Goal: Task Accomplishment & Management: Use online tool/utility

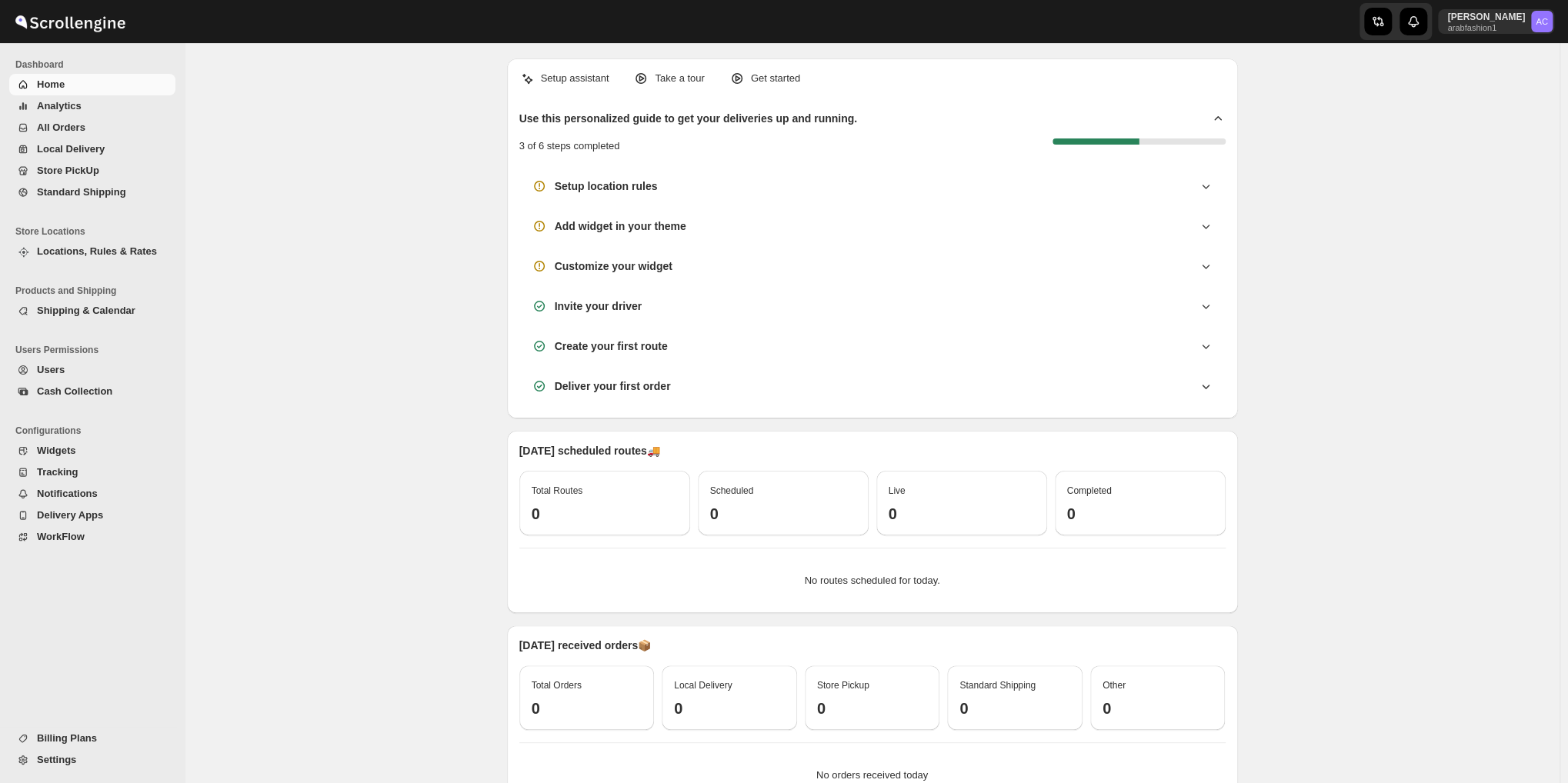
drag, startPoint x: 0, startPoint y: 0, endPoint x: 40, endPoint y: 123, distance: 129.3
click at [40, 123] on span "All Orders" at bounding box center [61, 127] width 49 height 12
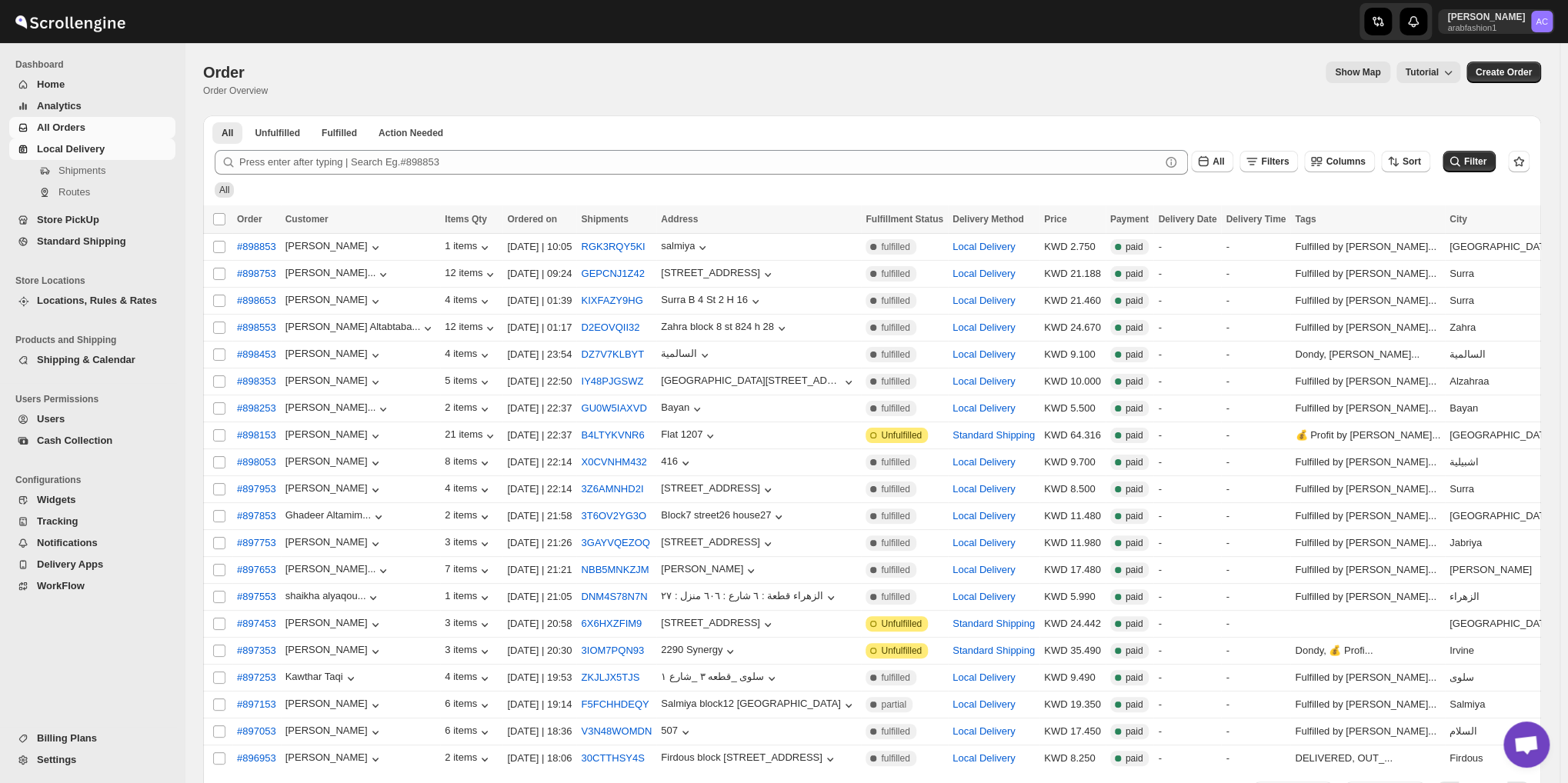
click at [98, 156] on span "Local Delivery" at bounding box center [104, 149] width 135 height 15
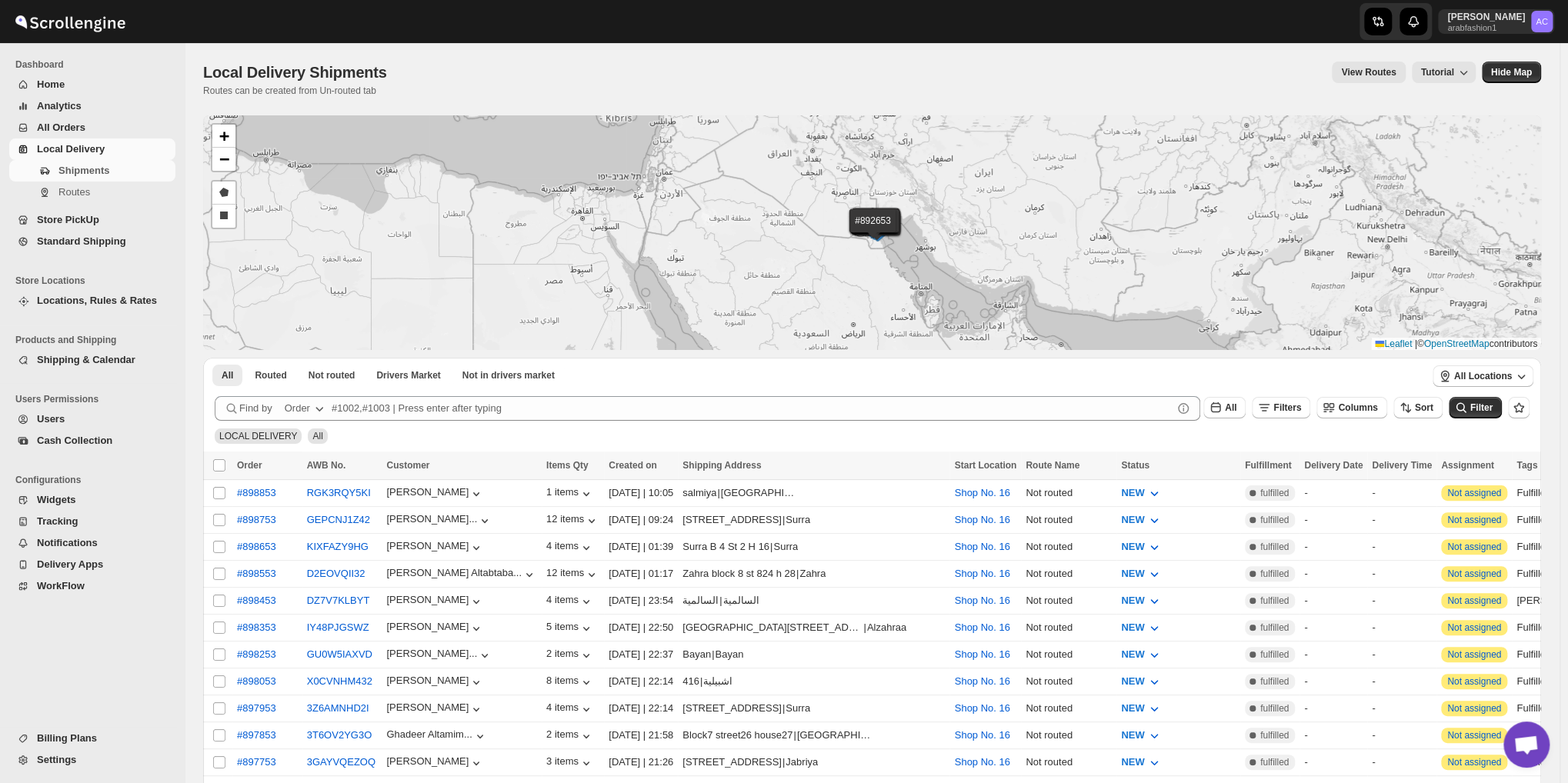
click at [319, 139] on div "#898853 #898753 #898653 #898553 #898453 #898353 #898253 #898053 #897953 #897853…" at bounding box center [871, 232] width 1338 height 235
click at [341, 377] on span "Not routed" at bounding box center [332, 375] width 47 height 13
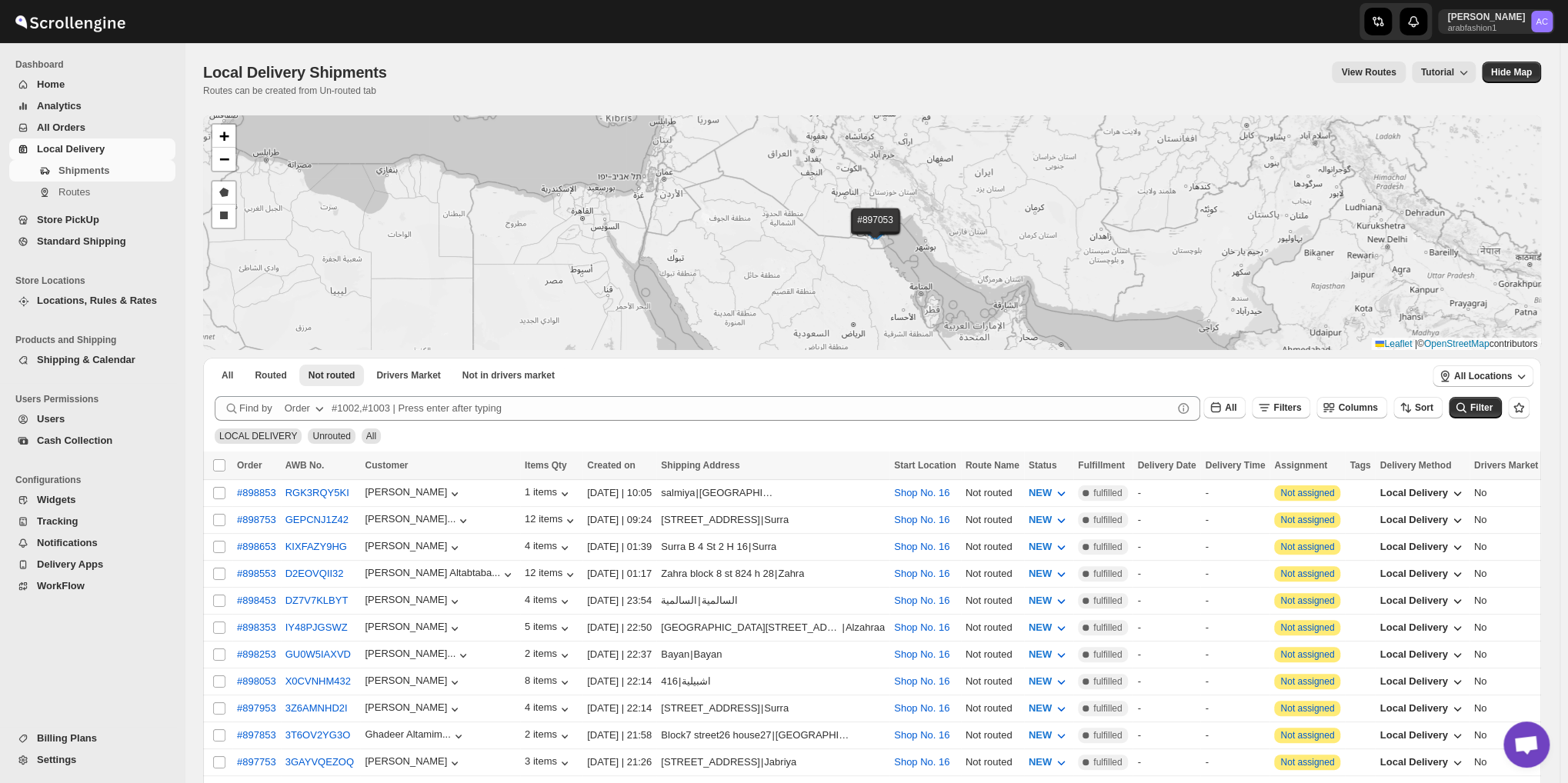
click at [213, 456] on th "Select all shipments" at bounding box center [217, 466] width 29 height 29
click at [213, 459] on input "Select all shipments" at bounding box center [219, 465] width 13 height 13
checkbox input "true"
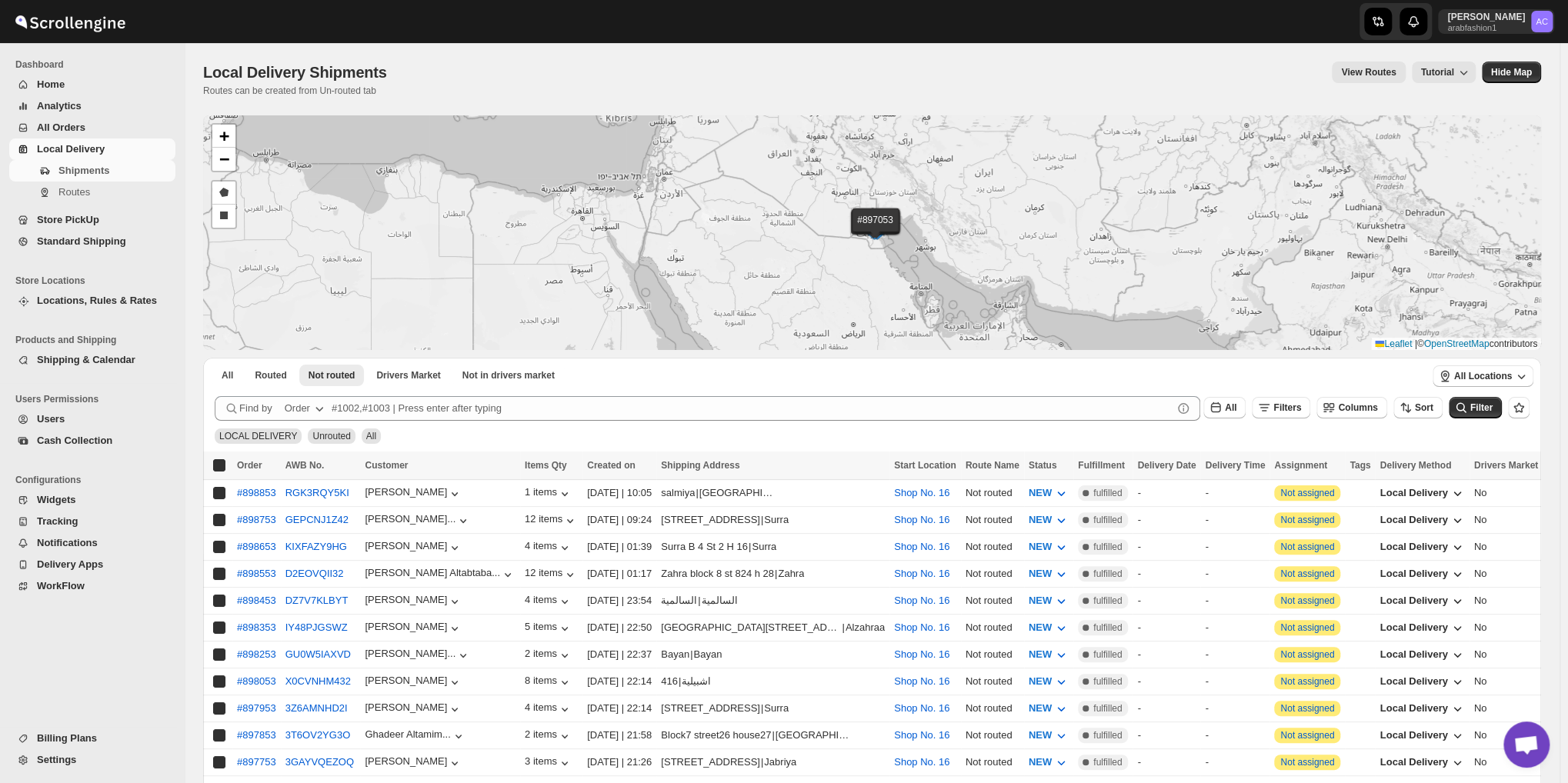
checkbox input "true"
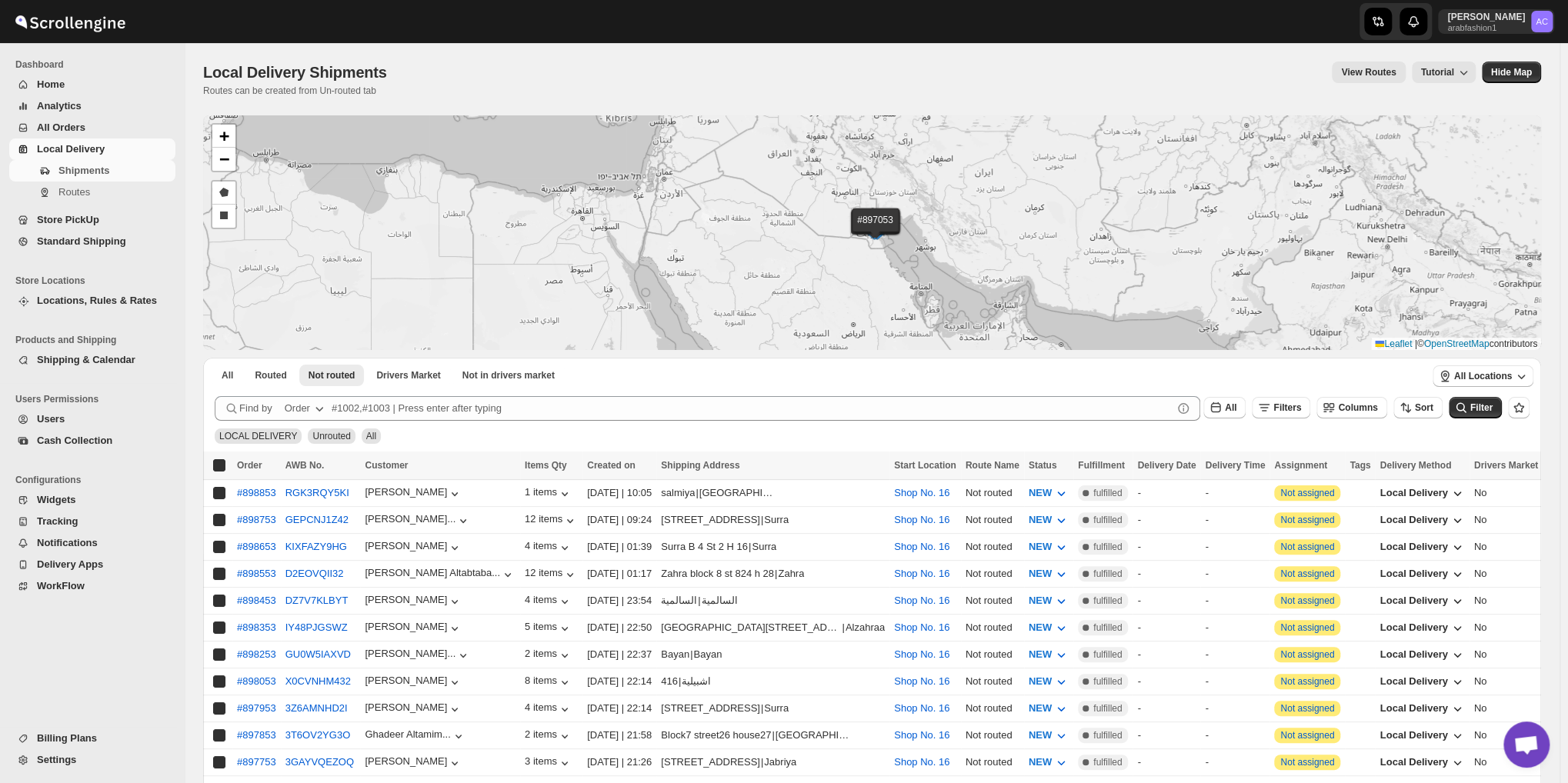
checkbox input "true"
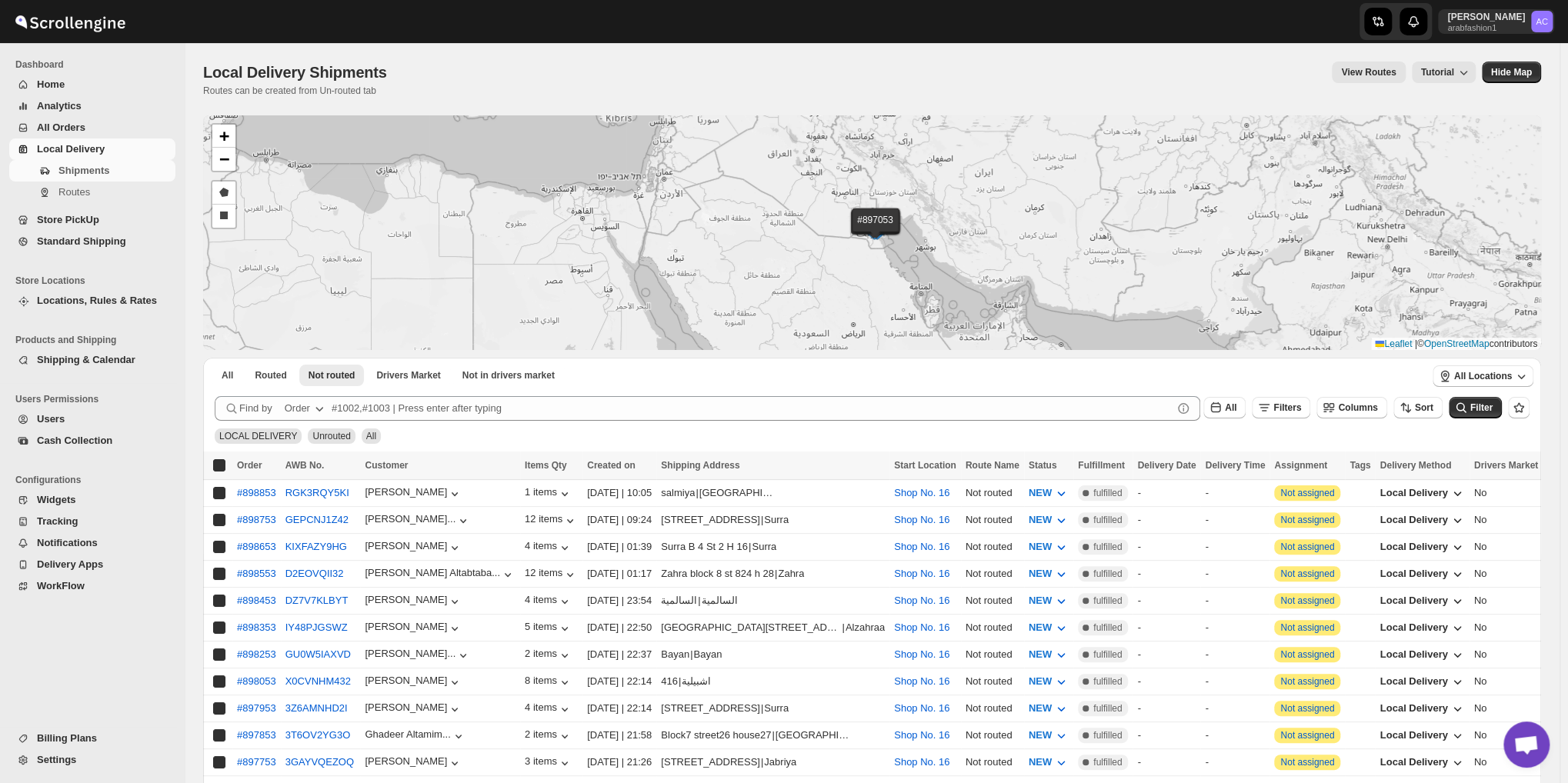
checkbox input "true"
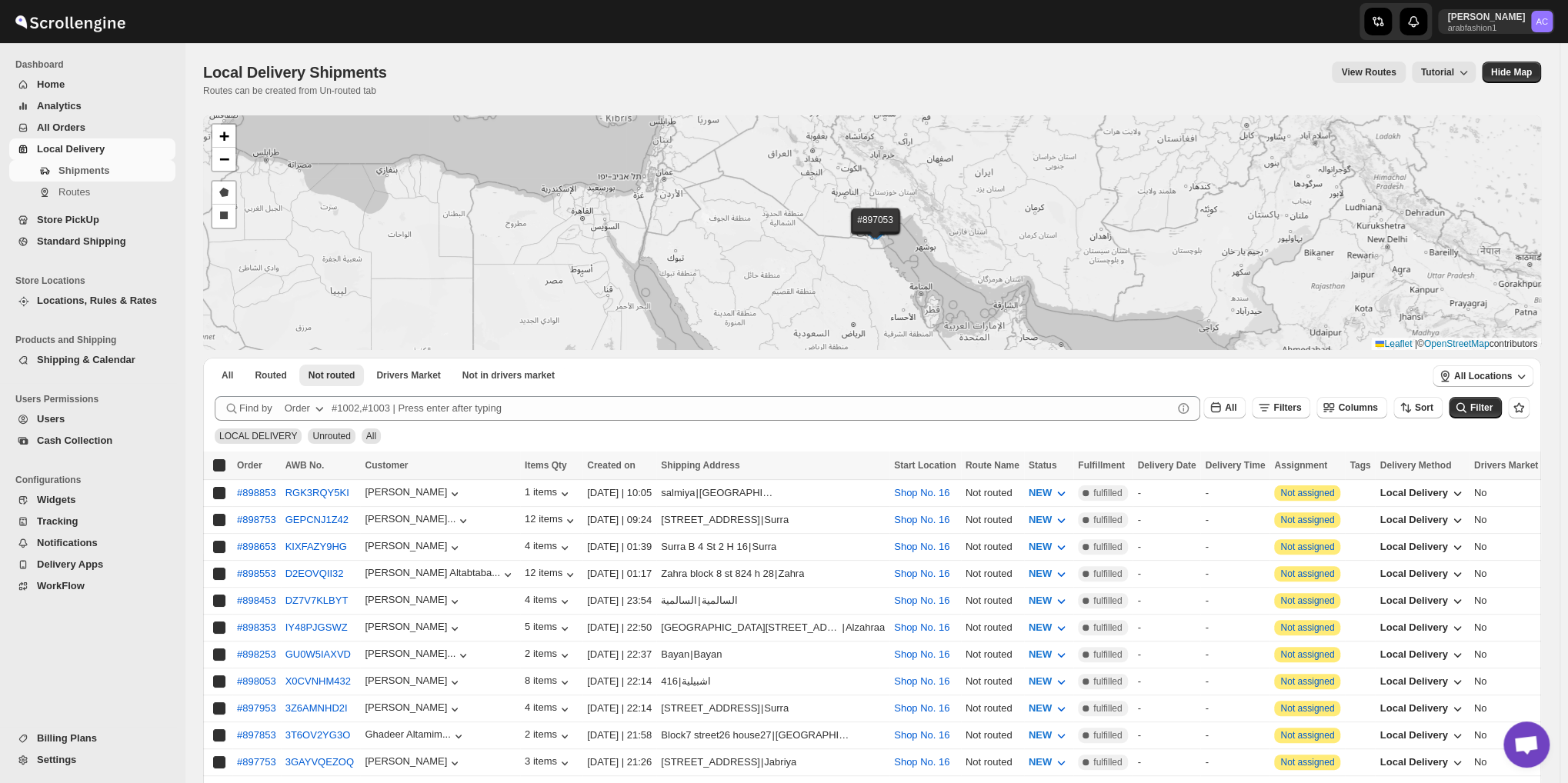
checkbox input "true"
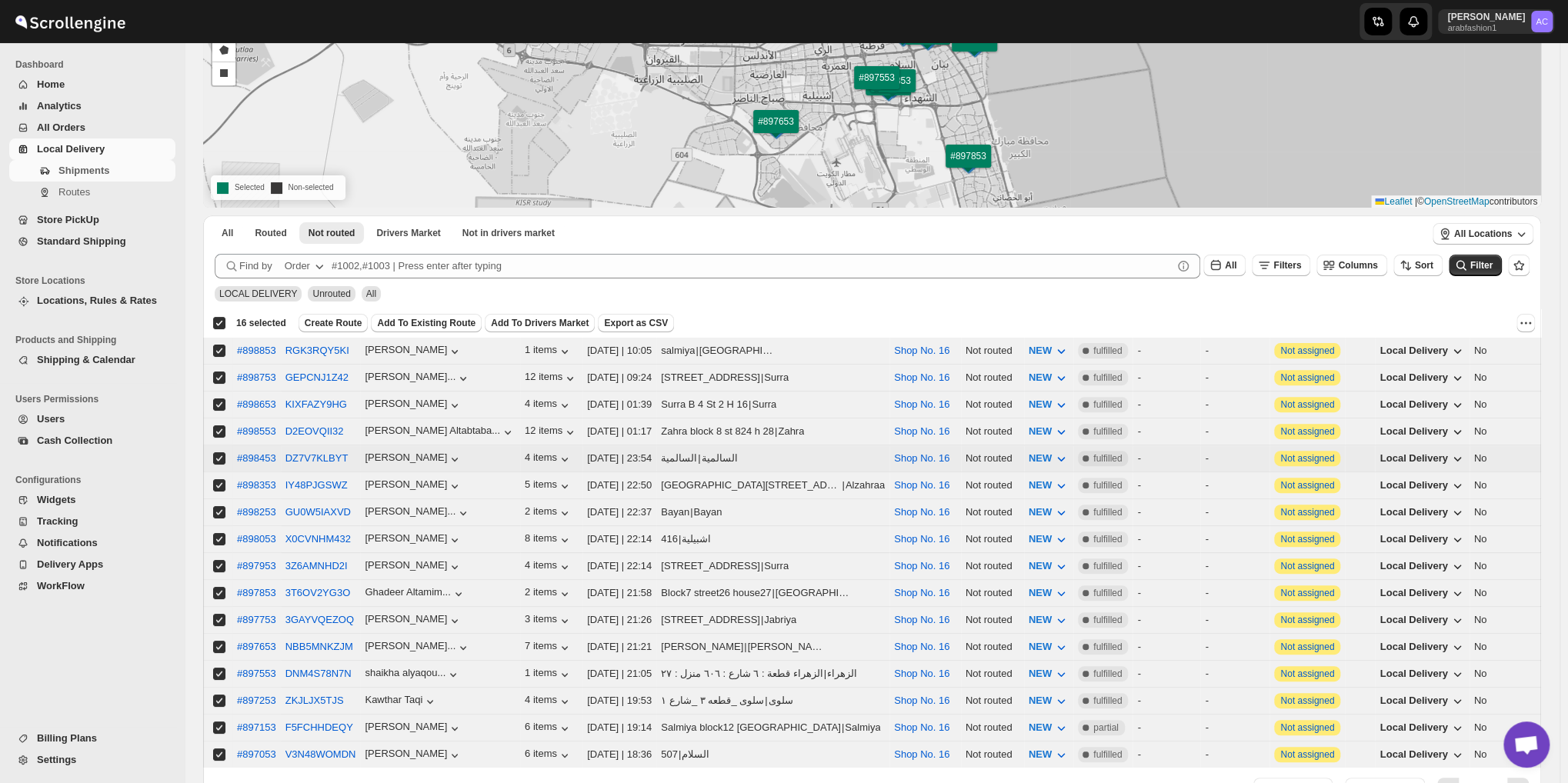
scroll to position [83, 0]
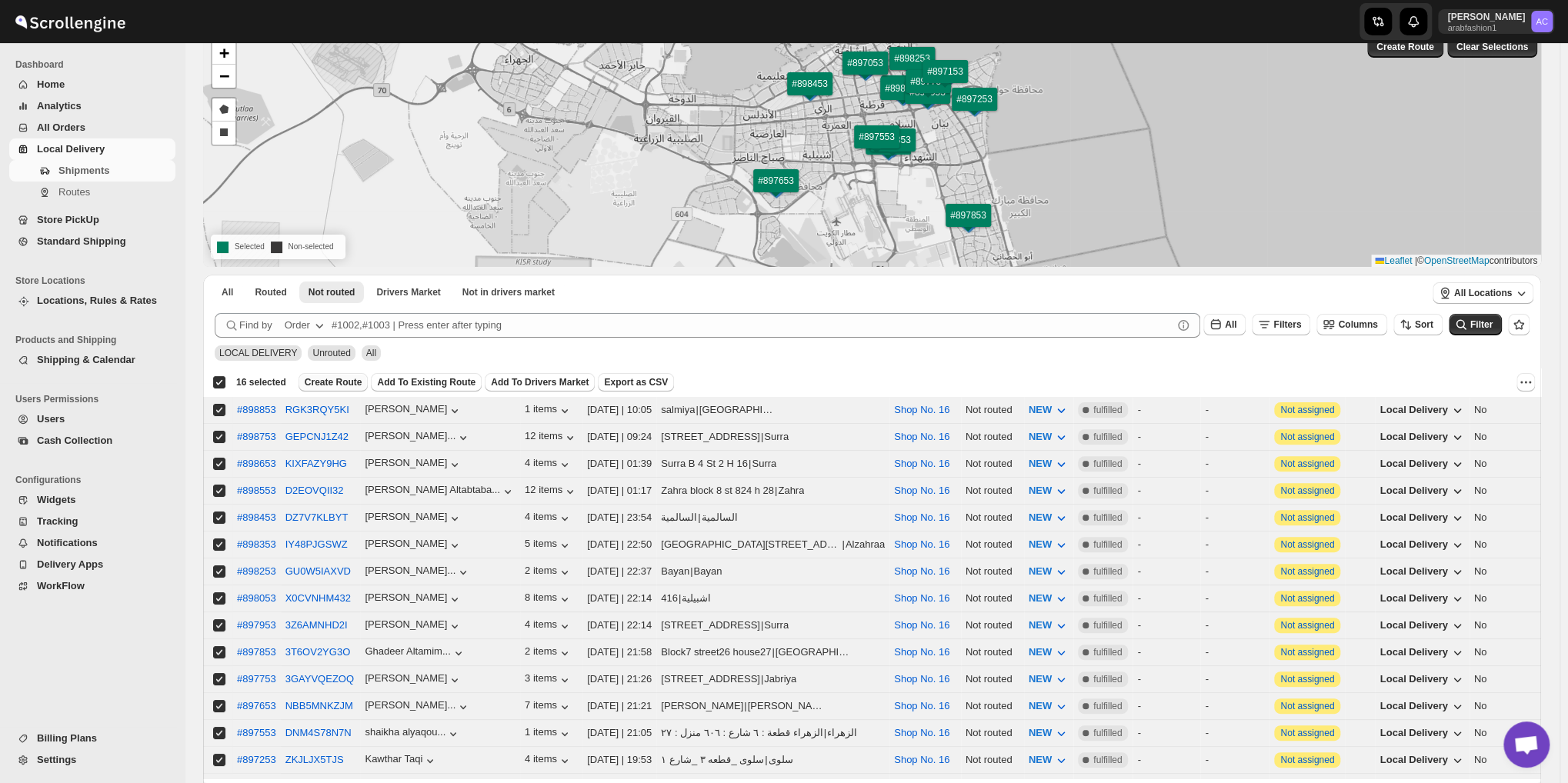
click at [323, 381] on span "Create Route" at bounding box center [333, 382] width 58 height 13
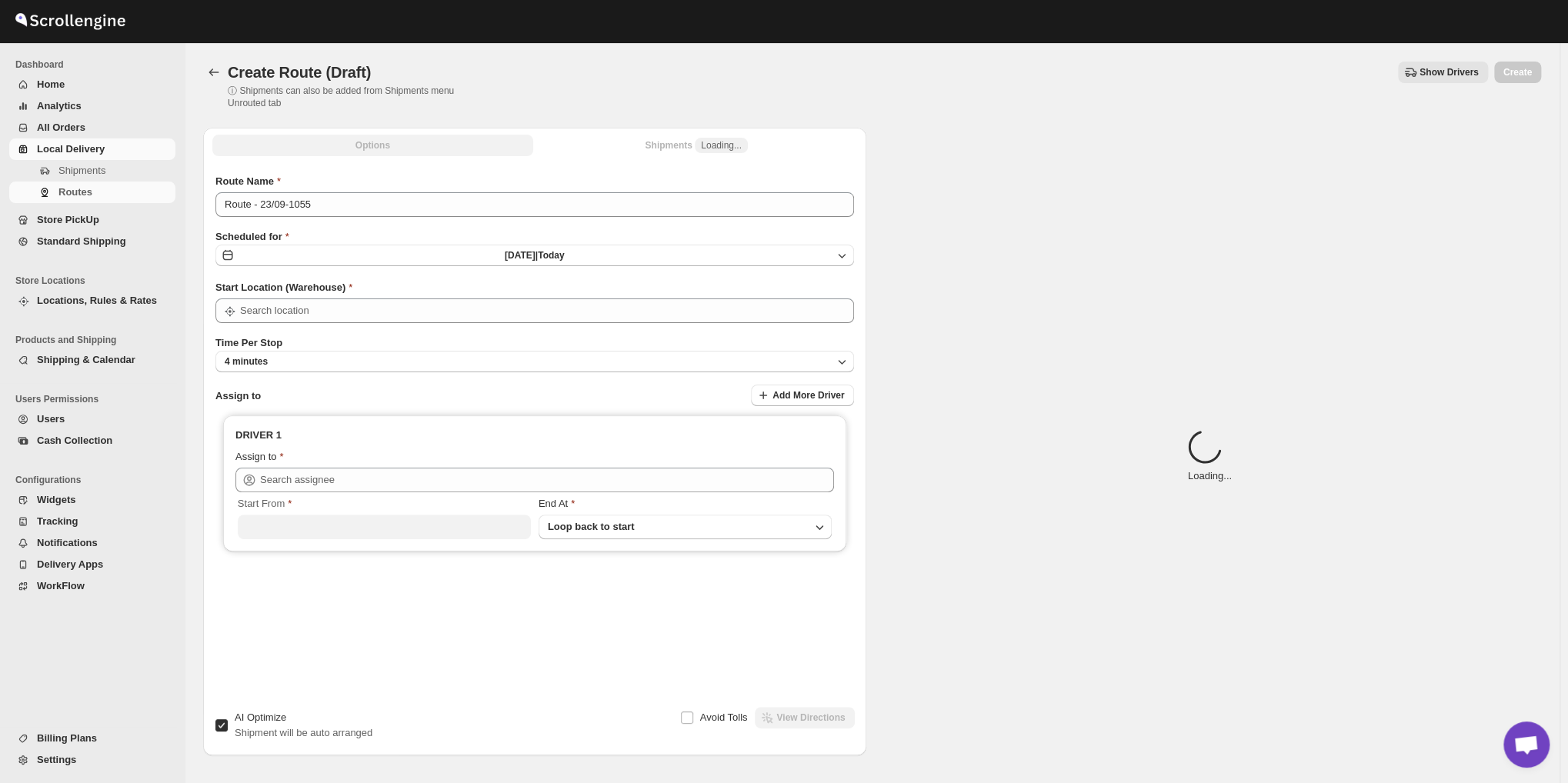
type input "Shop No. 16"
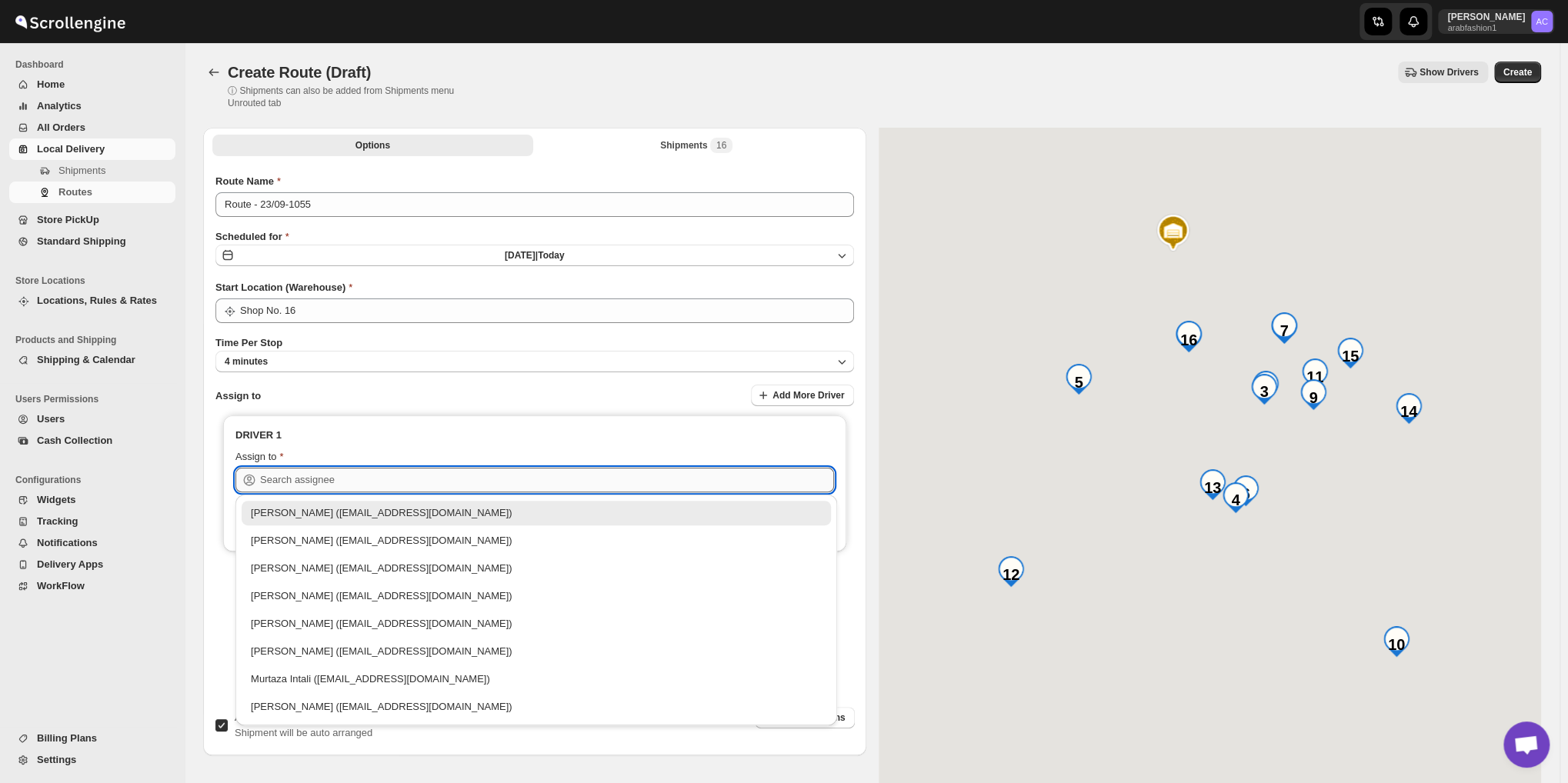
click at [342, 472] on input "text" at bounding box center [547, 479] width 574 height 24
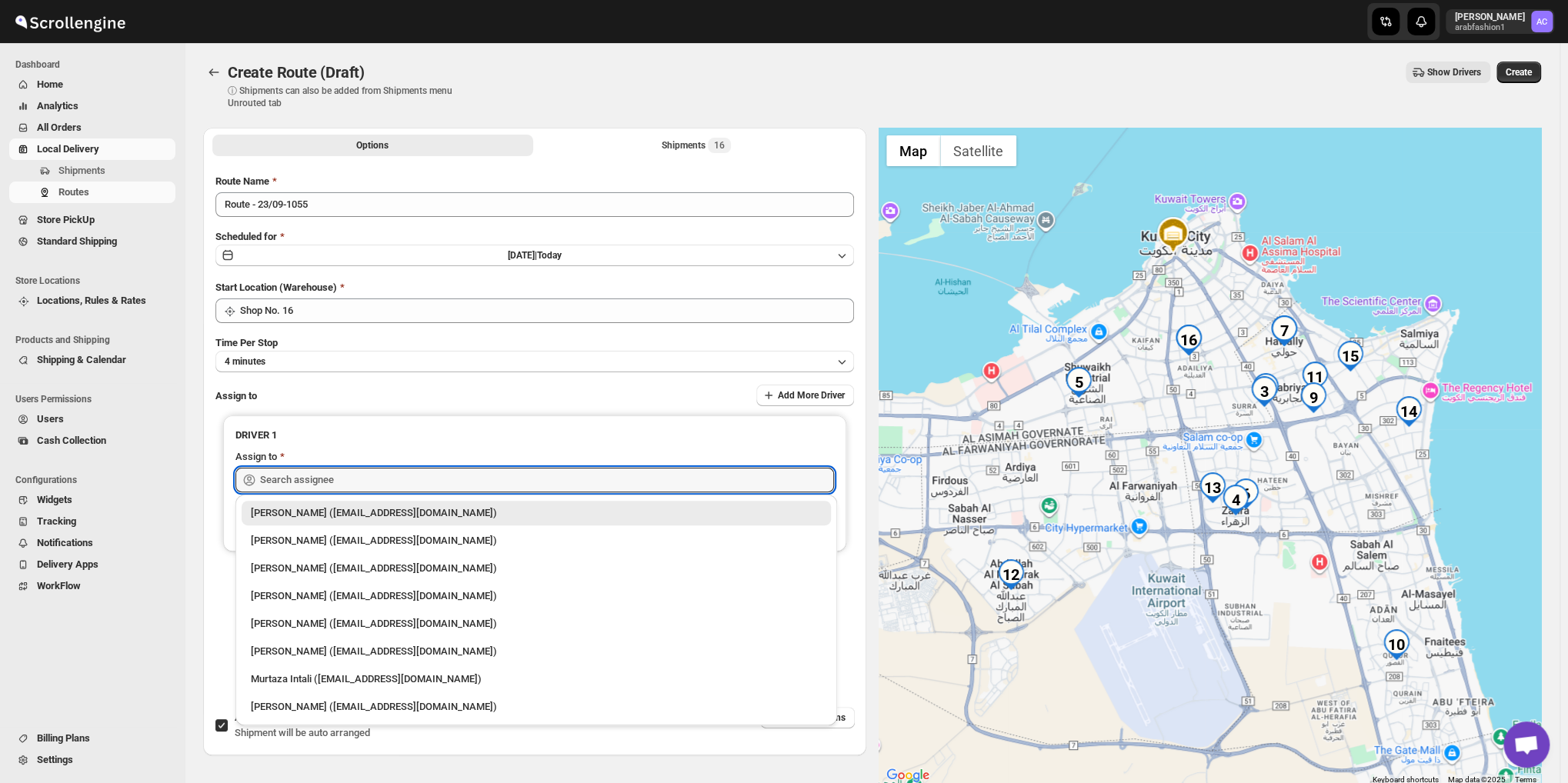
click at [361, 708] on div "[PERSON_NAME] ([EMAIL_ADDRESS][DOMAIN_NAME])" at bounding box center [536, 706] width 570 height 15
type input "[PERSON_NAME] ([EMAIL_ADDRESS][DOMAIN_NAME])"
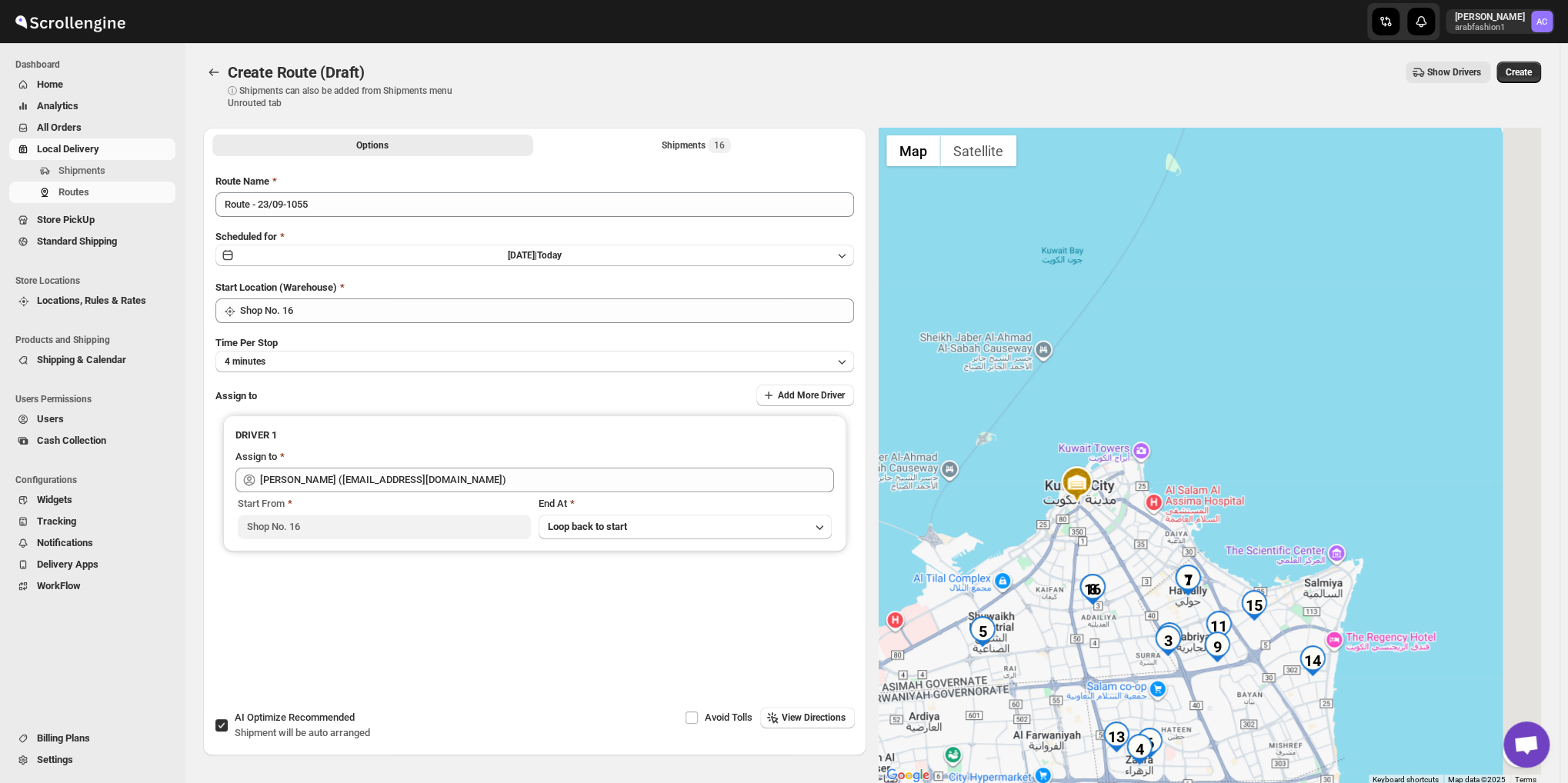
drag, startPoint x: 1125, startPoint y: 585, endPoint x: 962, endPoint y: 632, distance: 169.6
click at [988, 632] on img "5" at bounding box center [982, 631] width 31 height 31
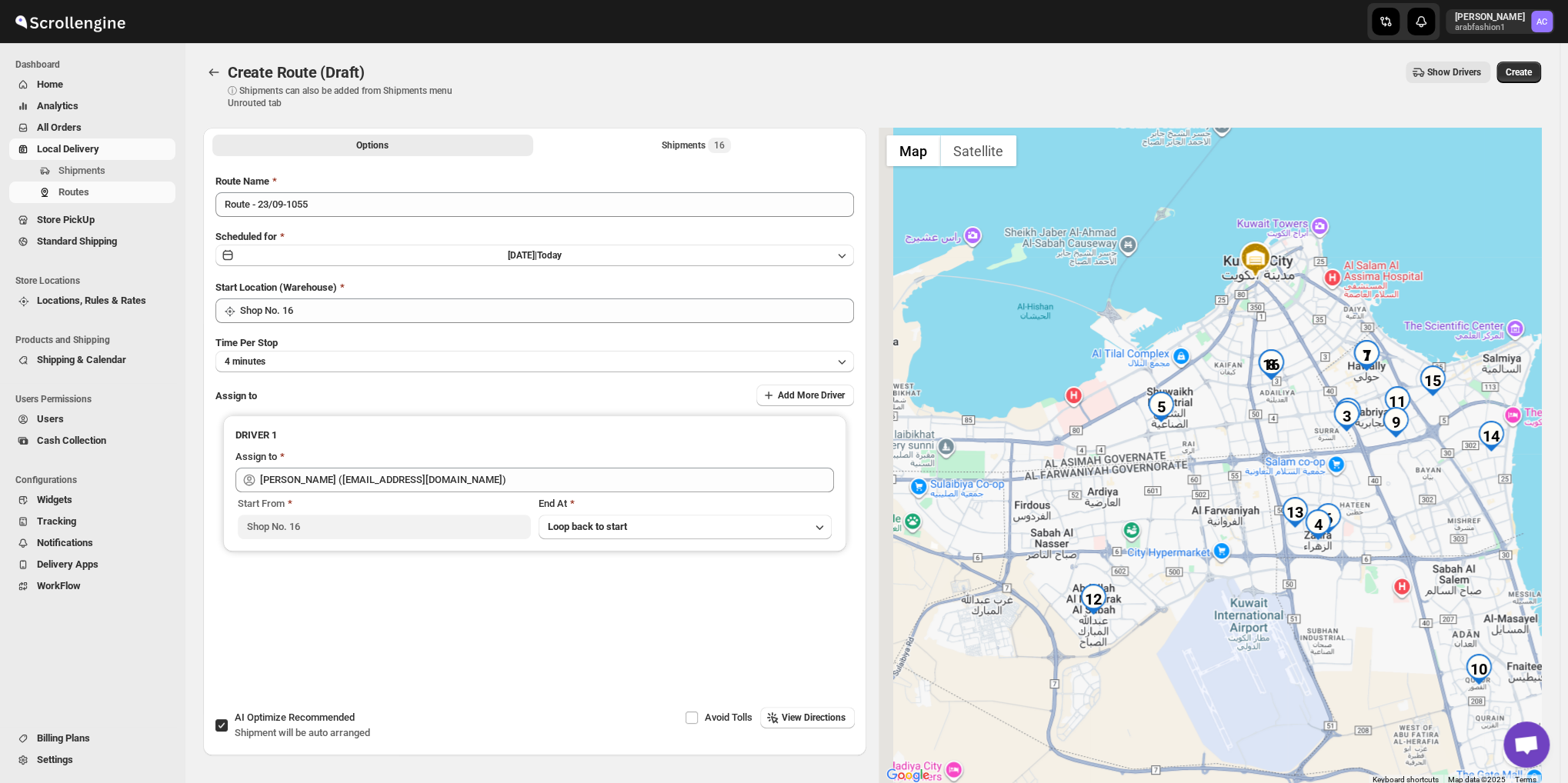
drag, startPoint x: 1098, startPoint y: 700, endPoint x: 1290, endPoint y: 463, distance: 305.0
click at [1290, 463] on div at bounding box center [1210, 457] width 663 height 658
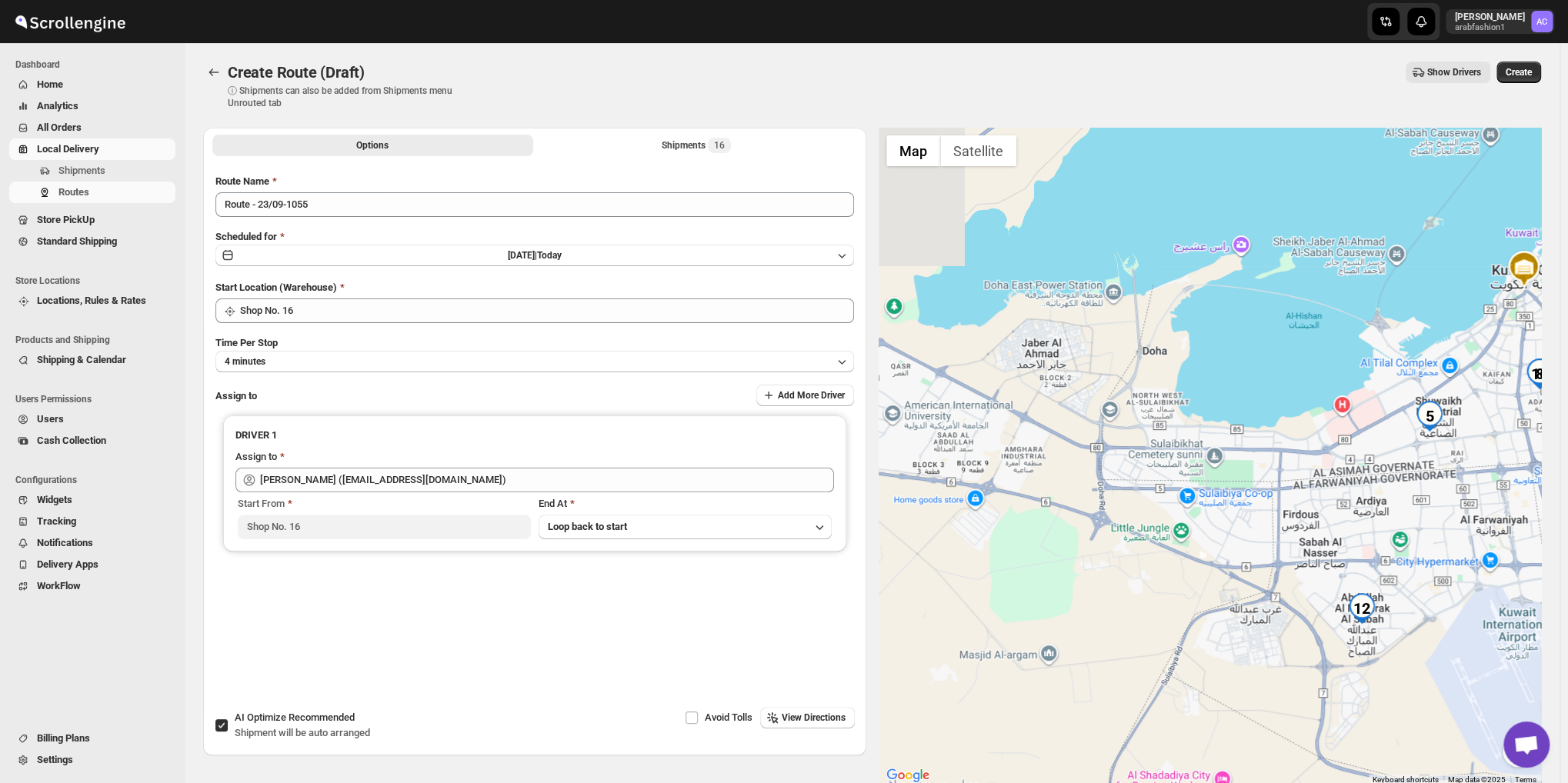
drag, startPoint x: 1072, startPoint y: 585, endPoint x: 1301, endPoint y: 609, distance: 230.3
click at [1301, 609] on div at bounding box center [1210, 457] width 663 height 658
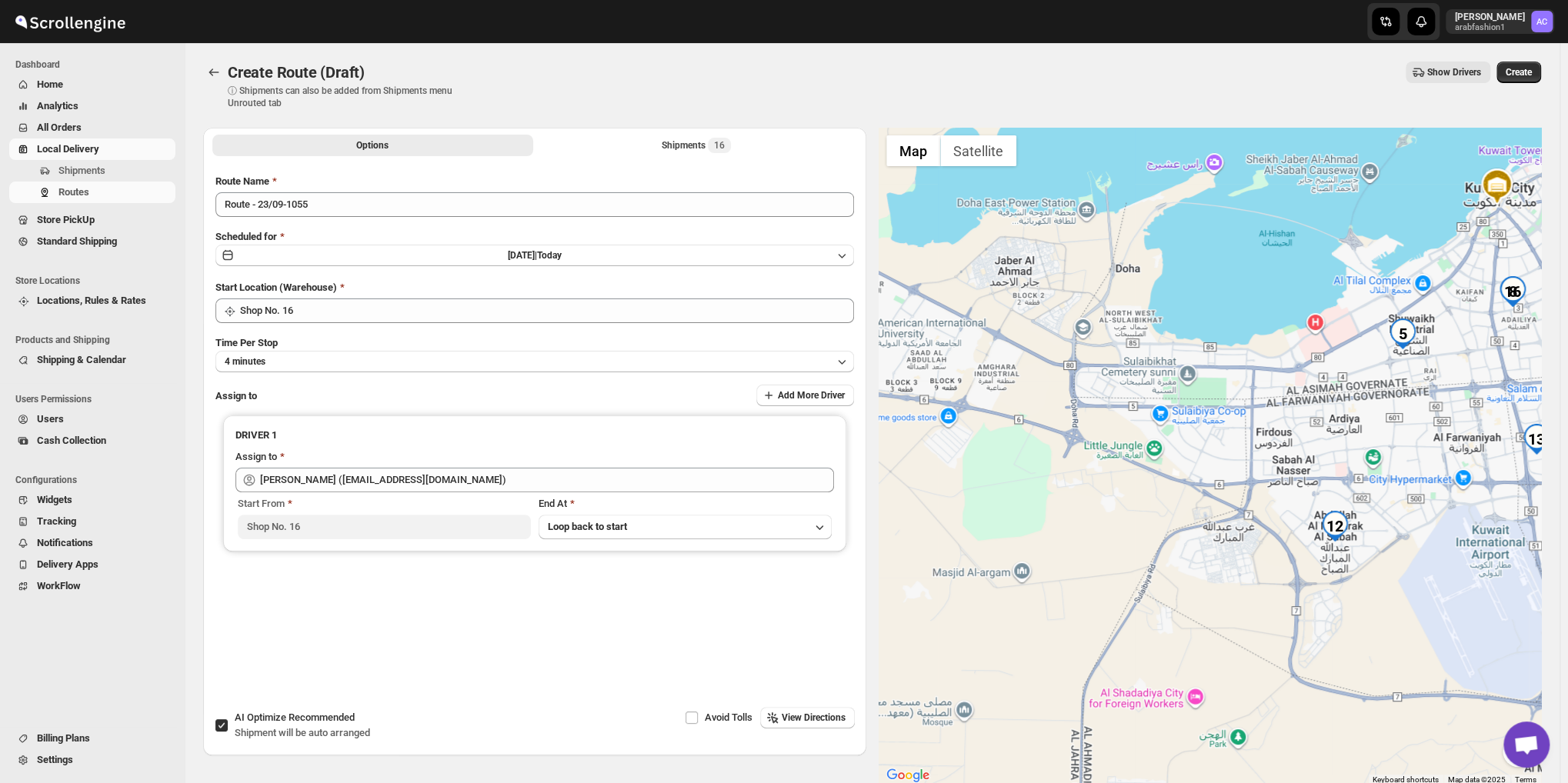
drag, startPoint x: 1126, startPoint y: 502, endPoint x: 1036, endPoint y: 357, distance: 170.7
click at [1036, 357] on div at bounding box center [1210, 457] width 663 height 658
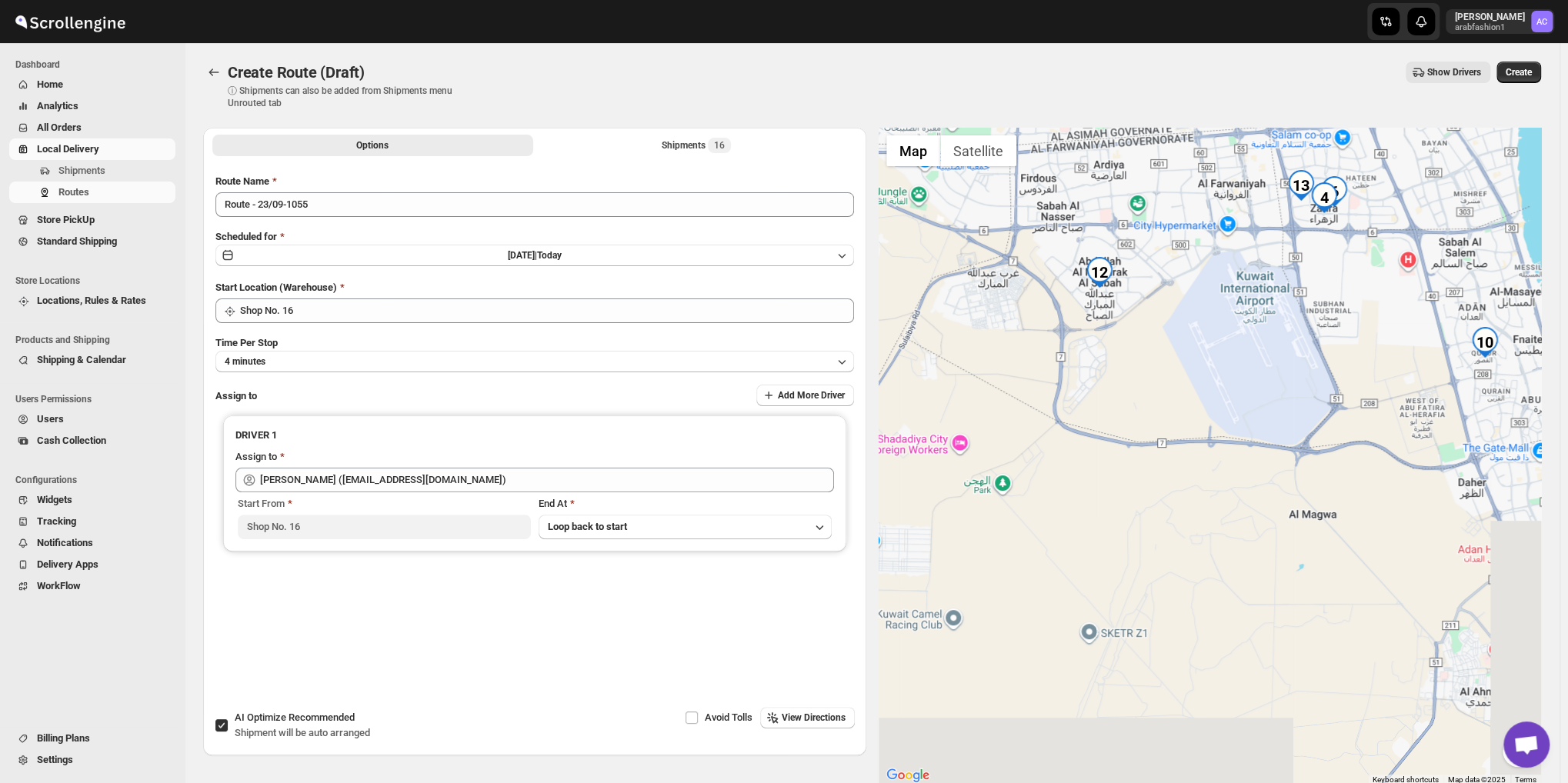
drag, startPoint x: 1311, startPoint y: 621, endPoint x: 1060, endPoint y: 447, distance: 305.4
click at [1124, 440] on div at bounding box center [1210, 457] width 663 height 658
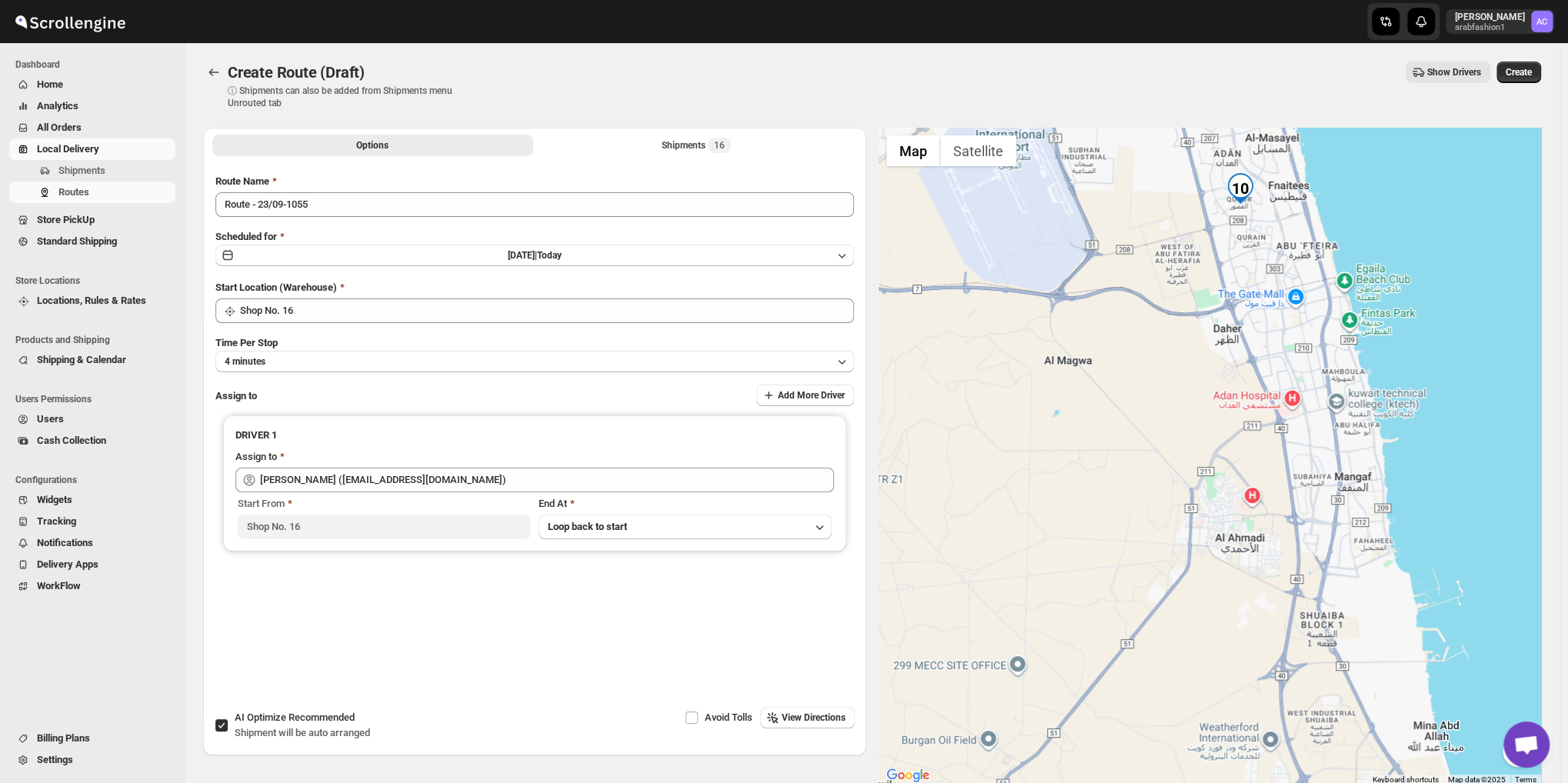
drag, startPoint x: 1280, startPoint y: 603, endPoint x: 1063, endPoint y: 456, distance: 262.1
click at [1063, 456] on div at bounding box center [1210, 457] width 663 height 658
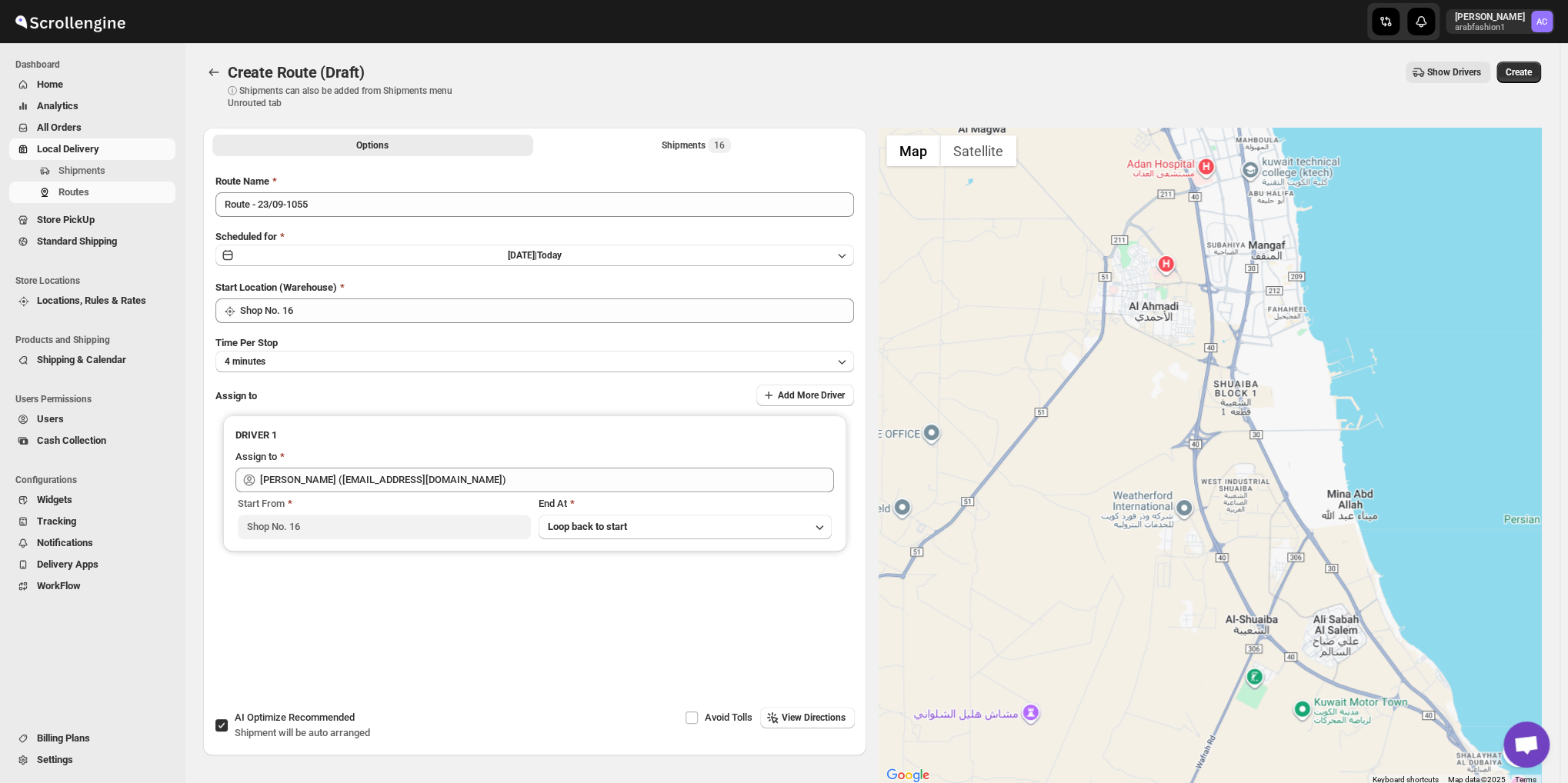
drag, startPoint x: 1226, startPoint y: 599, endPoint x: 1241, endPoint y: 661, distance: 63.8
click at [1241, 659] on div at bounding box center [1210, 457] width 663 height 658
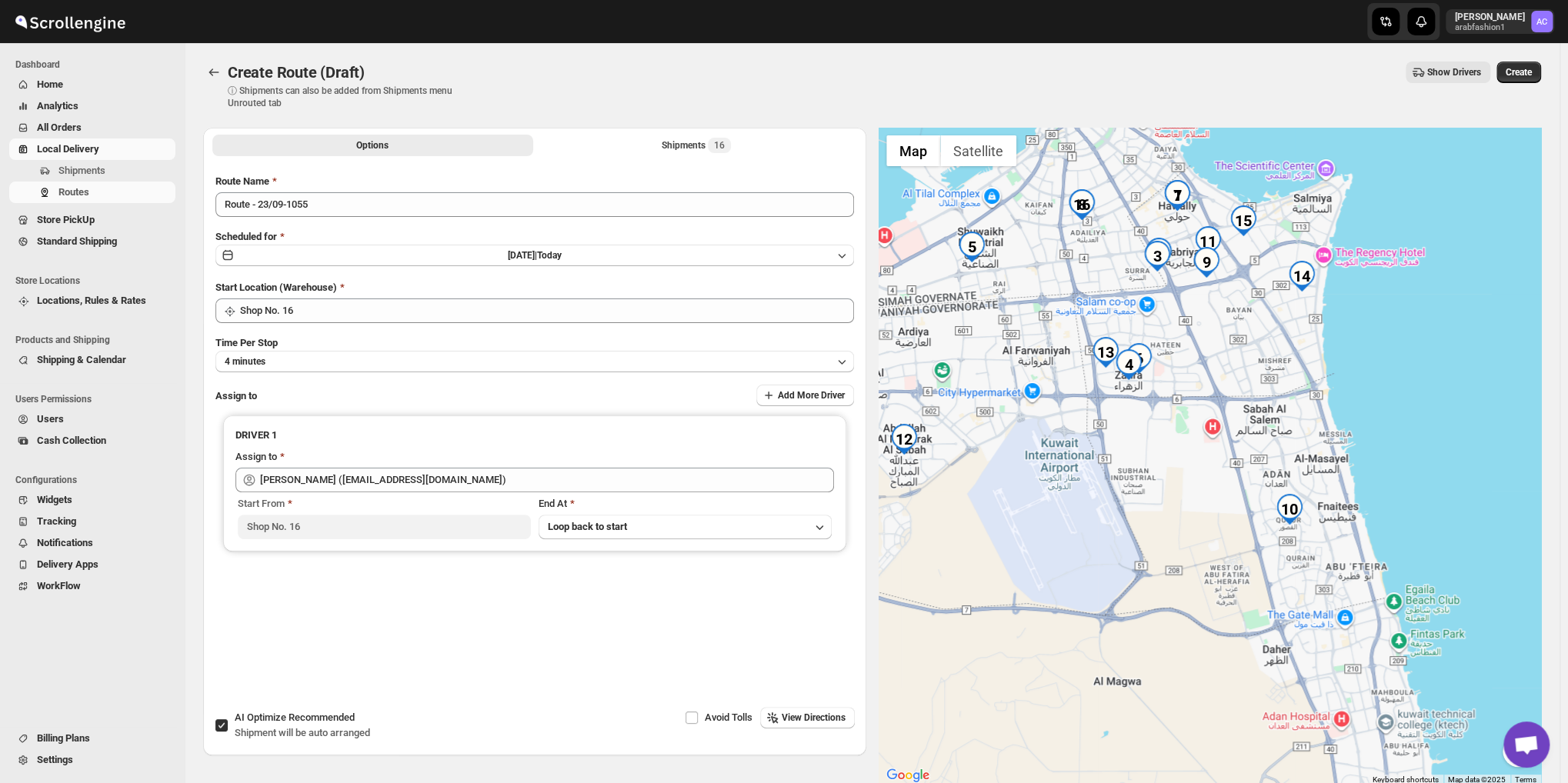
drag, startPoint x: 1246, startPoint y: 628, endPoint x: 1163, endPoint y: 445, distance: 200.9
click at [1163, 445] on div at bounding box center [1210, 457] width 663 height 658
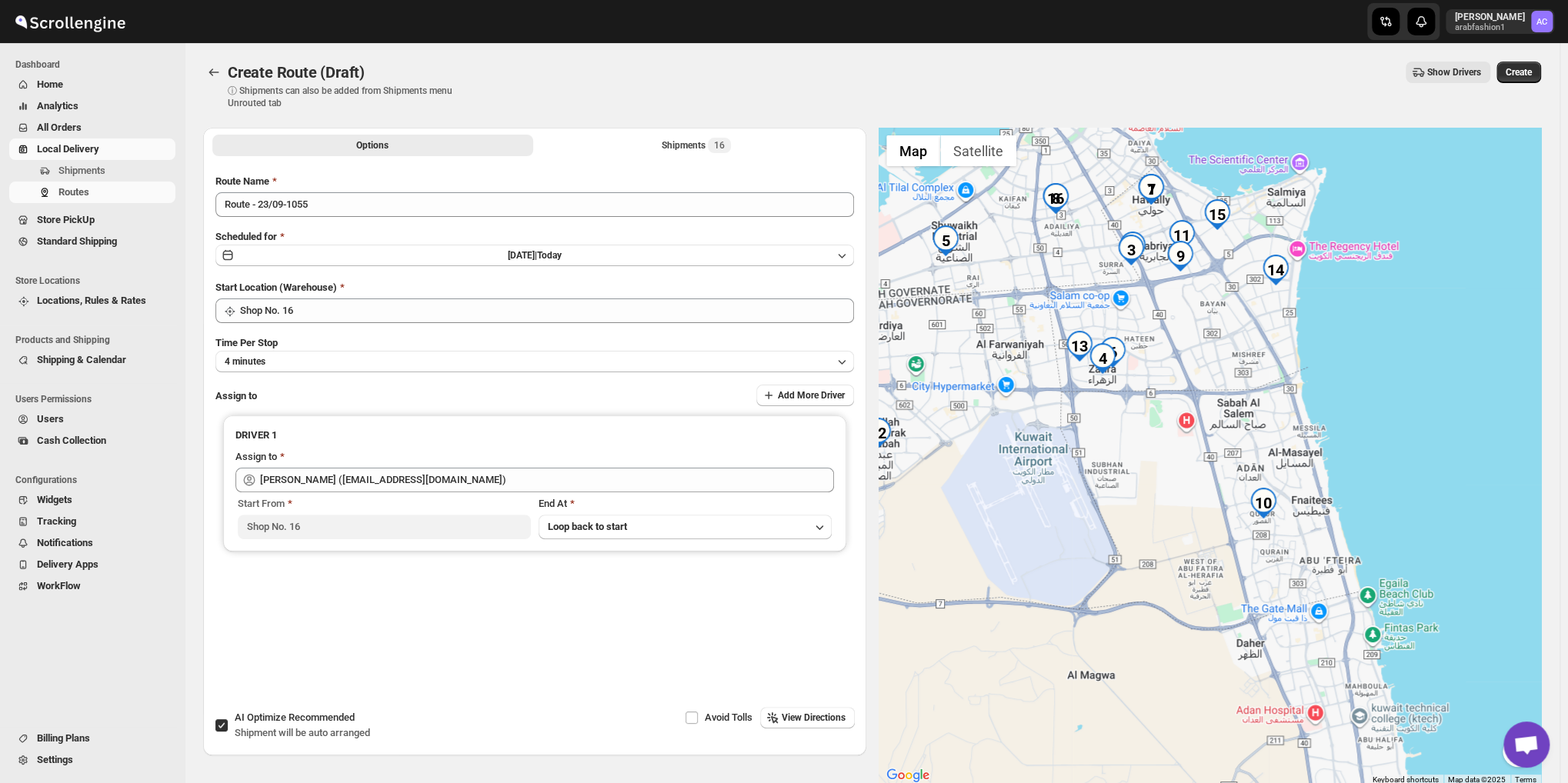
drag, startPoint x: 1169, startPoint y: 445, endPoint x: 1130, endPoint y: 438, distance: 39.6
click at [1130, 438] on div at bounding box center [1210, 457] width 663 height 658
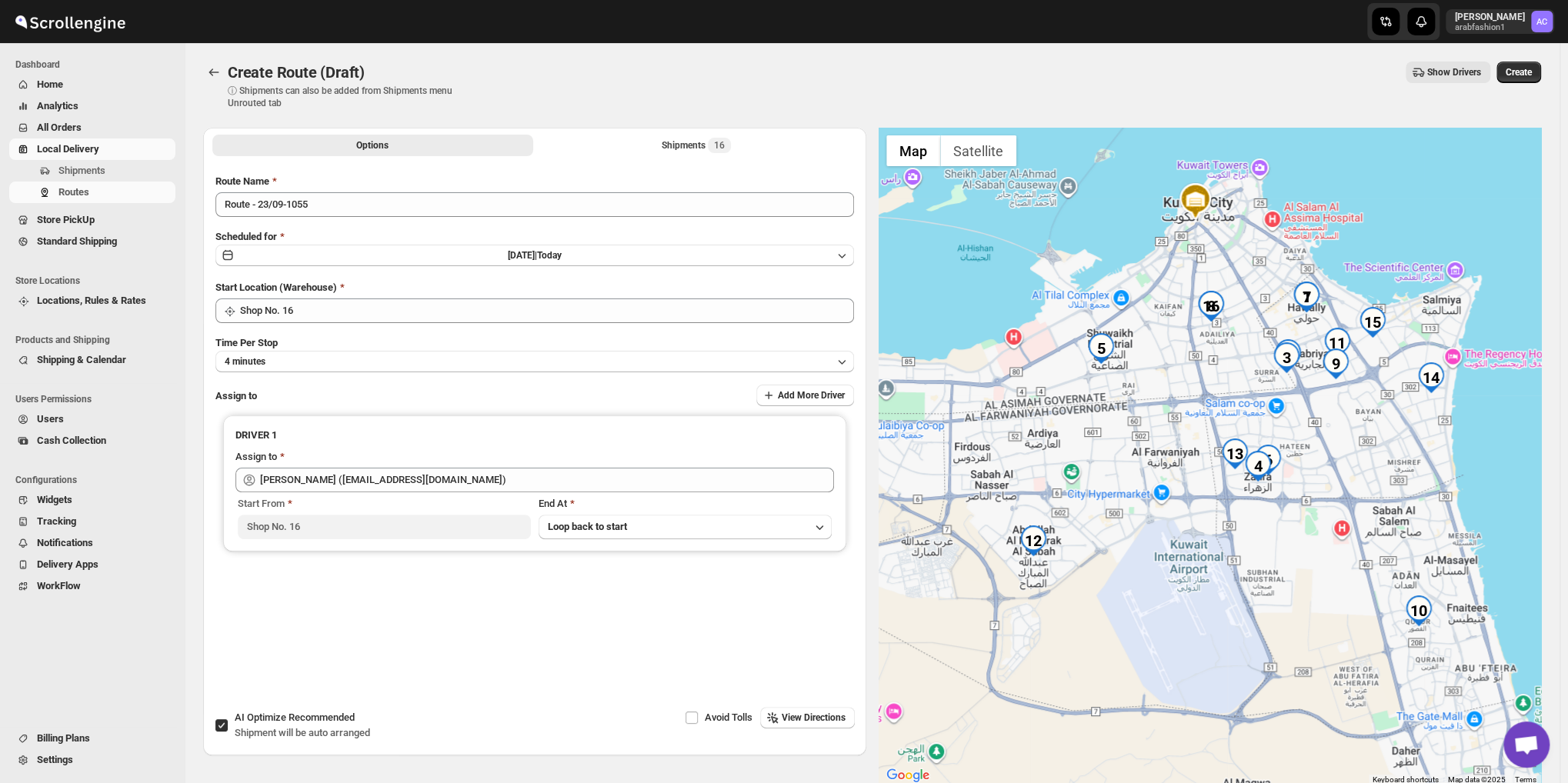
drag, startPoint x: 1179, startPoint y: 384, endPoint x: 1338, endPoint y: 495, distance: 193.9
click at [1338, 495] on div at bounding box center [1210, 457] width 663 height 658
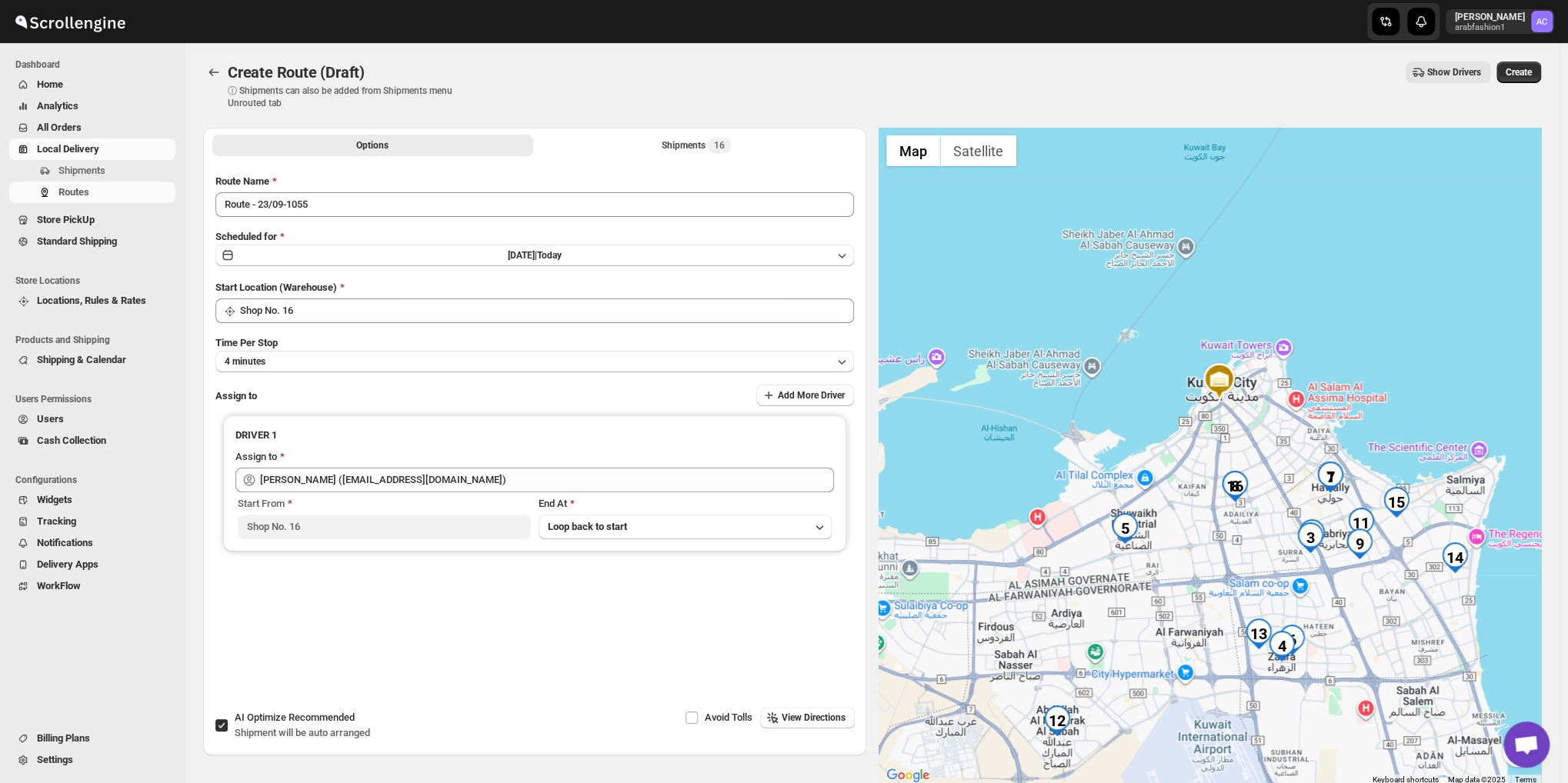
drag, startPoint x: 1188, startPoint y: 295, endPoint x: 1221, endPoint y: 472, distance: 180.0
click at [1218, 472] on div at bounding box center [1210, 457] width 663 height 658
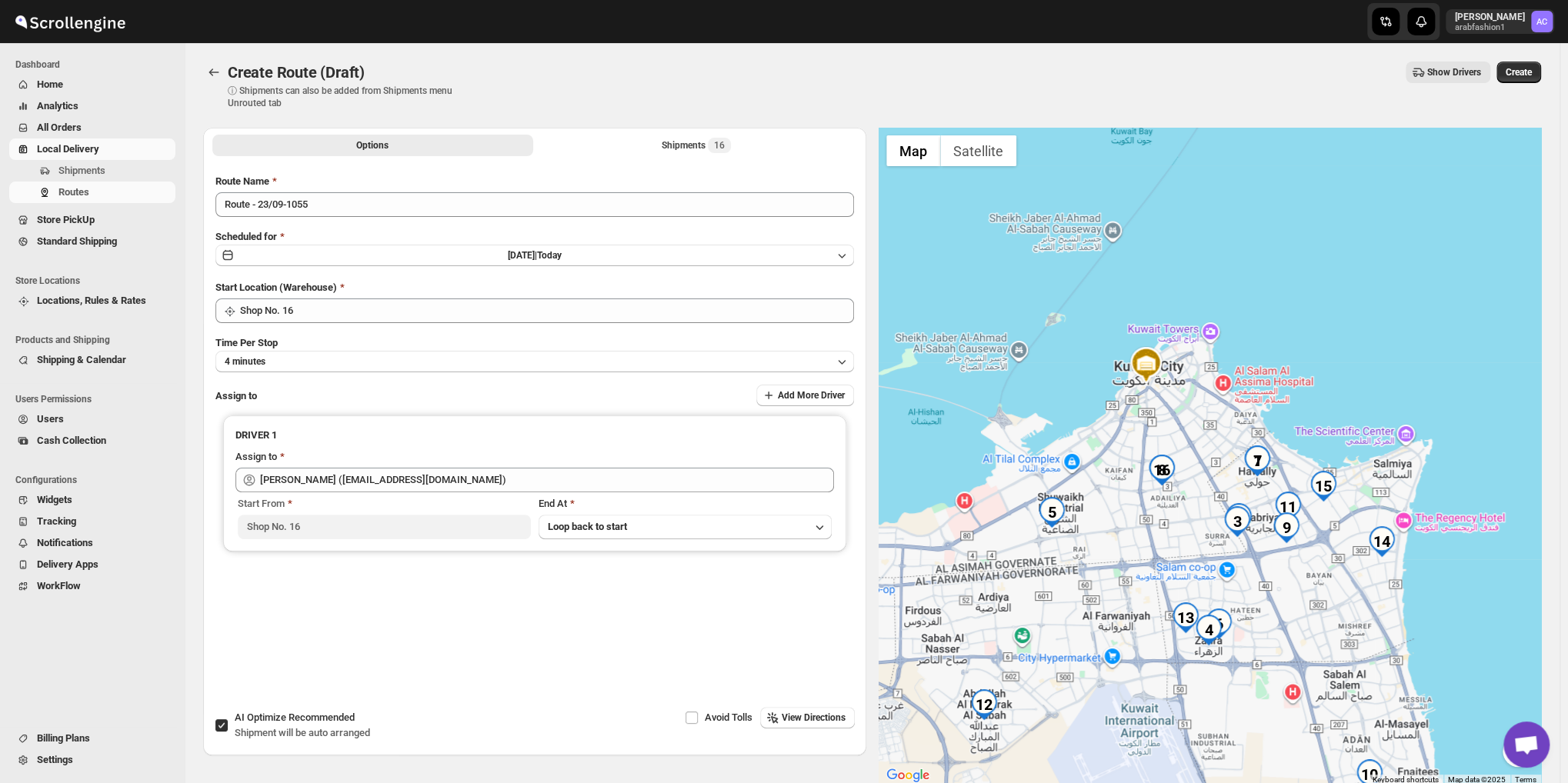
drag, startPoint x: 1252, startPoint y: 500, endPoint x: 1160, endPoint y: 480, distance: 94.1
click at [1160, 480] on img "16" at bounding box center [1161, 469] width 31 height 31
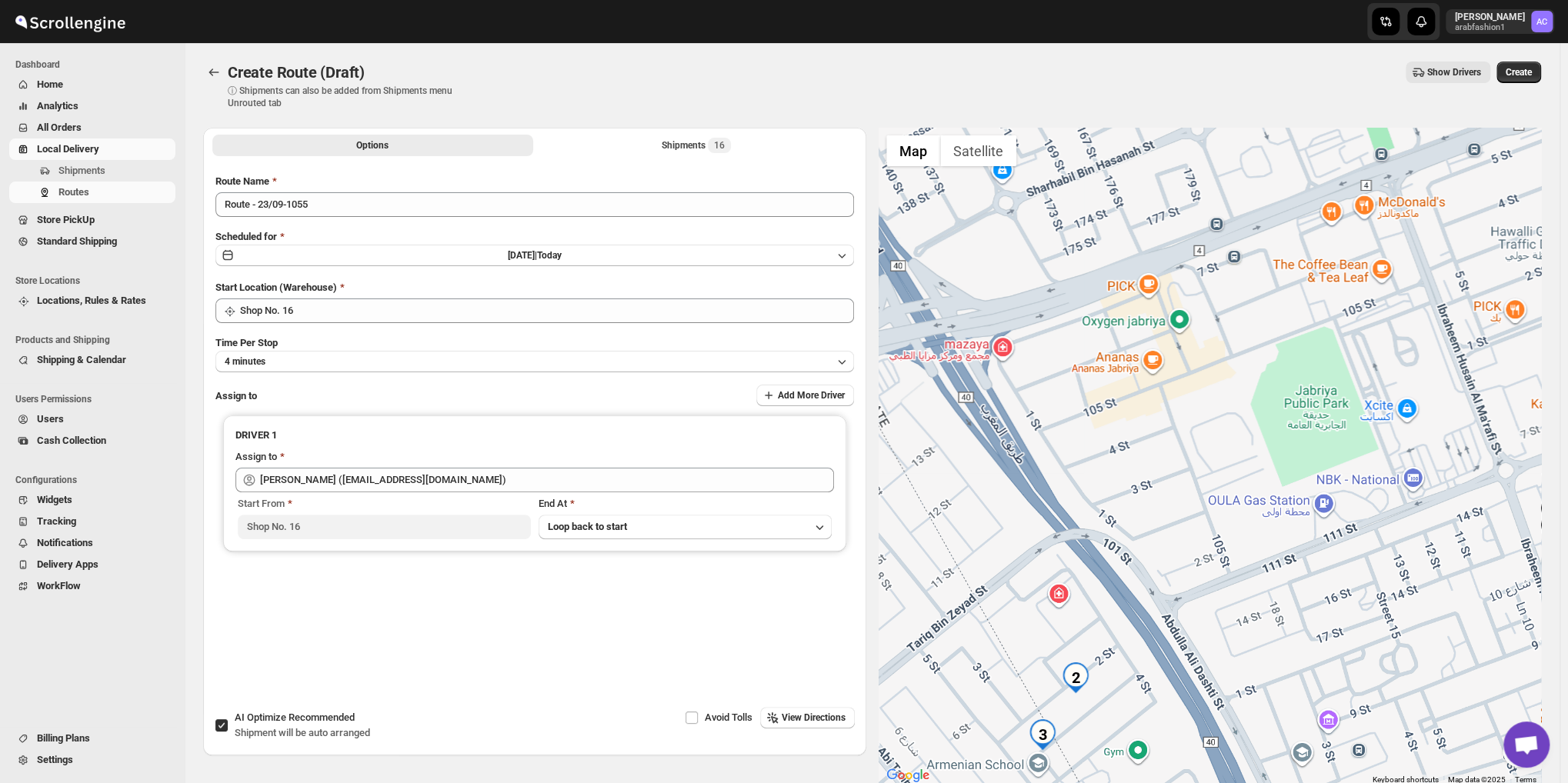
drag, startPoint x: 1168, startPoint y: 472, endPoint x: 1190, endPoint y: 622, distance: 151.6
click at [1190, 622] on div "To navigate, press the arrow keys." at bounding box center [1210, 457] width 663 height 658
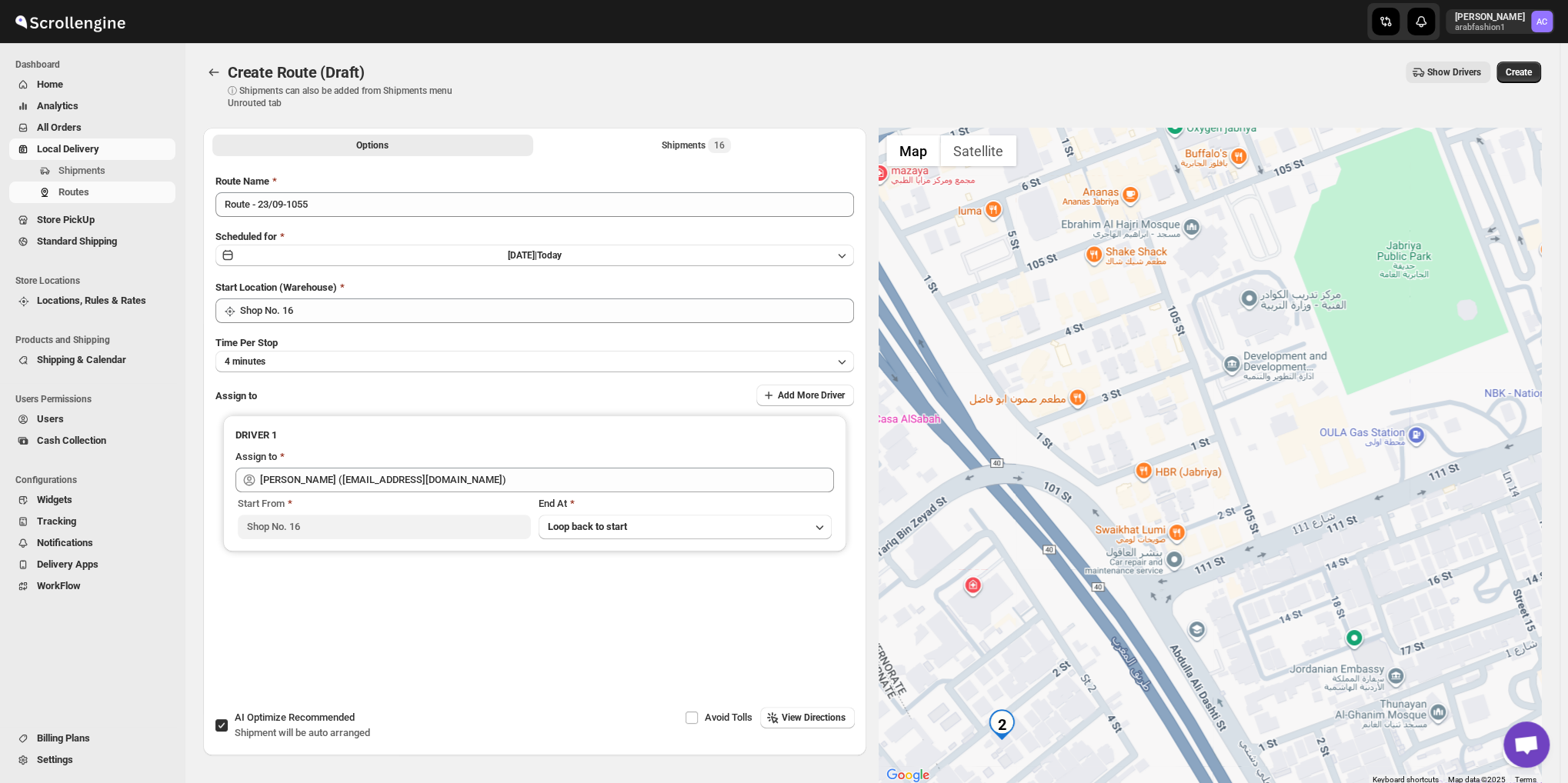
click at [1190, 622] on div at bounding box center [1210, 457] width 663 height 658
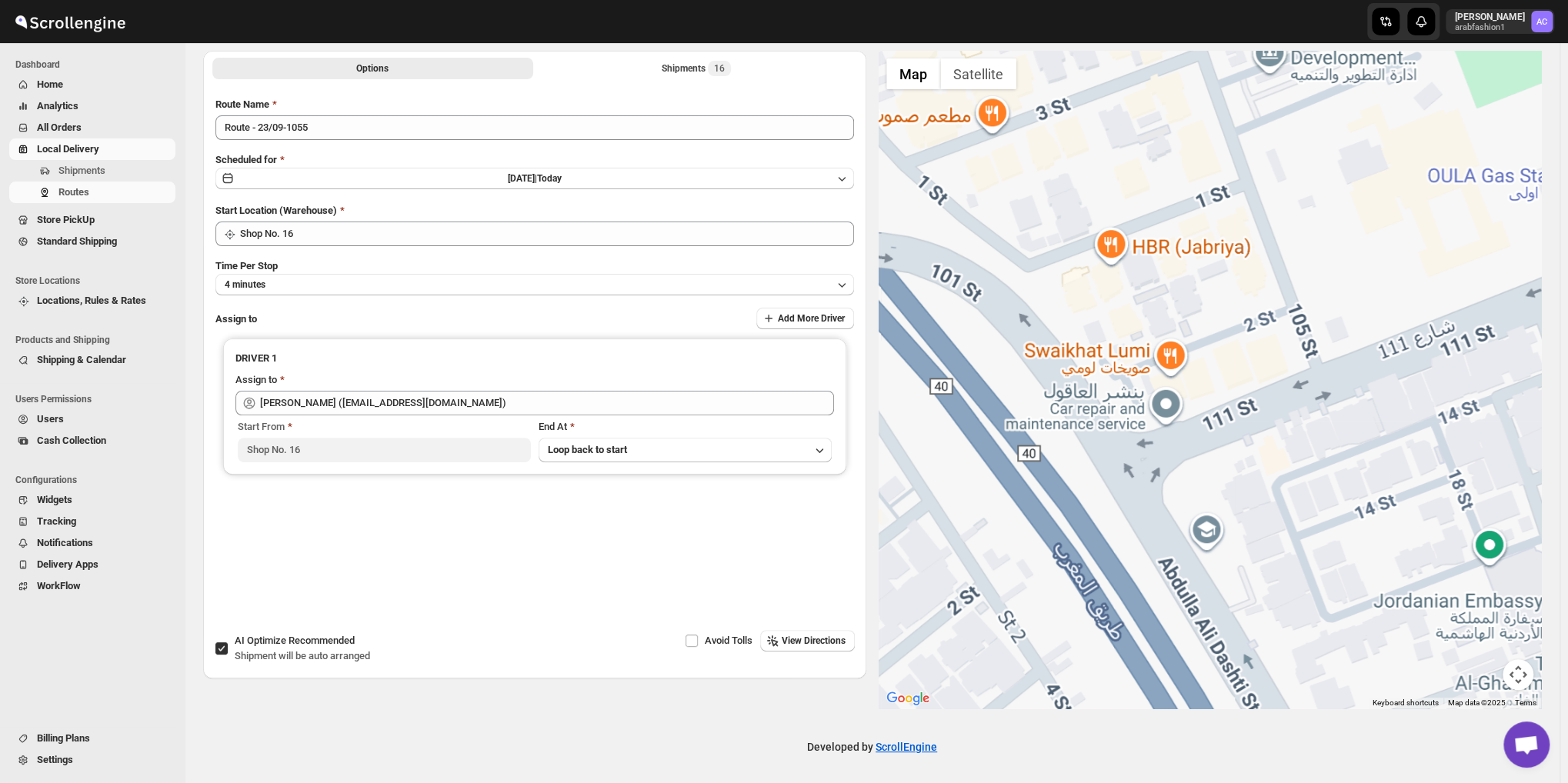
click at [1190, 622] on div at bounding box center [1210, 379] width 663 height 658
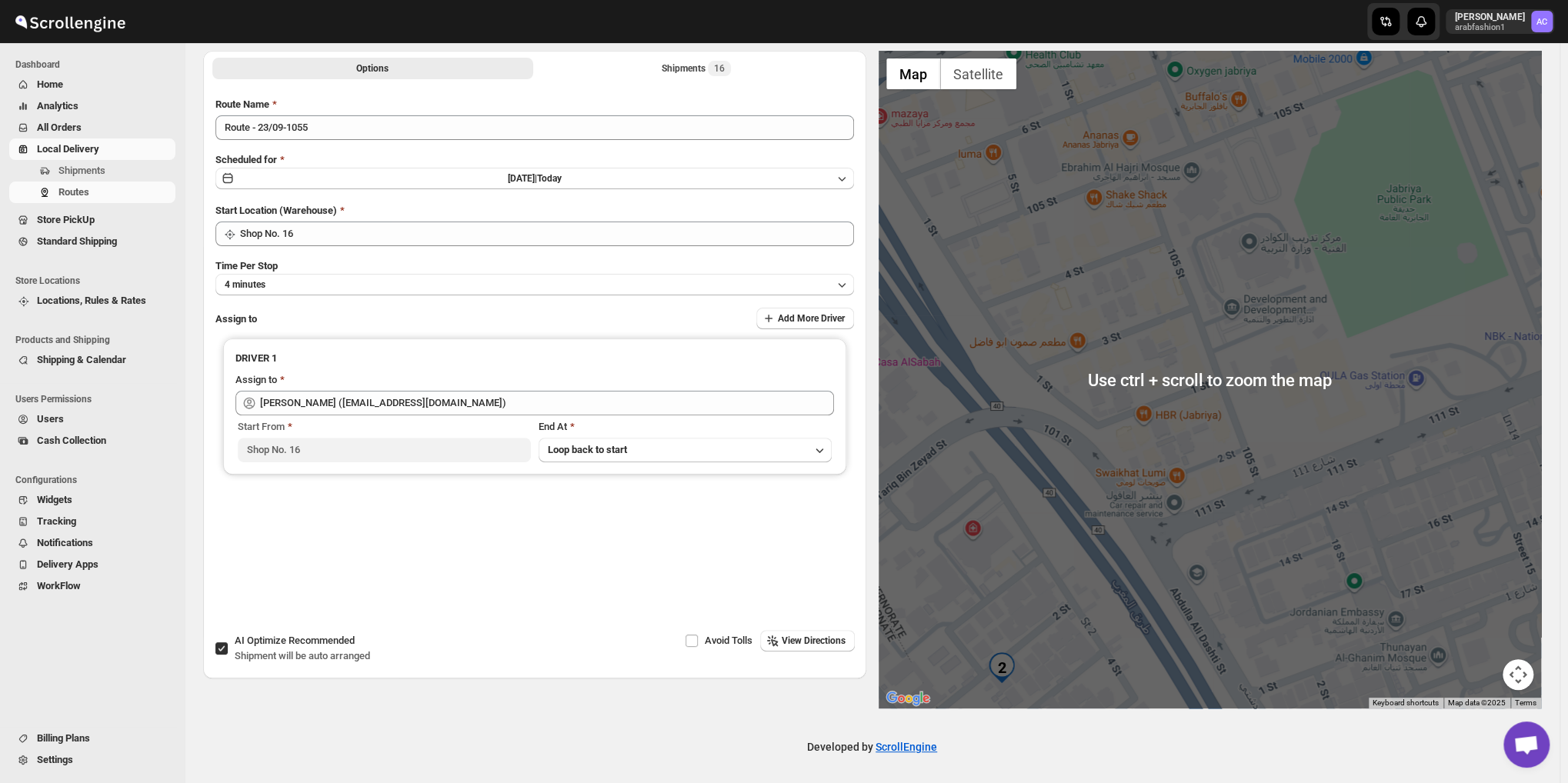
scroll to position [79, 0]
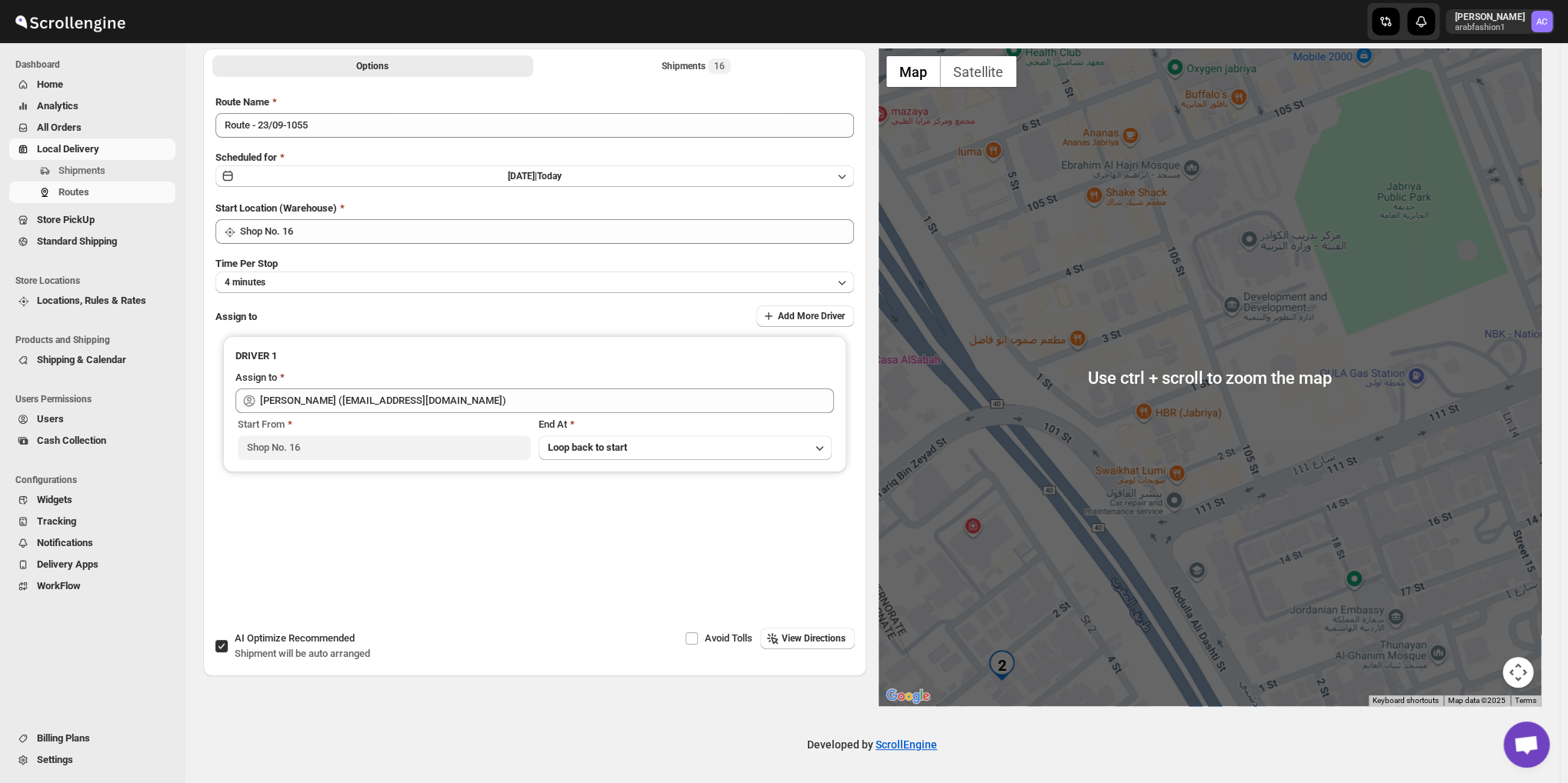
click at [1190, 622] on div at bounding box center [1210, 378] width 663 height 658
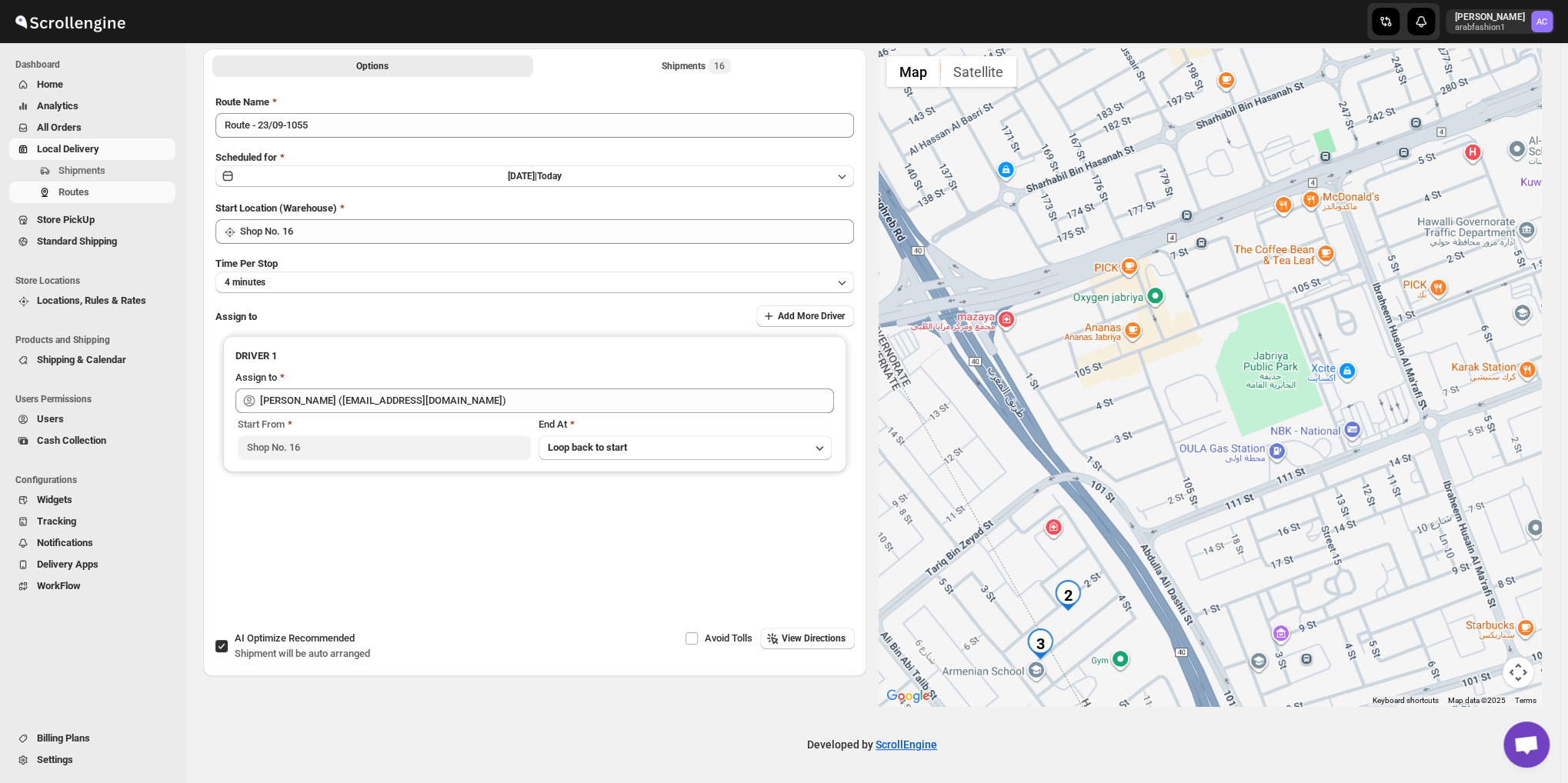
drag, startPoint x: 1157, startPoint y: 515, endPoint x: 1147, endPoint y: 528, distance: 16.4
click at [1147, 528] on div at bounding box center [1210, 378] width 663 height 658
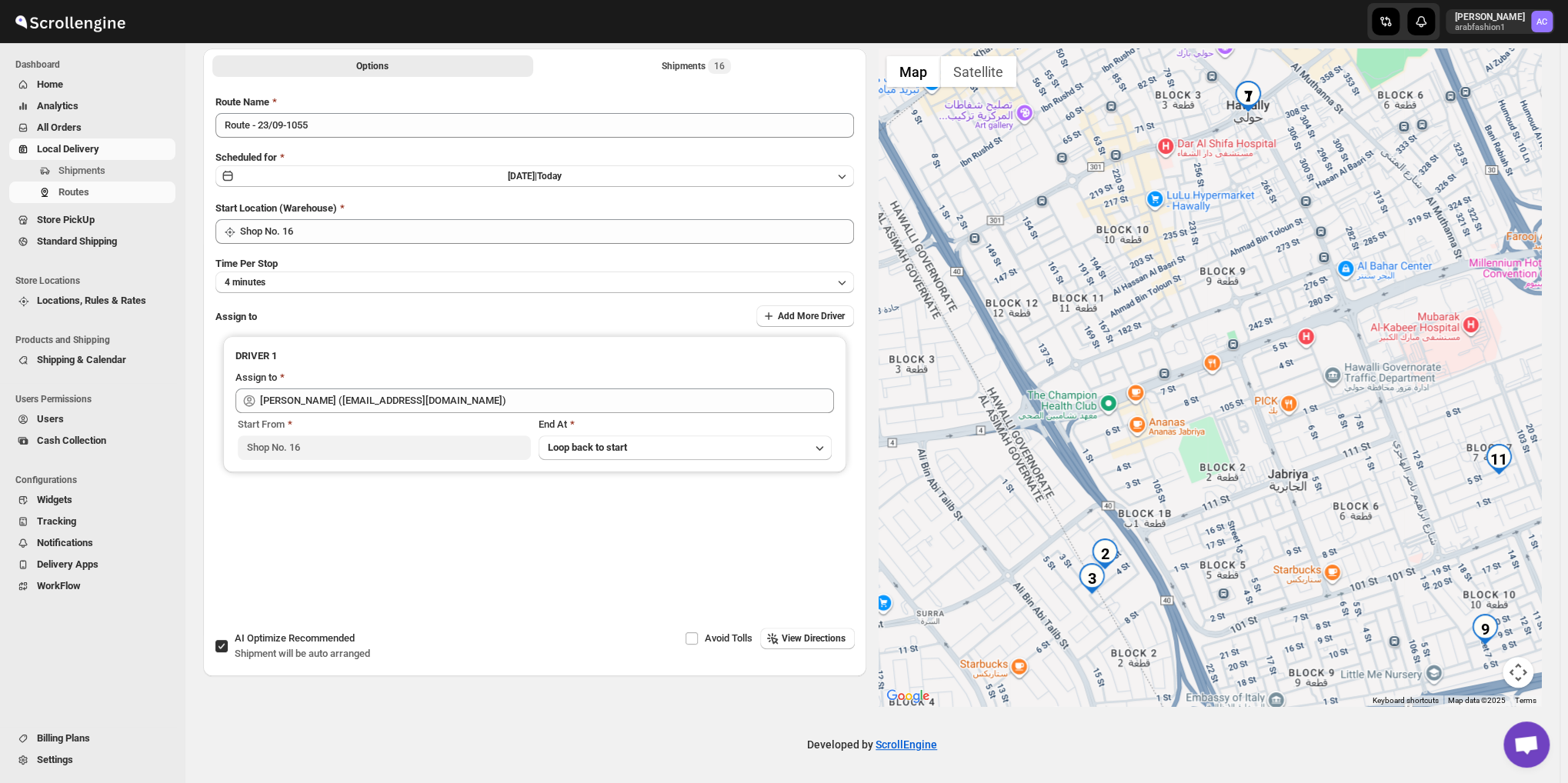
click at [1147, 528] on div at bounding box center [1210, 378] width 663 height 658
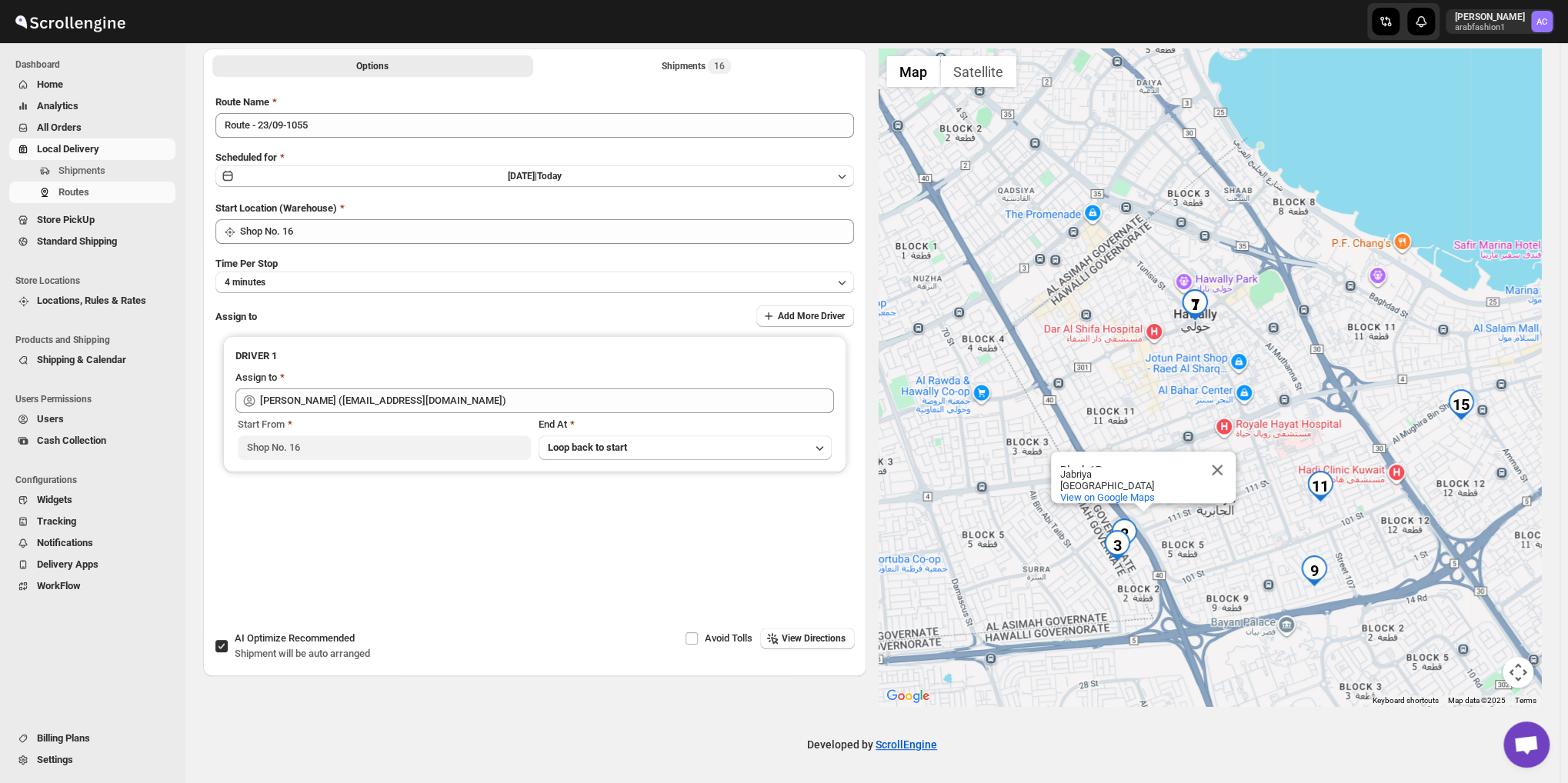
click at [1220, 328] on div "Block 1B Block 1B [GEOGRAPHIC_DATA] [GEOGRAPHIC_DATA] View on Google Maps" at bounding box center [1210, 378] width 663 height 658
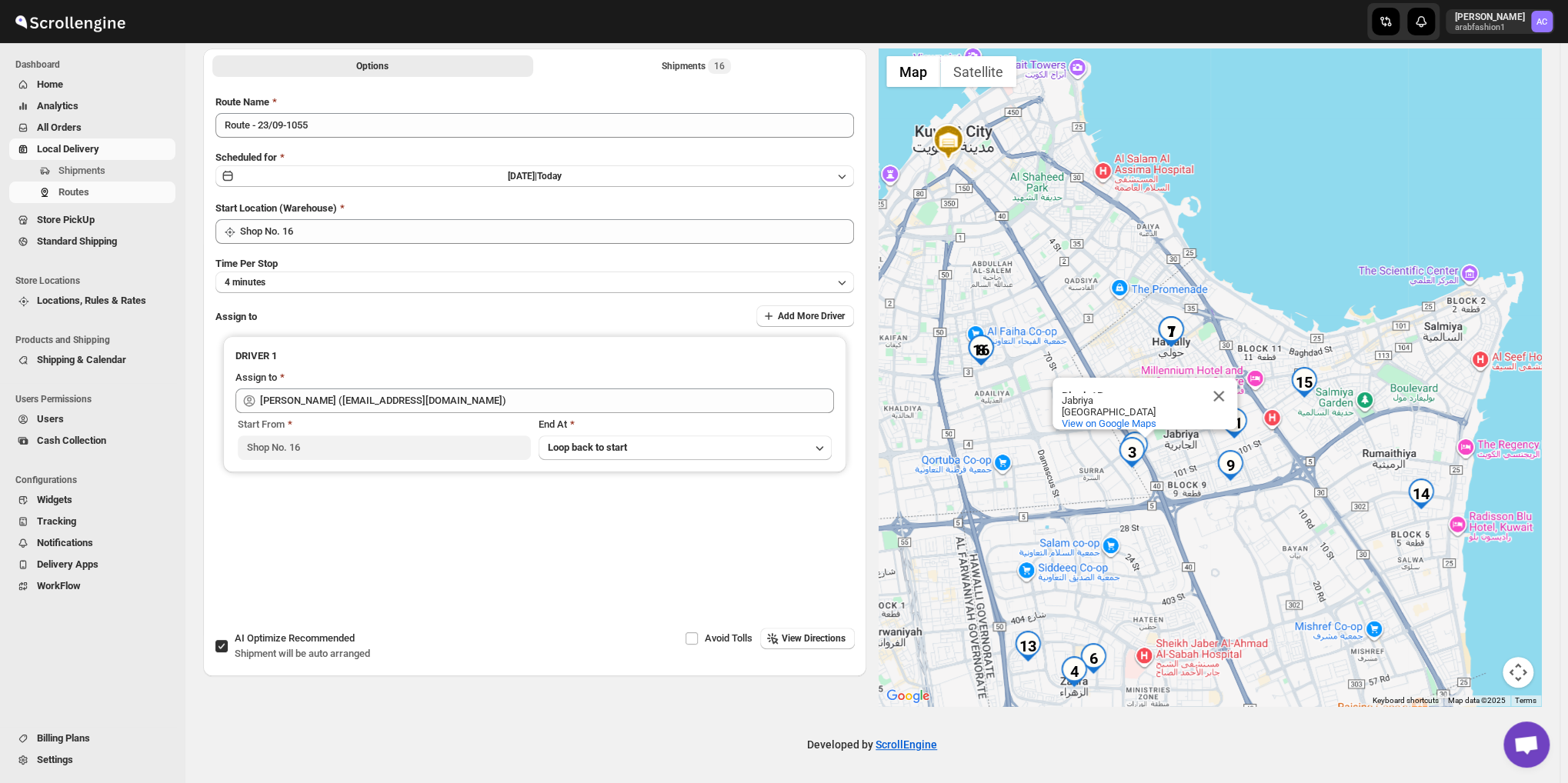
click at [1152, 373] on div "Block 1B Block 1B [GEOGRAPHIC_DATA] [GEOGRAPHIC_DATA] View on Google Maps" at bounding box center [1210, 378] width 663 height 658
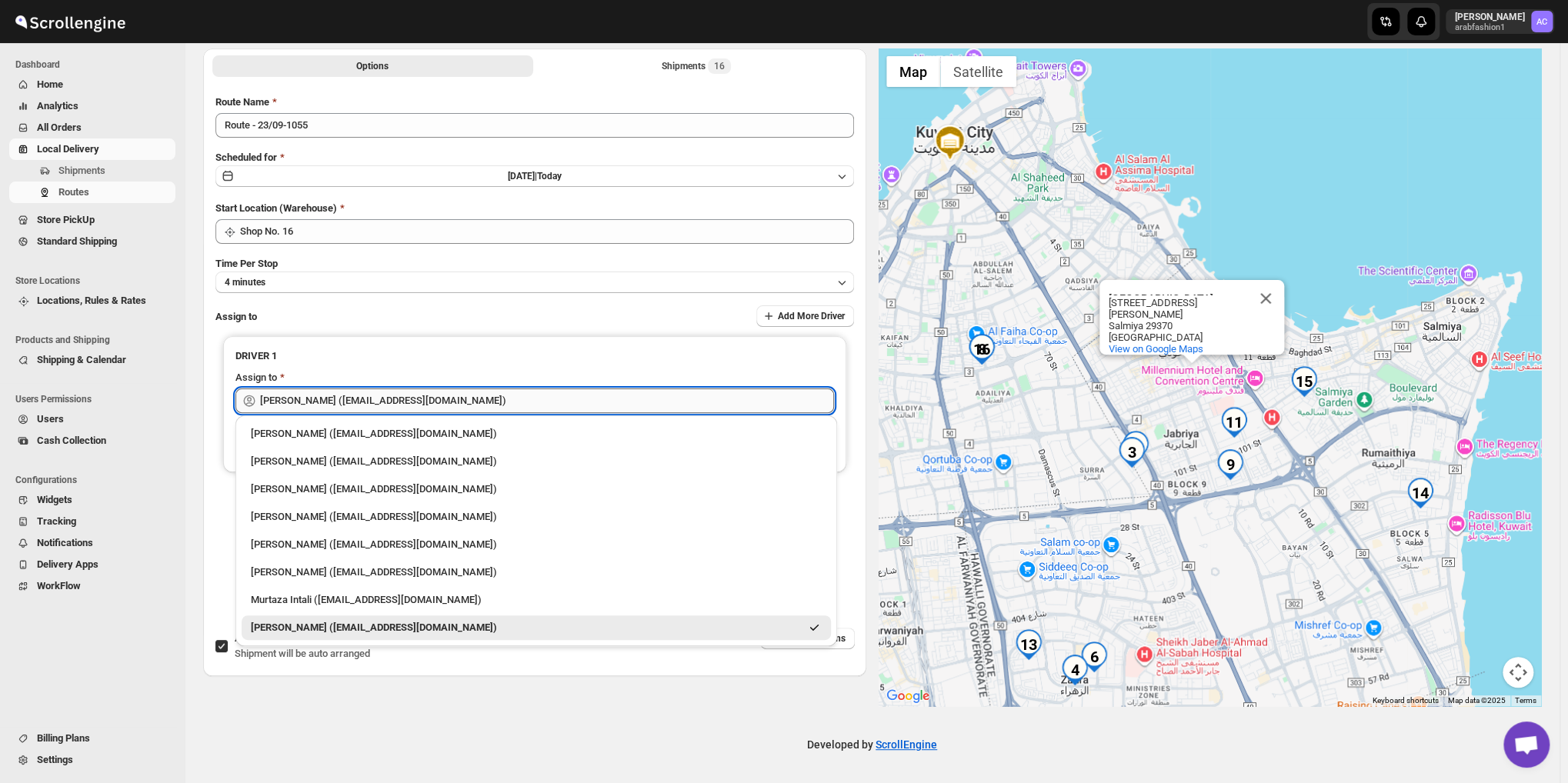
click at [649, 399] on input "[PERSON_NAME] ([EMAIL_ADDRESS][DOMAIN_NAME])" at bounding box center [547, 400] width 574 height 24
click at [534, 623] on div "[PERSON_NAME] ([EMAIL_ADDRESS][DOMAIN_NAME])" at bounding box center [525, 627] width 549 height 15
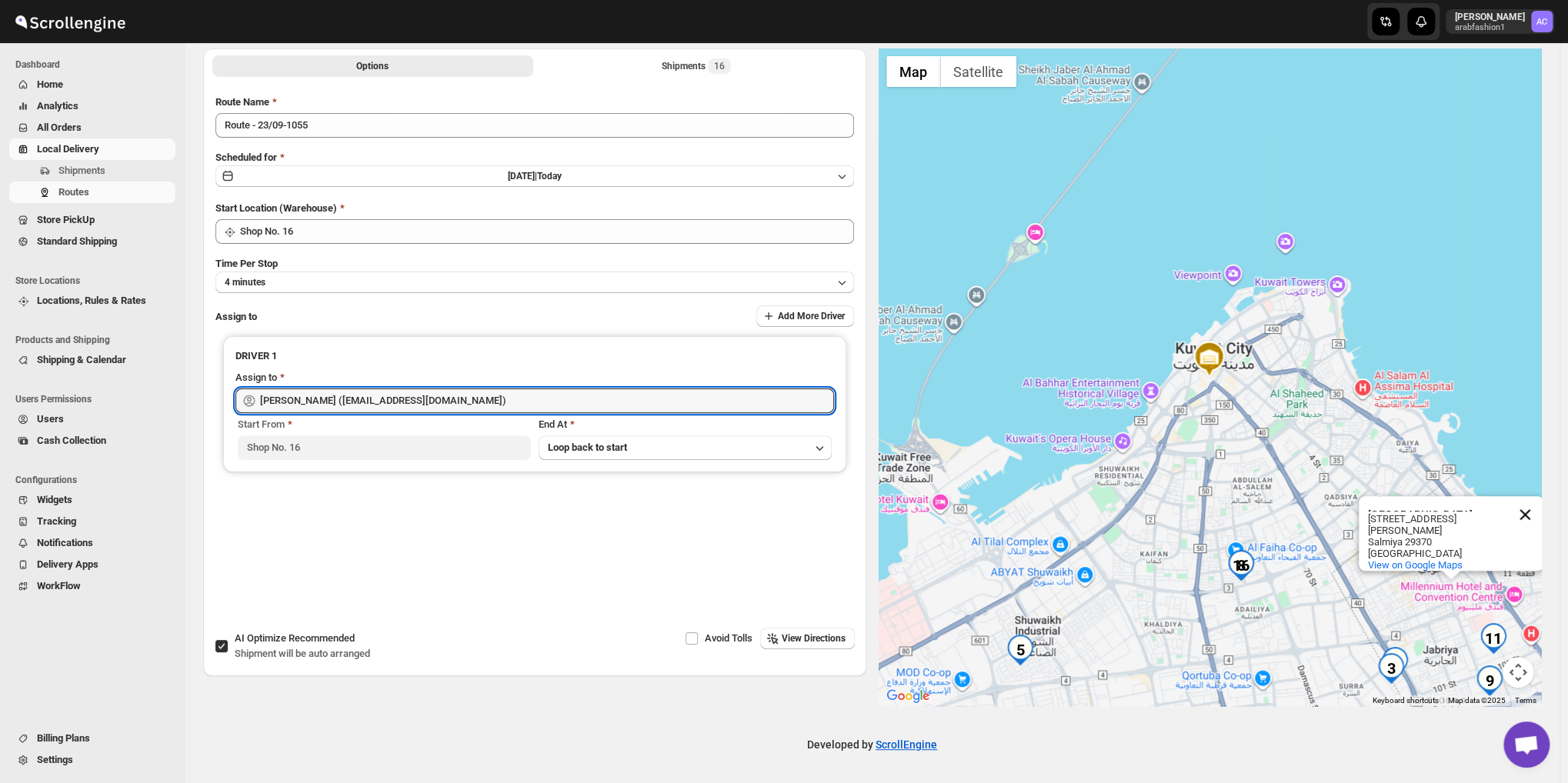
click at [1533, 500] on button "Close" at bounding box center [1524, 515] width 37 height 37
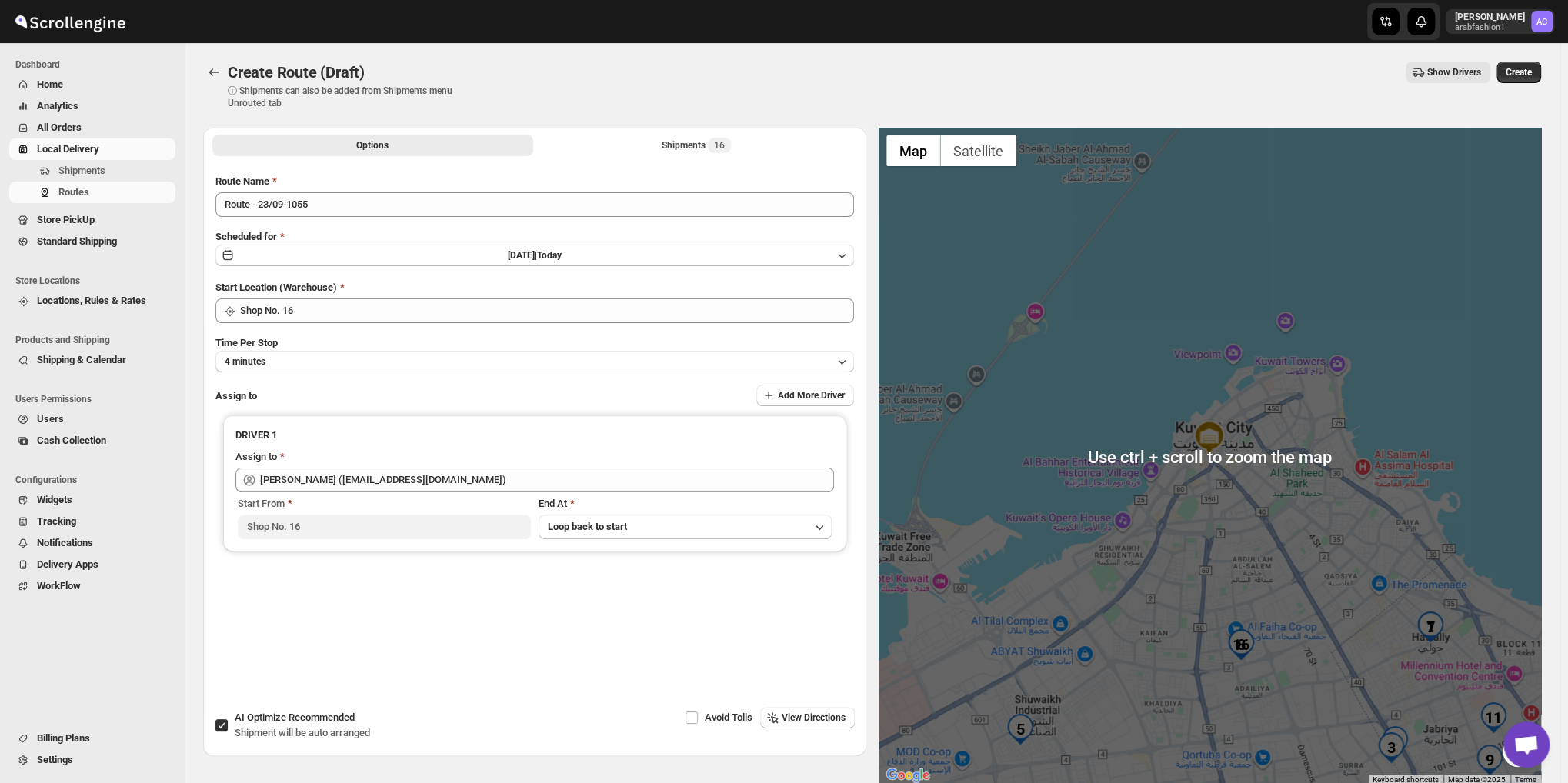
scroll to position [0, 0]
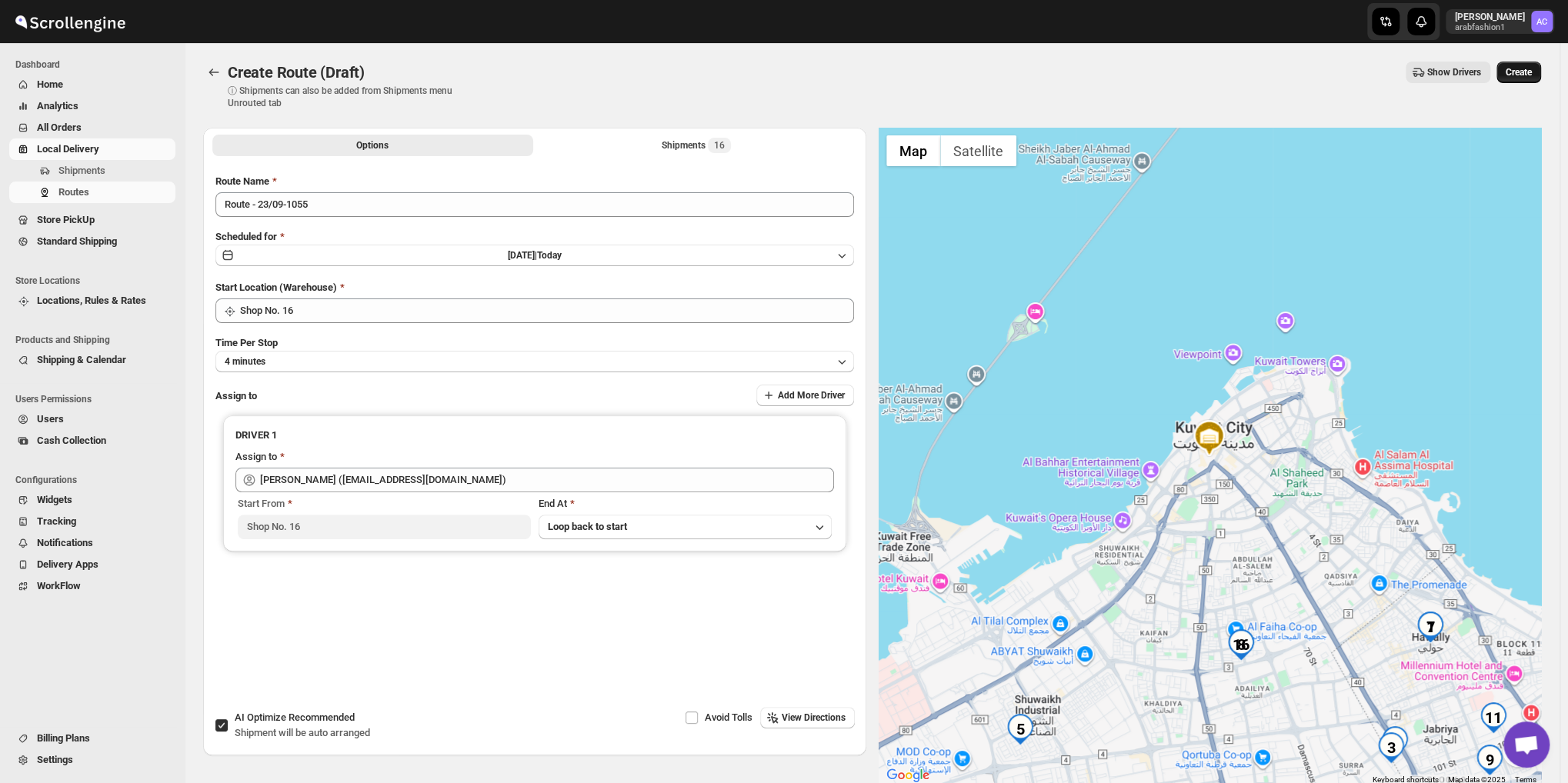
click at [1529, 70] on span "Create" at bounding box center [1518, 72] width 26 height 13
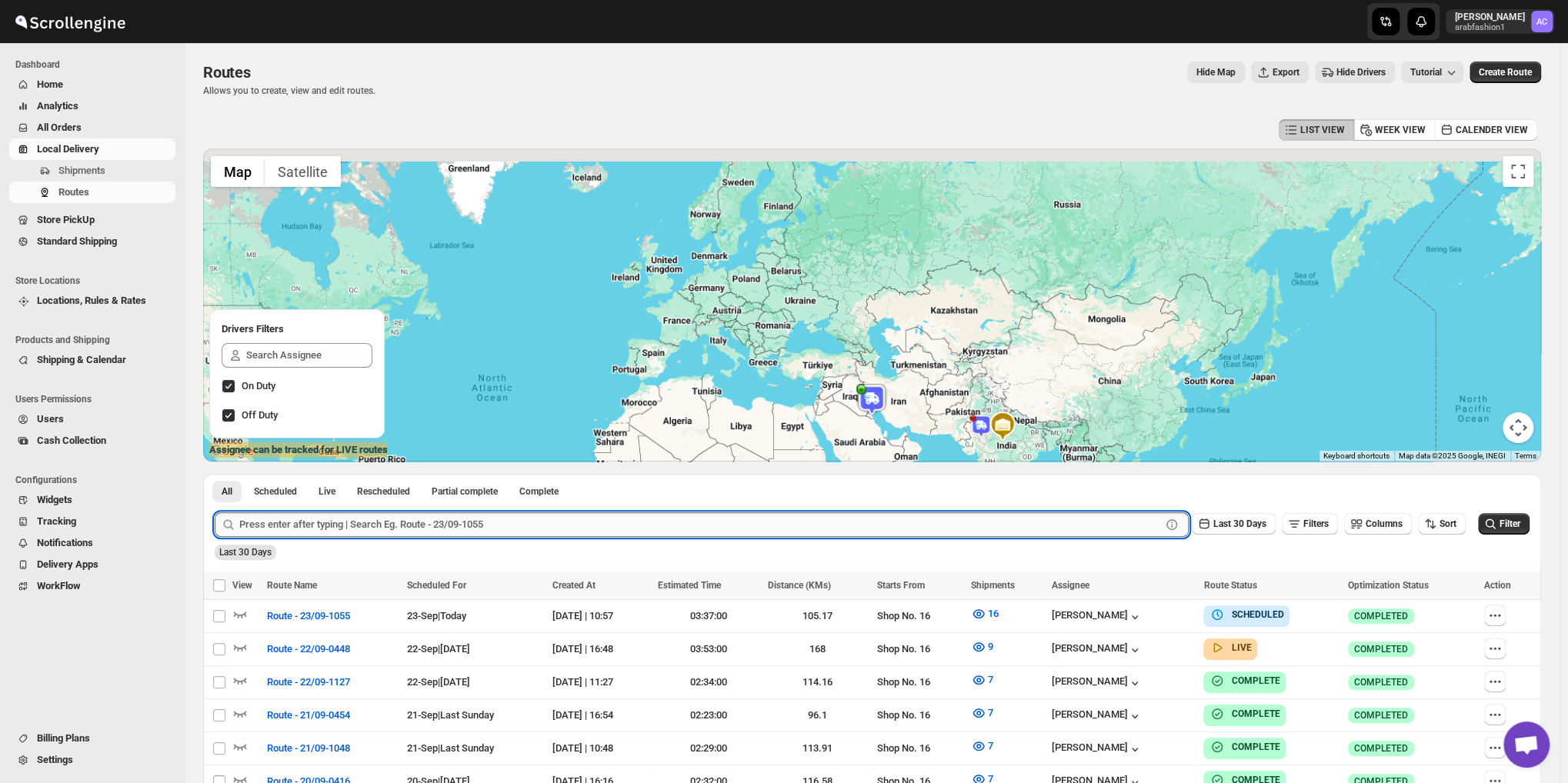
drag, startPoint x: 960, startPoint y: 359, endPoint x: 1103, endPoint y: 526, distance: 219.9
click at [1145, 535] on div "LIST VIEW WEEK VIEW CALENDER VIEW ← Move left → Move right ↑ Move up ↓ Move dow…" at bounding box center [871, 542] width 1338 height 854
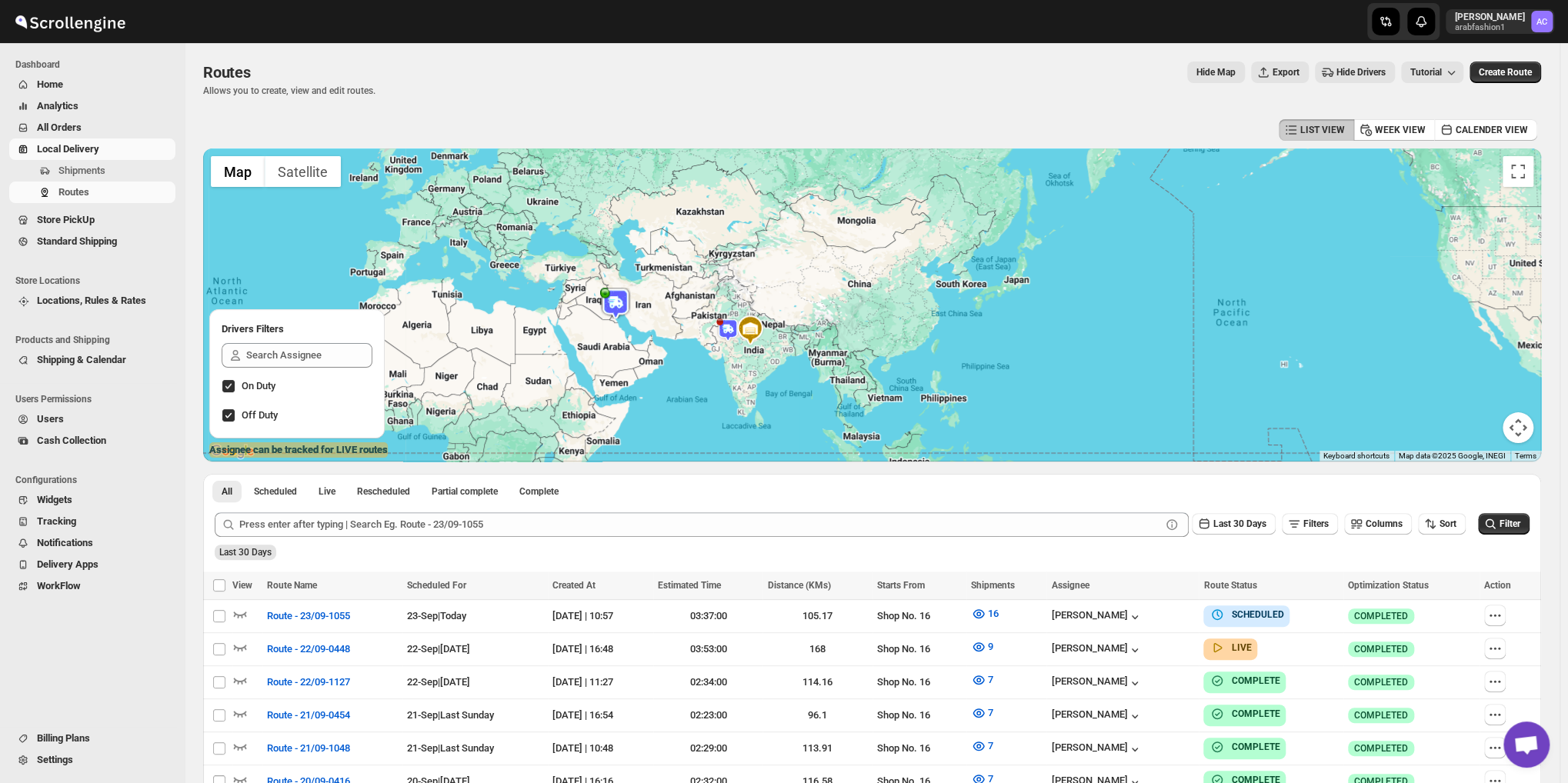
drag, startPoint x: 877, startPoint y: 407, endPoint x: 792, endPoint y: 355, distance: 99.6
click at [816, 373] on div at bounding box center [871, 304] width 1338 height 313
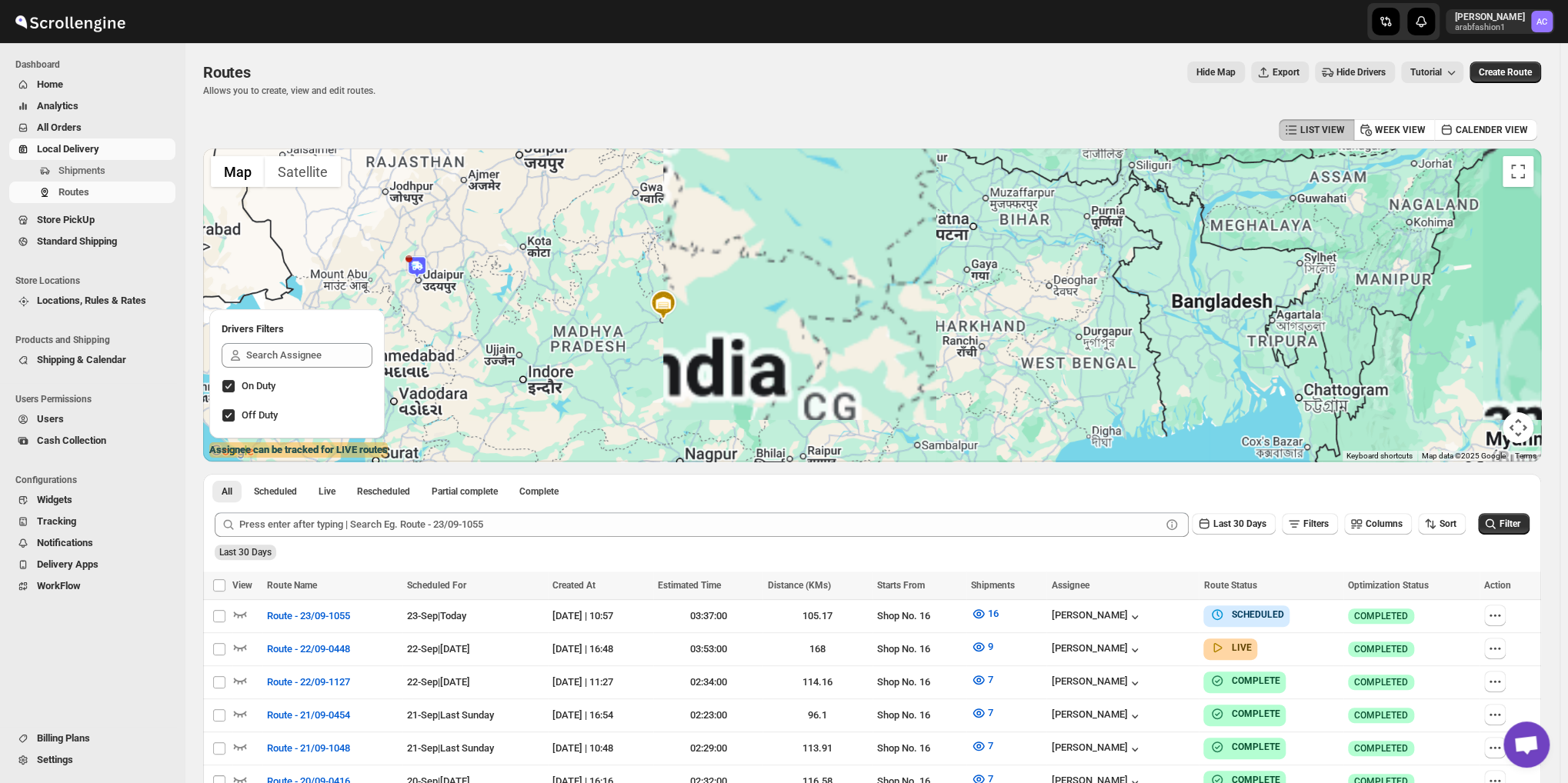
click at [647, 288] on div "To navigate, press the arrow keys." at bounding box center [871, 304] width 1338 height 313
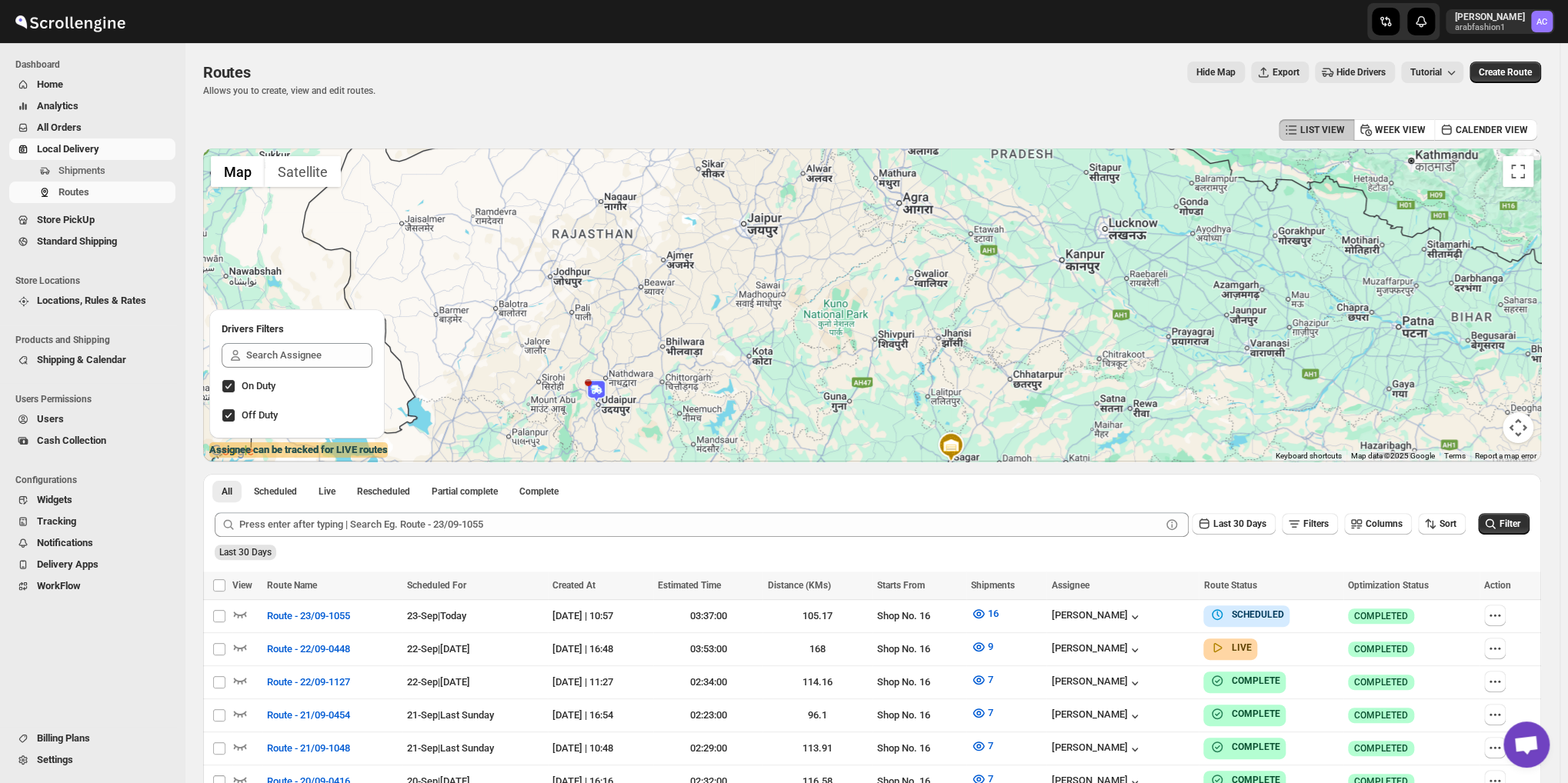
drag, startPoint x: 538, startPoint y: 207, endPoint x: 911, endPoint y: 210, distance: 373.0
click at [905, 227] on div at bounding box center [871, 304] width 1338 height 313
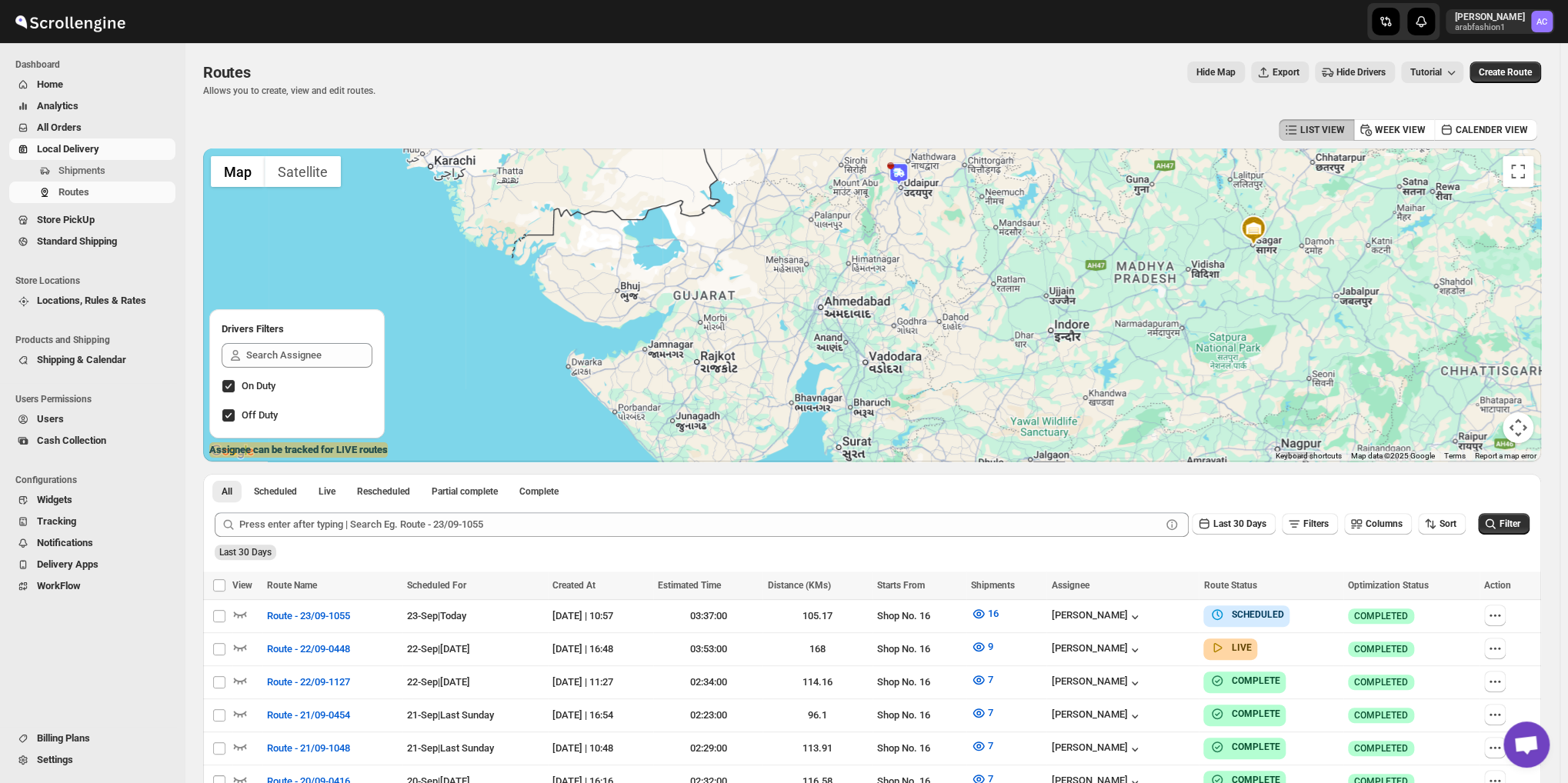
drag, startPoint x: 702, startPoint y: 236, endPoint x: 911, endPoint y: 161, distance: 222.0
click at [911, 161] on div at bounding box center [871, 304] width 1338 height 313
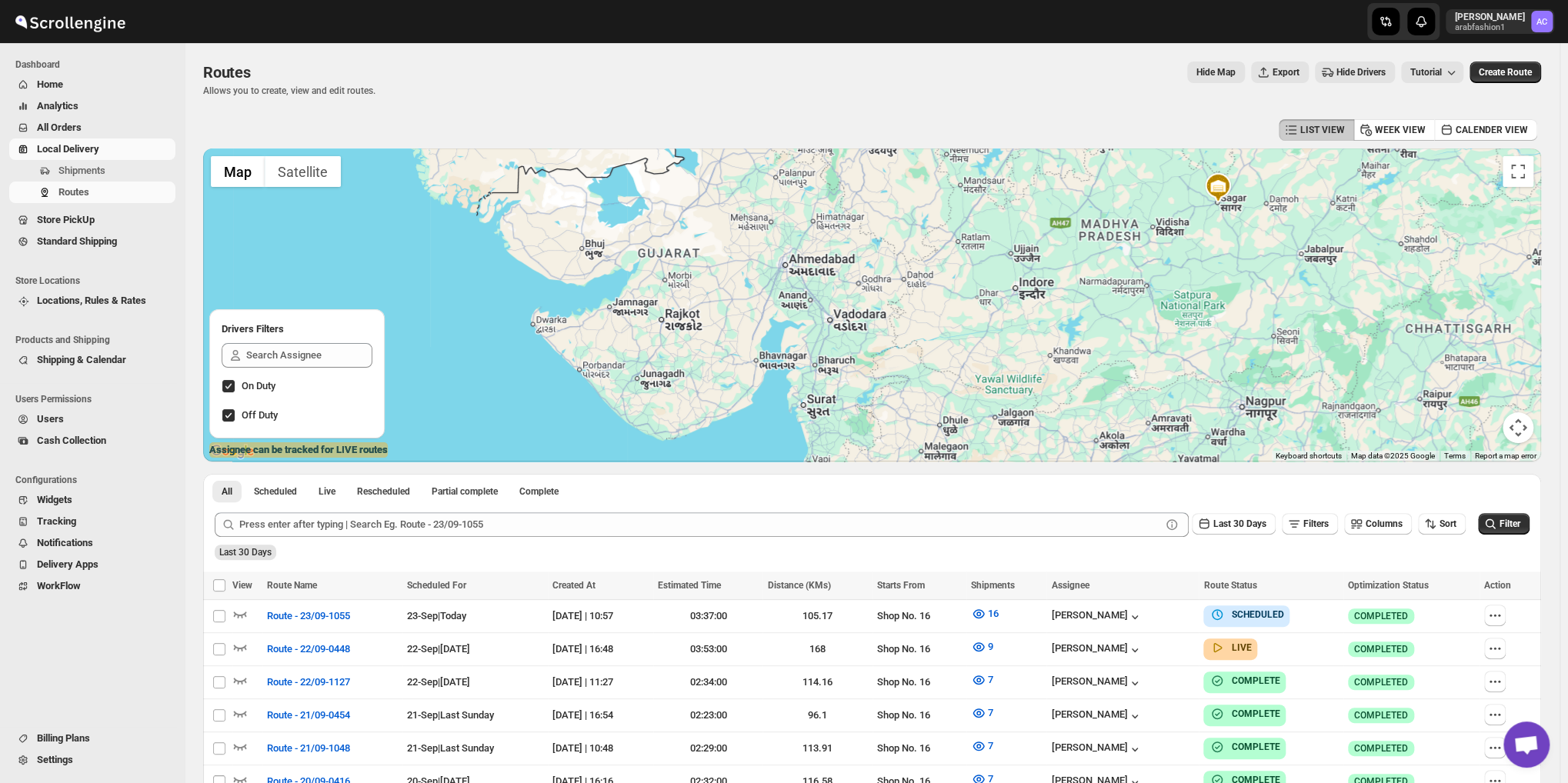
drag, startPoint x: 807, startPoint y: 251, endPoint x: 767, endPoint y: 204, distance: 61.7
click at [767, 204] on div at bounding box center [871, 304] width 1338 height 313
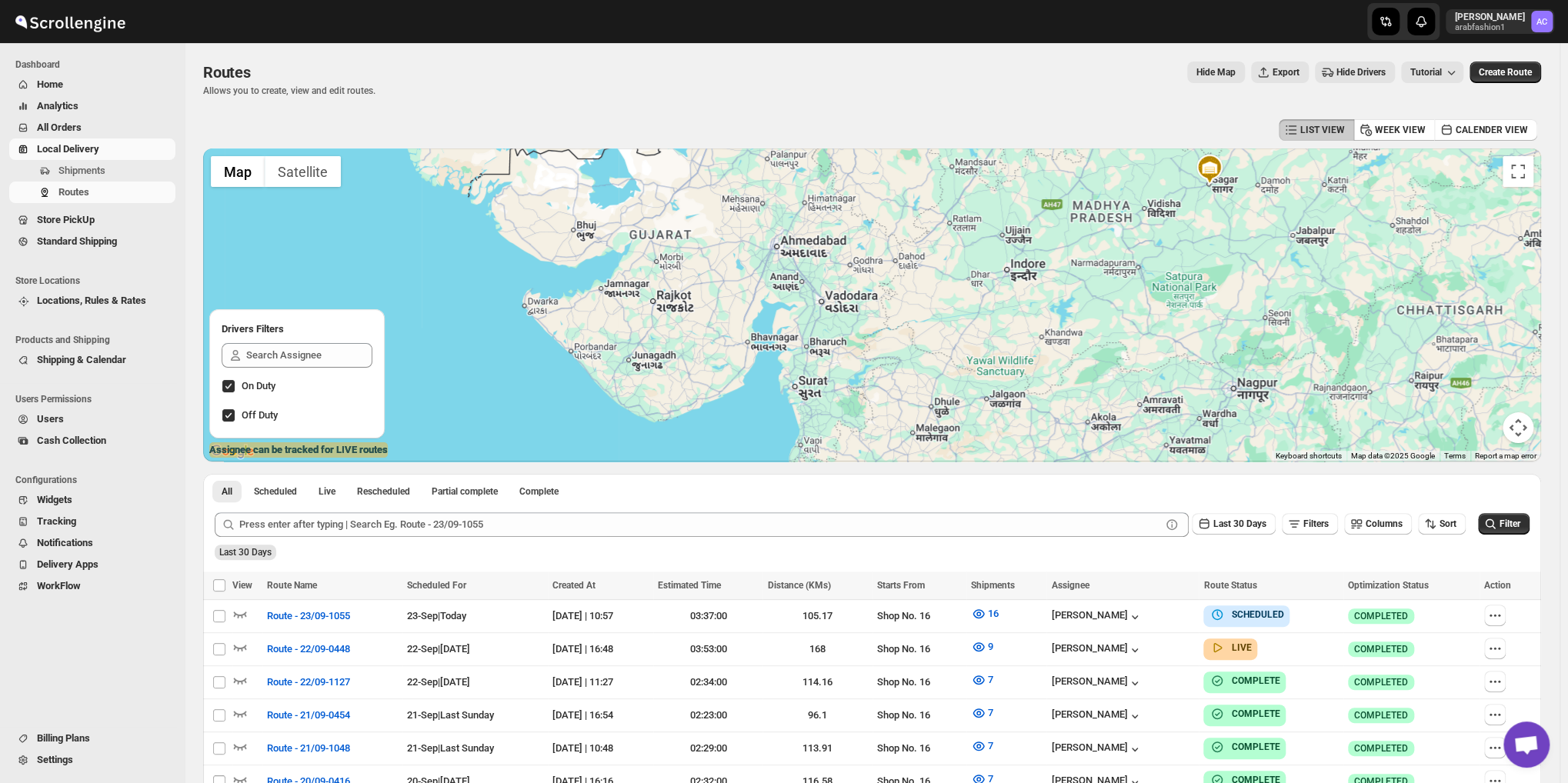
drag, startPoint x: 723, startPoint y: 225, endPoint x: 739, endPoint y: 210, distance: 21.9
click at [739, 210] on div at bounding box center [871, 304] width 1338 height 313
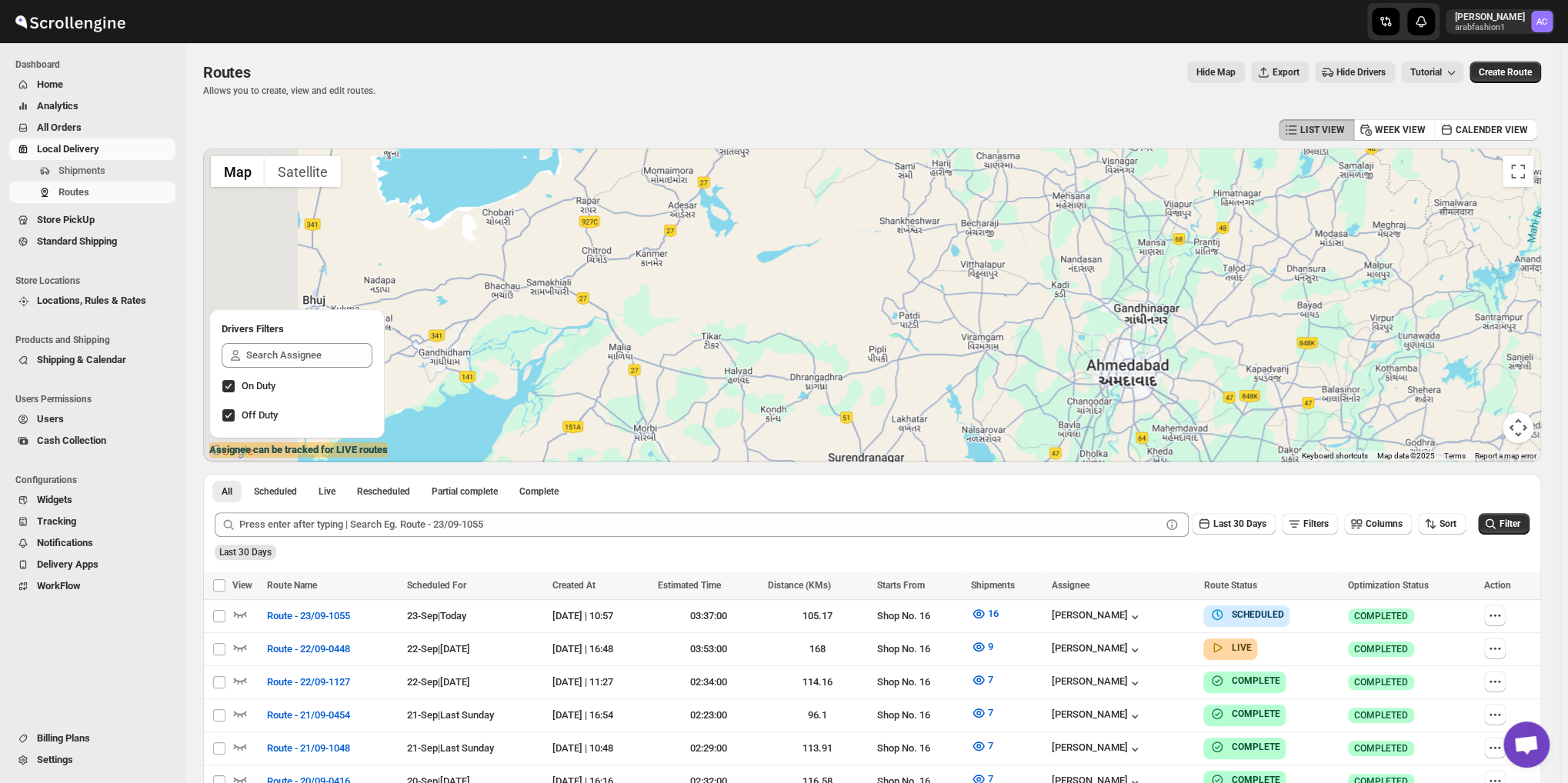
drag, startPoint x: 652, startPoint y: 177, endPoint x: 858, endPoint y: 286, distance: 233.1
click at [858, 286] on div at bounding box center [871, 304] width 1338 height 313
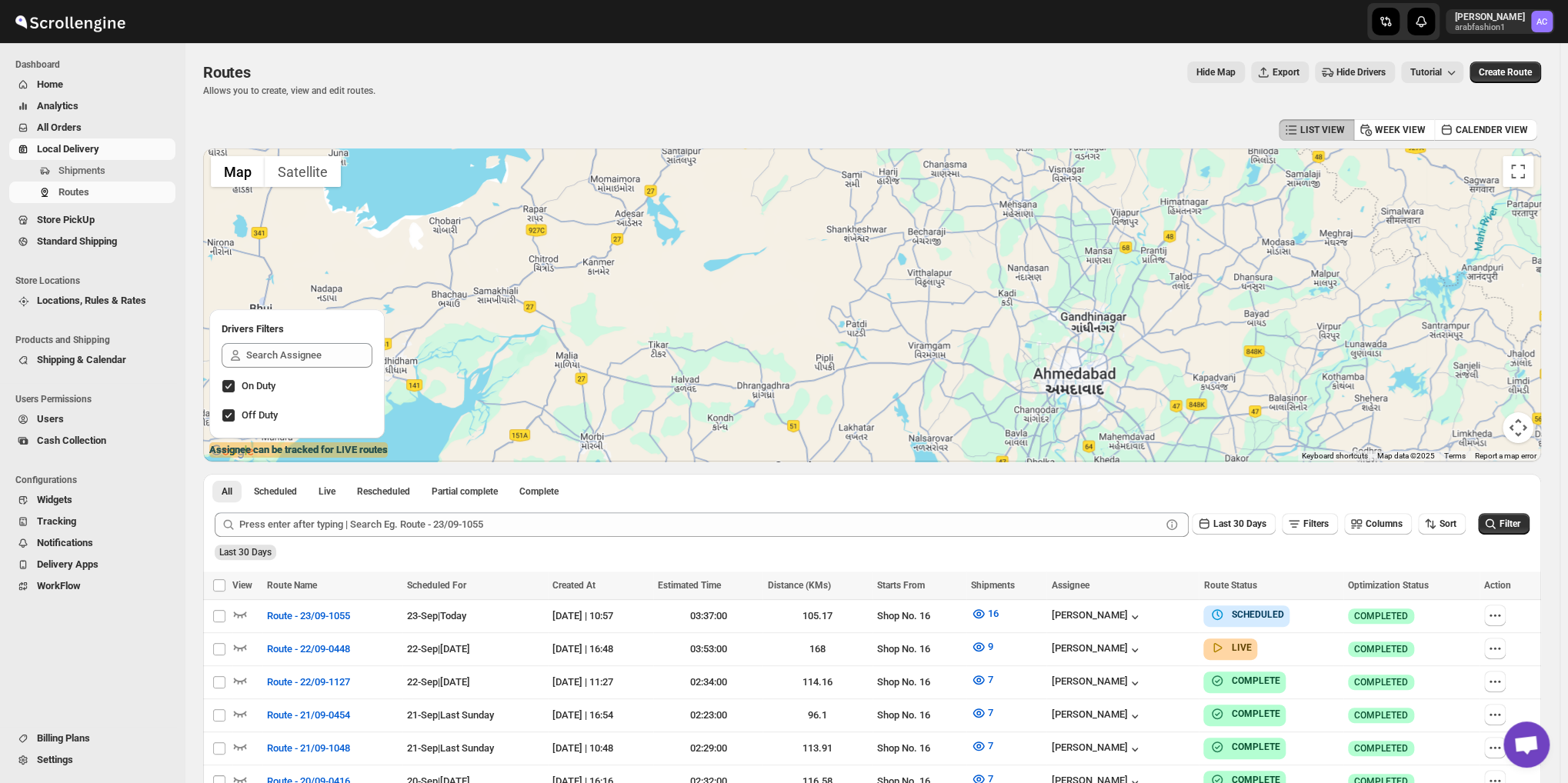
drag, startPoint x: 849, startPoint y: 286, endPoint x: 718, endPoint y: 284, distance: 131.0
click at [718, 284] on div at bounding box center [871, 304] width 1338 height 313
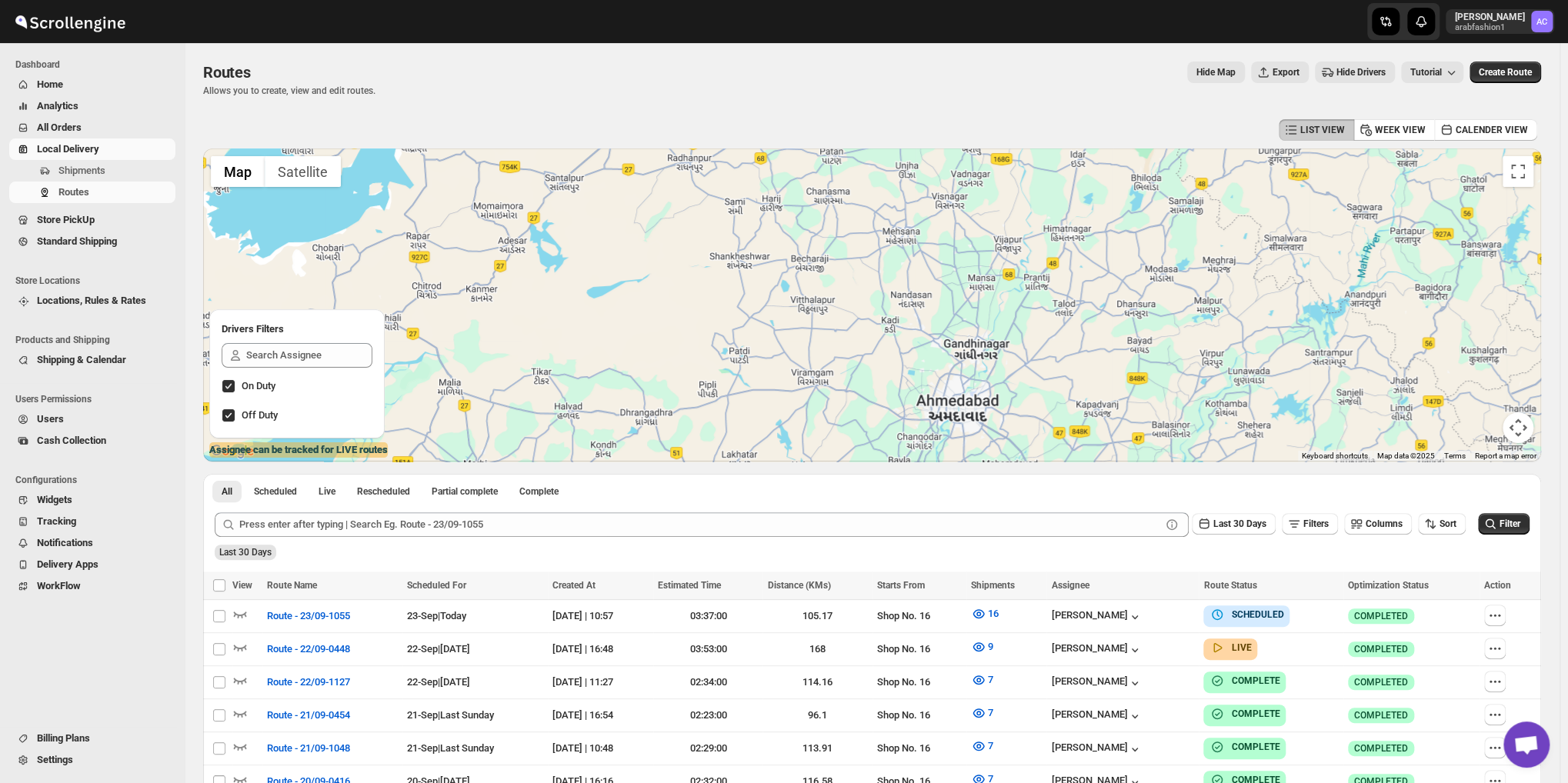
drag, startPoint x: 771, startPoint y: 230, endPoint x: 730, endPoint y: 274, distance: 60.1
click at [730, 274] on div at bounding box center [871, 304] width 1338 height 313
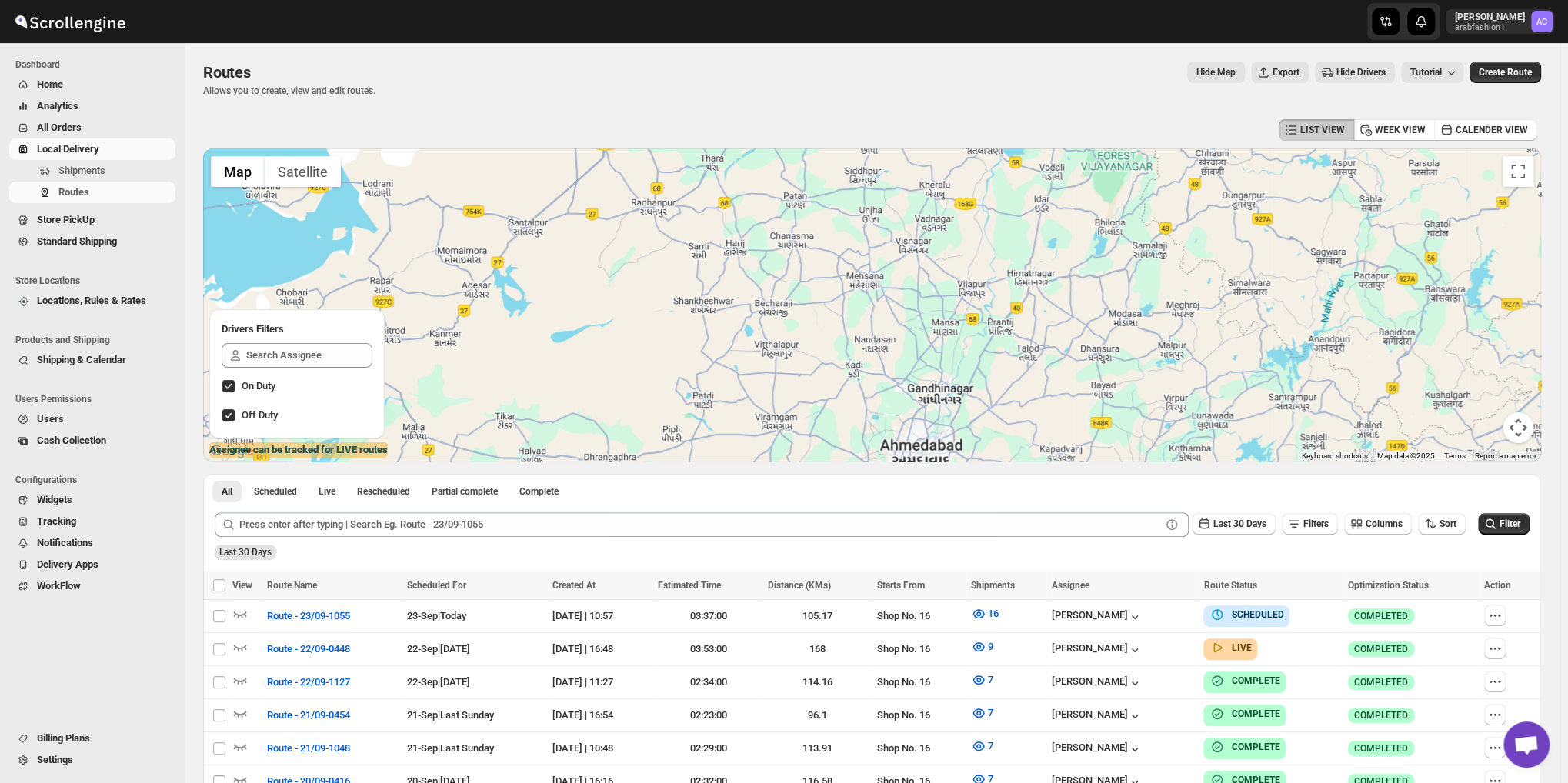
drag, startPoint x: 741, startPoint y: 231, endPoint x: 719, endPoint y: 278, distance: 51.9
click at [719, 278] on div at bounding box center [871, 304] width 1338 height 313
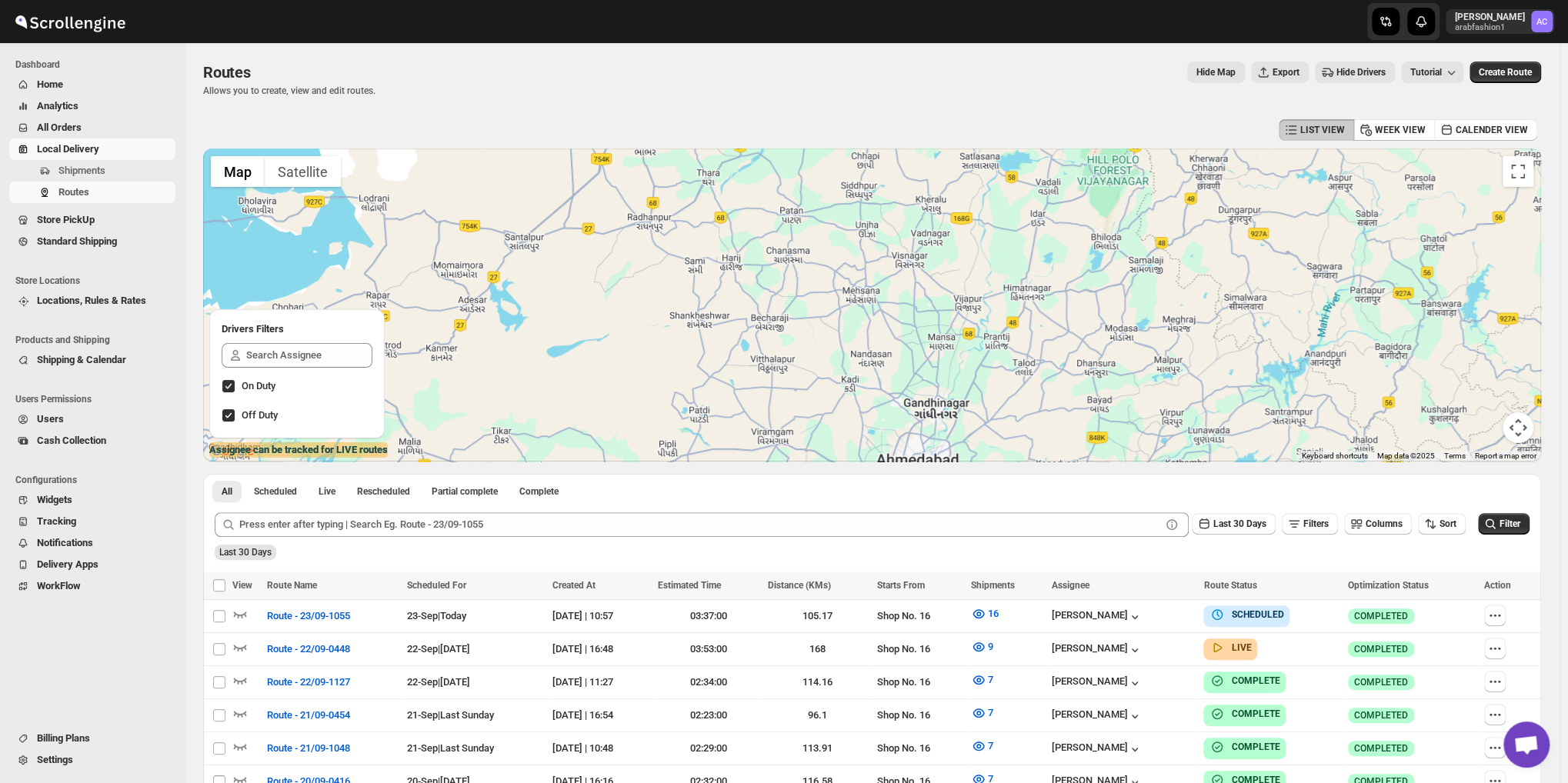
click at [744, 274] on div at bounding box center [871, 304] width 1338 height 313
click at [702, 273] on div at bounding box center [871, 304] width 1338 height 313
click at [701, 266] on div at bounding box center [871, 304] width 1338 height 313
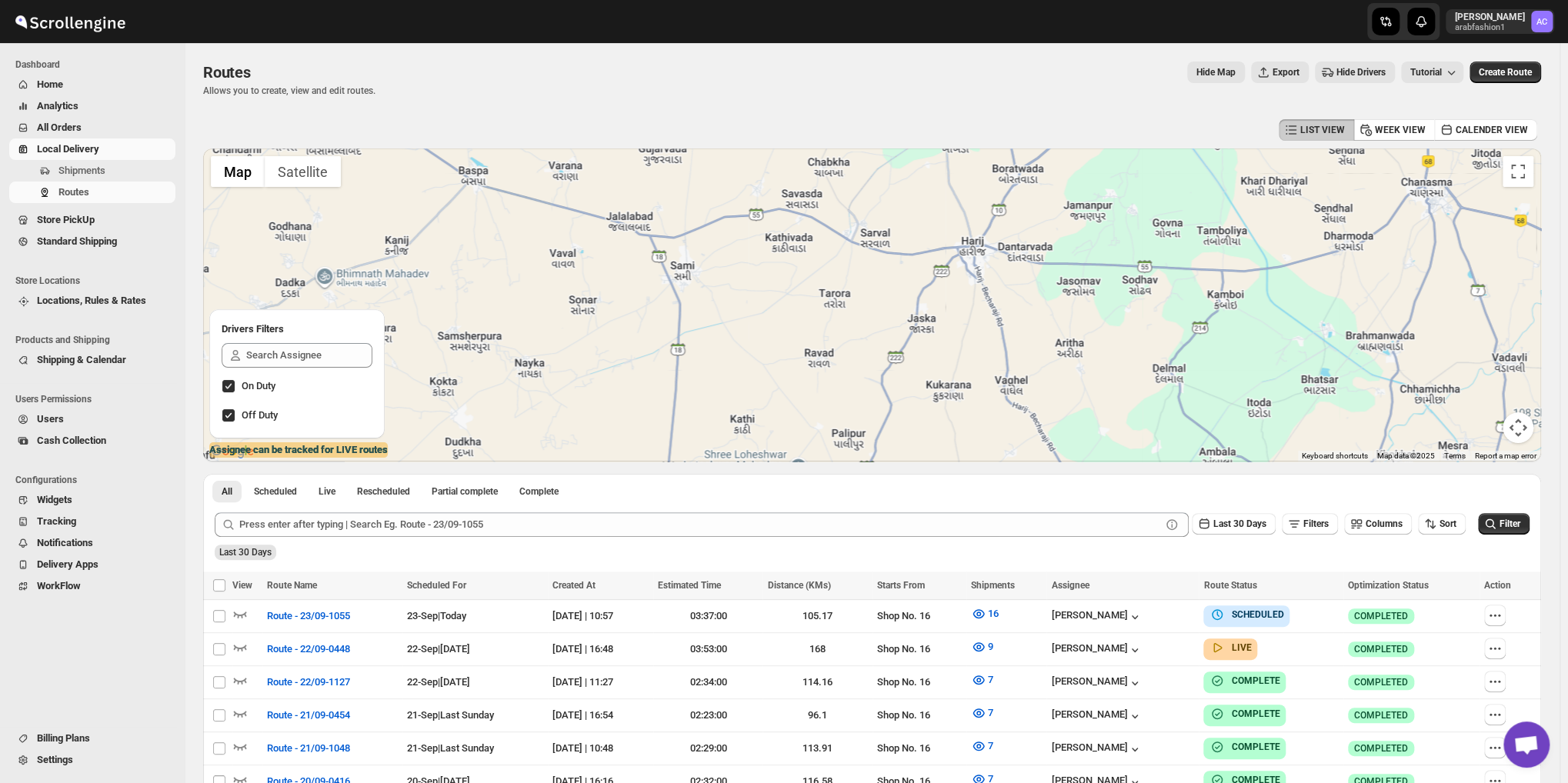
drag, startPoint x: 701, startPoint y: 266, endPoint x: 697, endPoint y: 240, distance: 26.3
click at [697, 240] on div at bounding box center [871, 304] width 1338 height 313
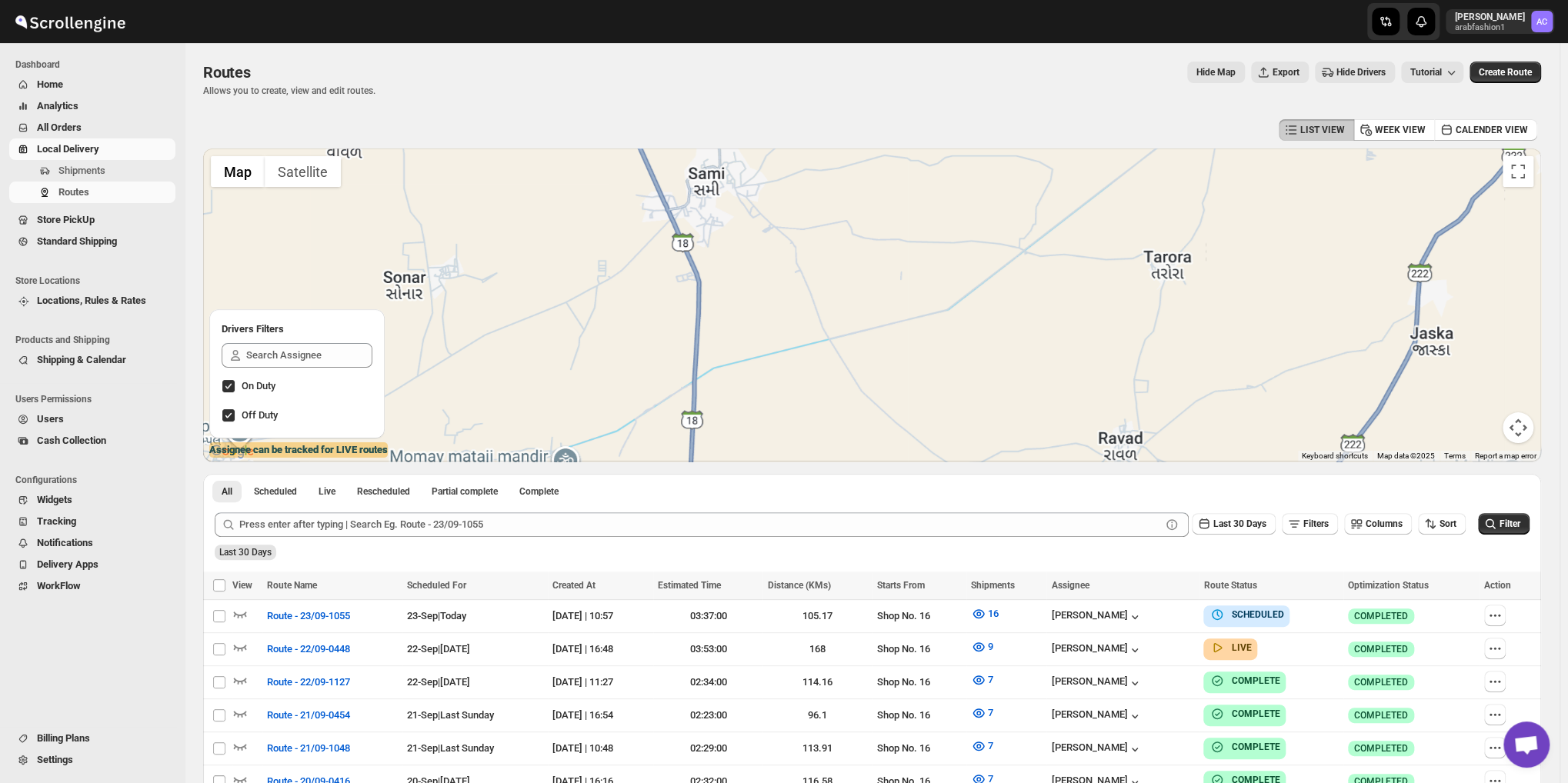
drag, startPoint x: 674, startPoint y: 314, endPoint x: 686, endPoint y: 305, distance: 15.0
click at [685, 305] on div at bounding box center [871, 304] width 1338 height 313
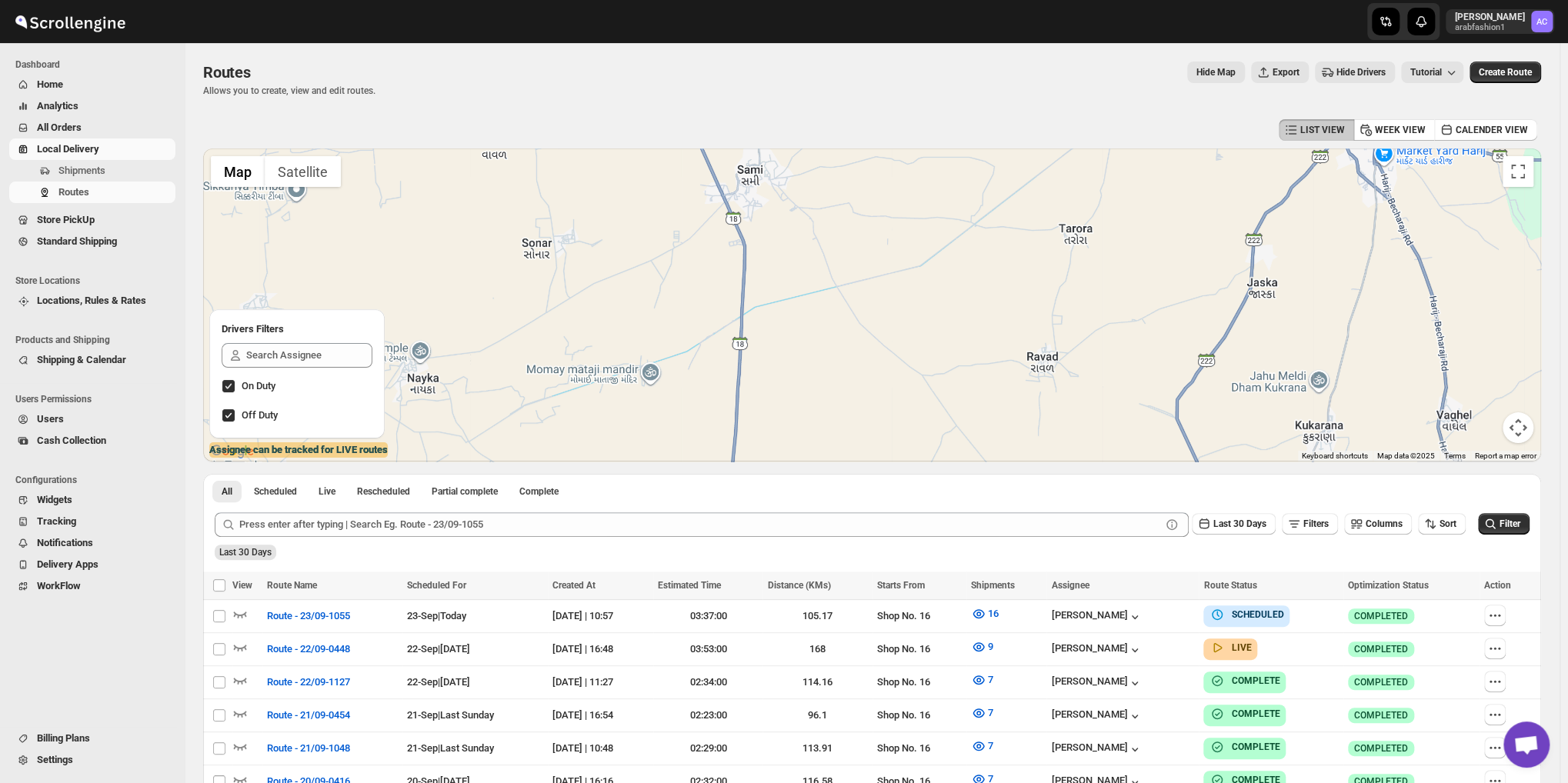
click at [769, 231] on div at bounding box center [871, 304] width 1338 height 313
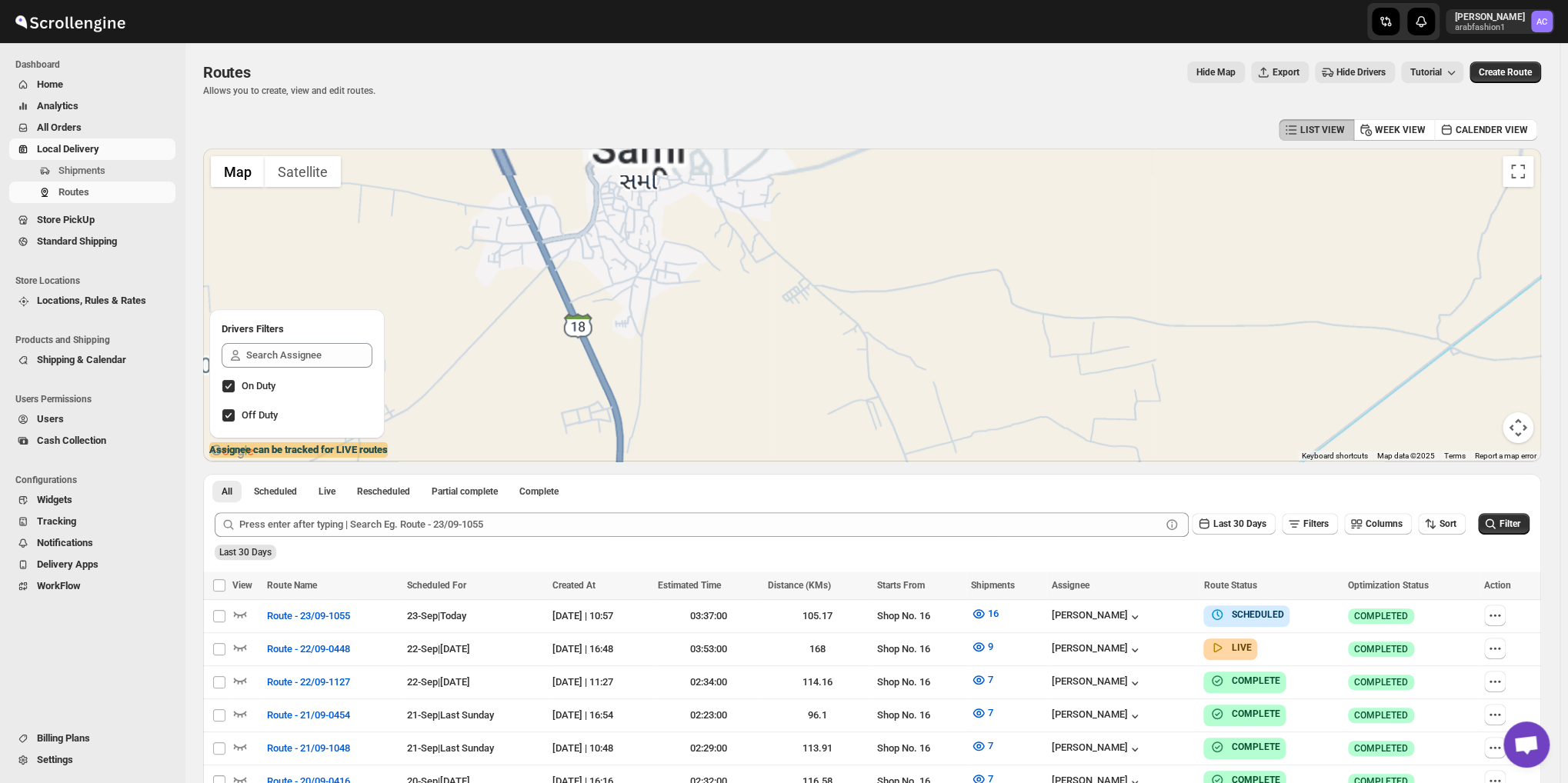
click at [796, 193] on div at bounding box center [871, 304] width 1338 height 313
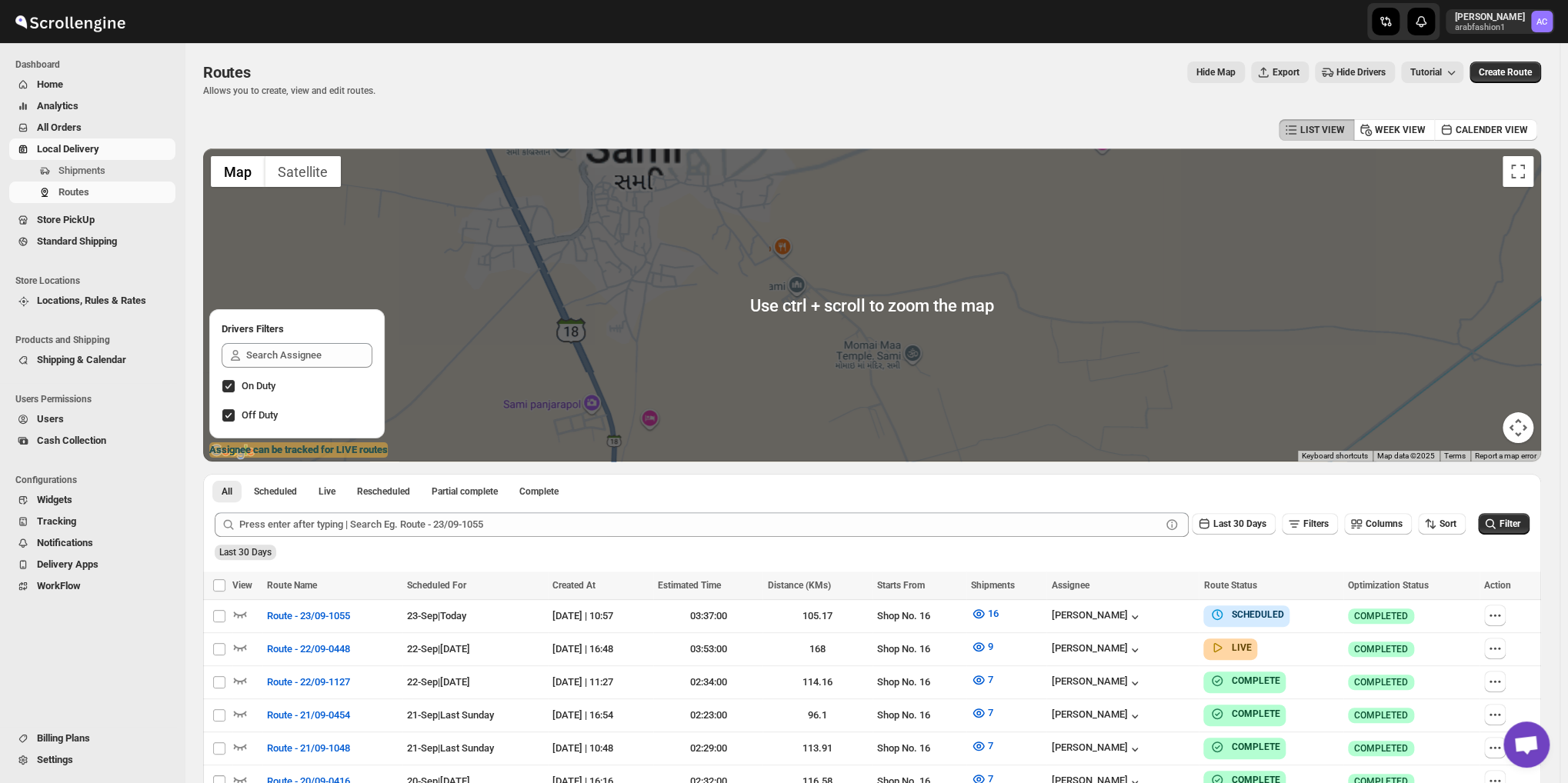
click at [796, 193] on div at bounding box center [871, 304] width 1338 height 313
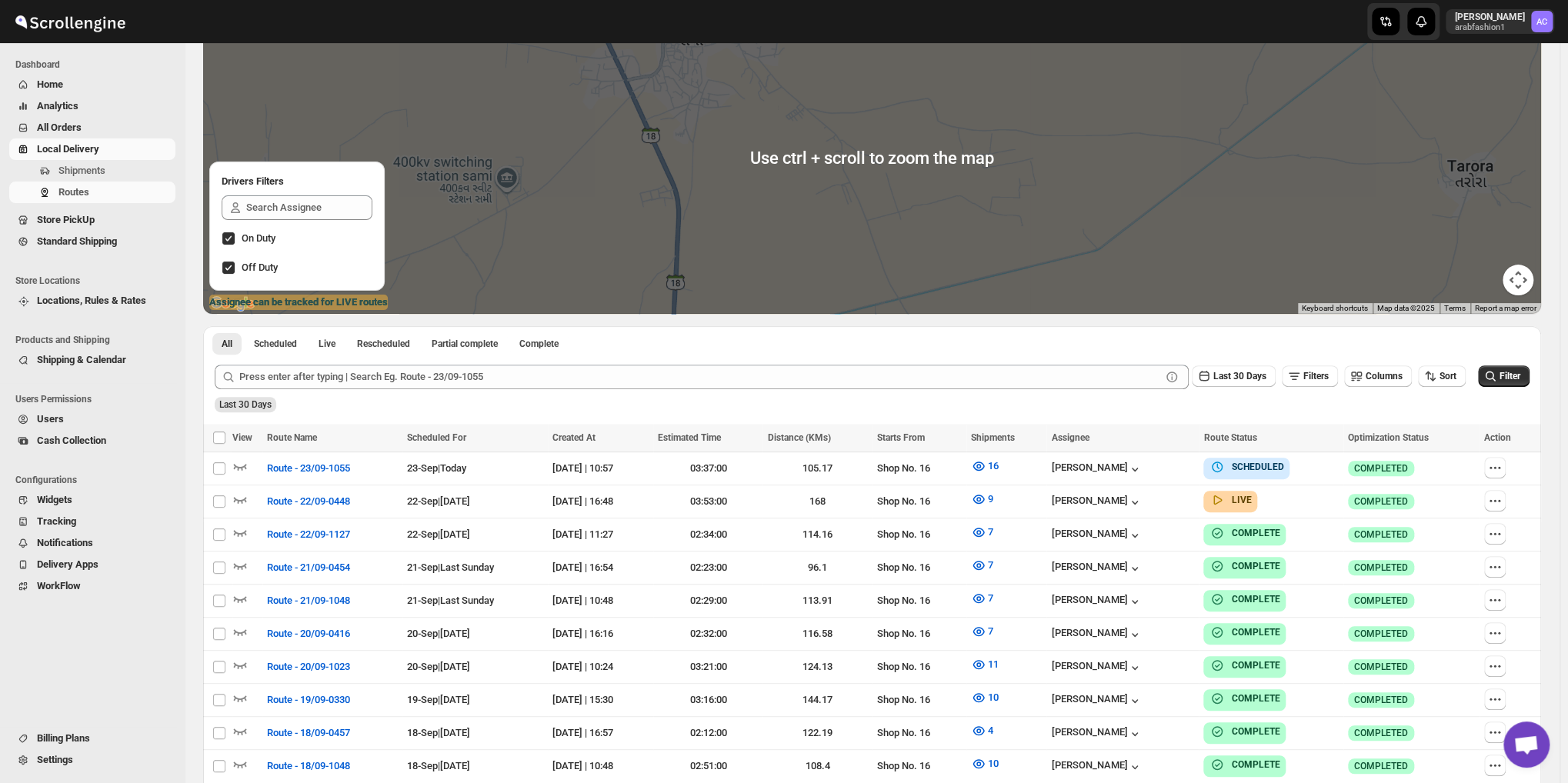
scroll to position [154, 0]
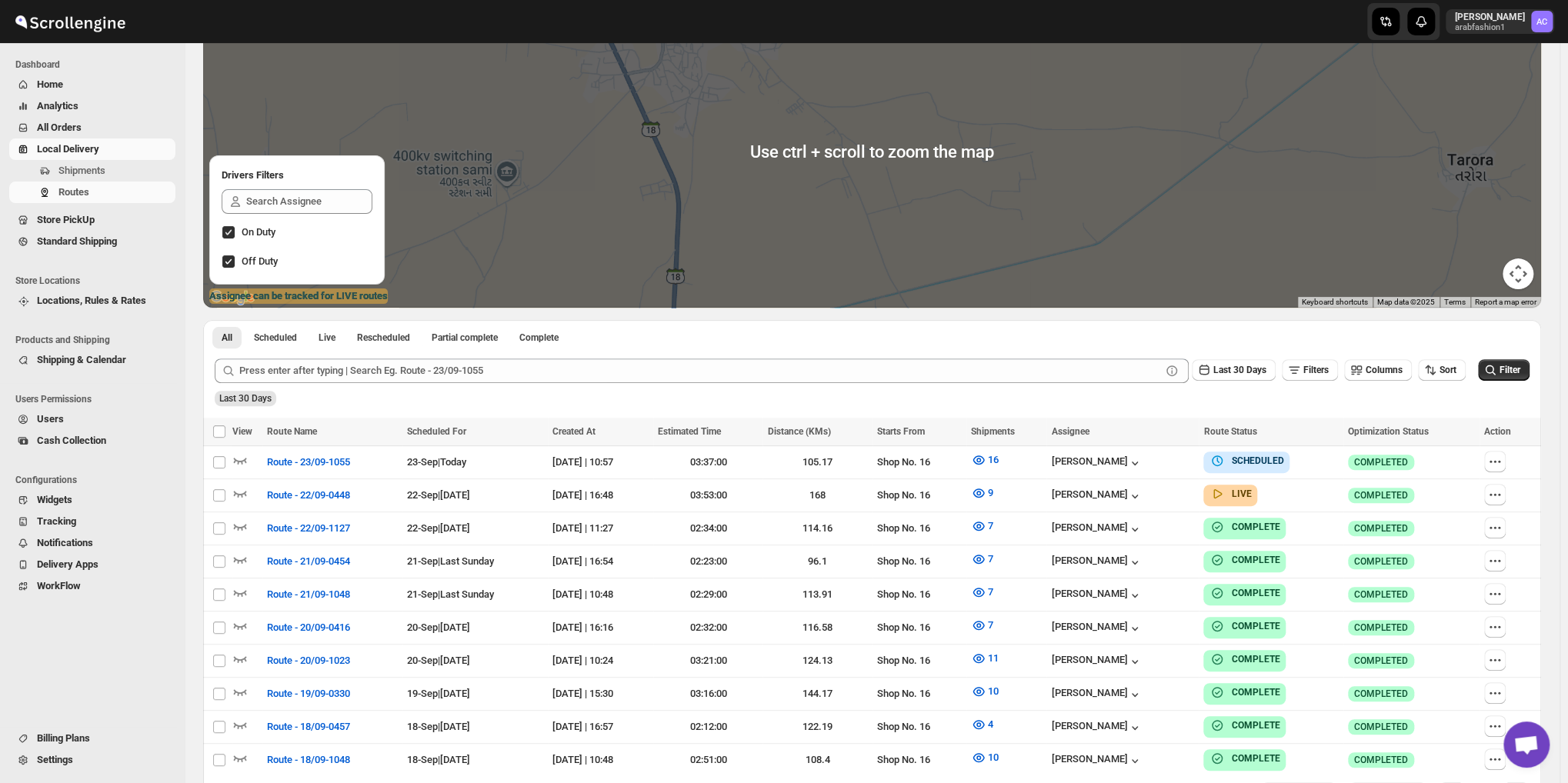
click at [796, 193] on div at bounding box center [871, 151] width 1338 height 313
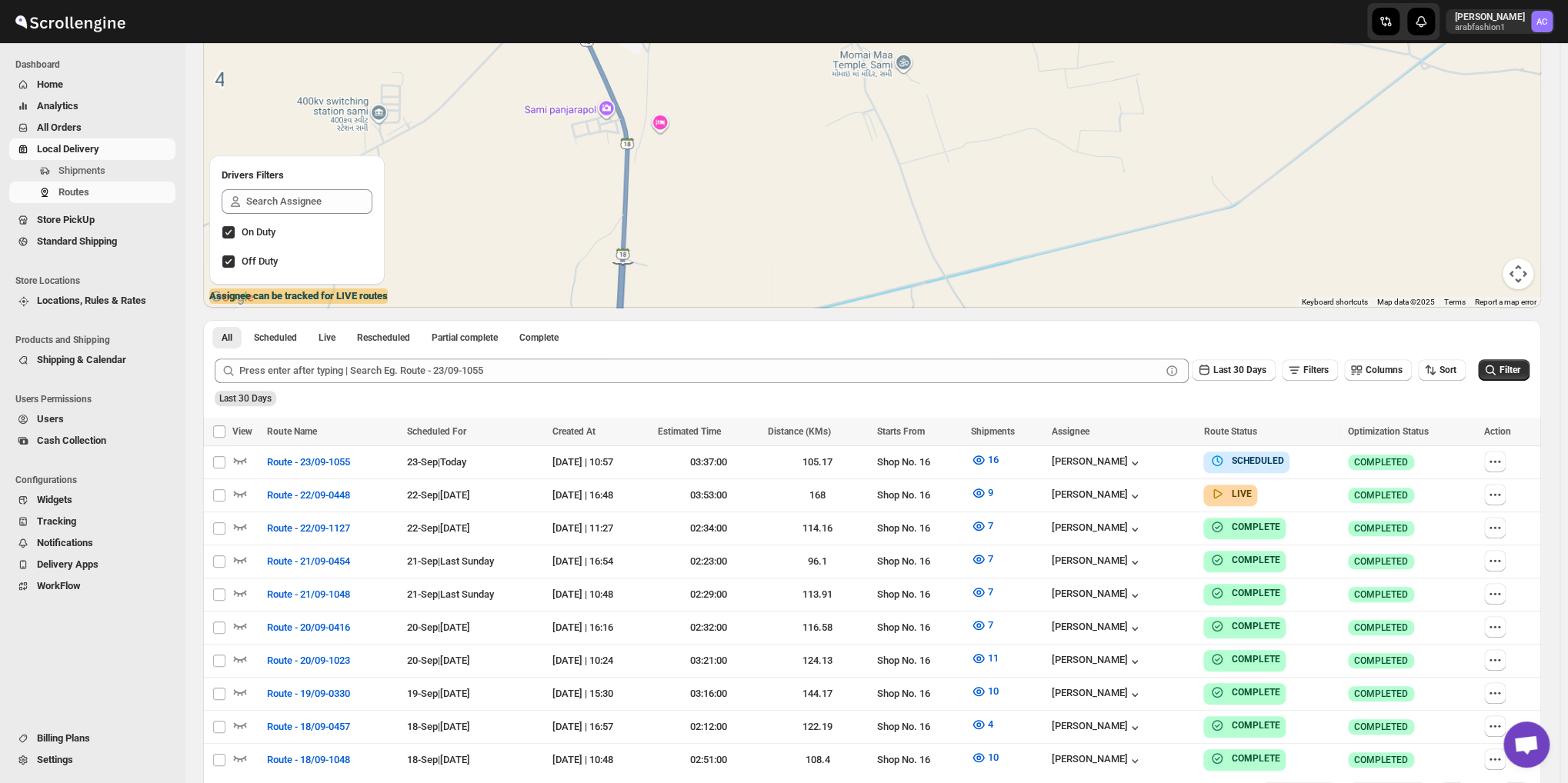
click at [796, 193] on div at bounding box center [871, 151] width 1338 height 313
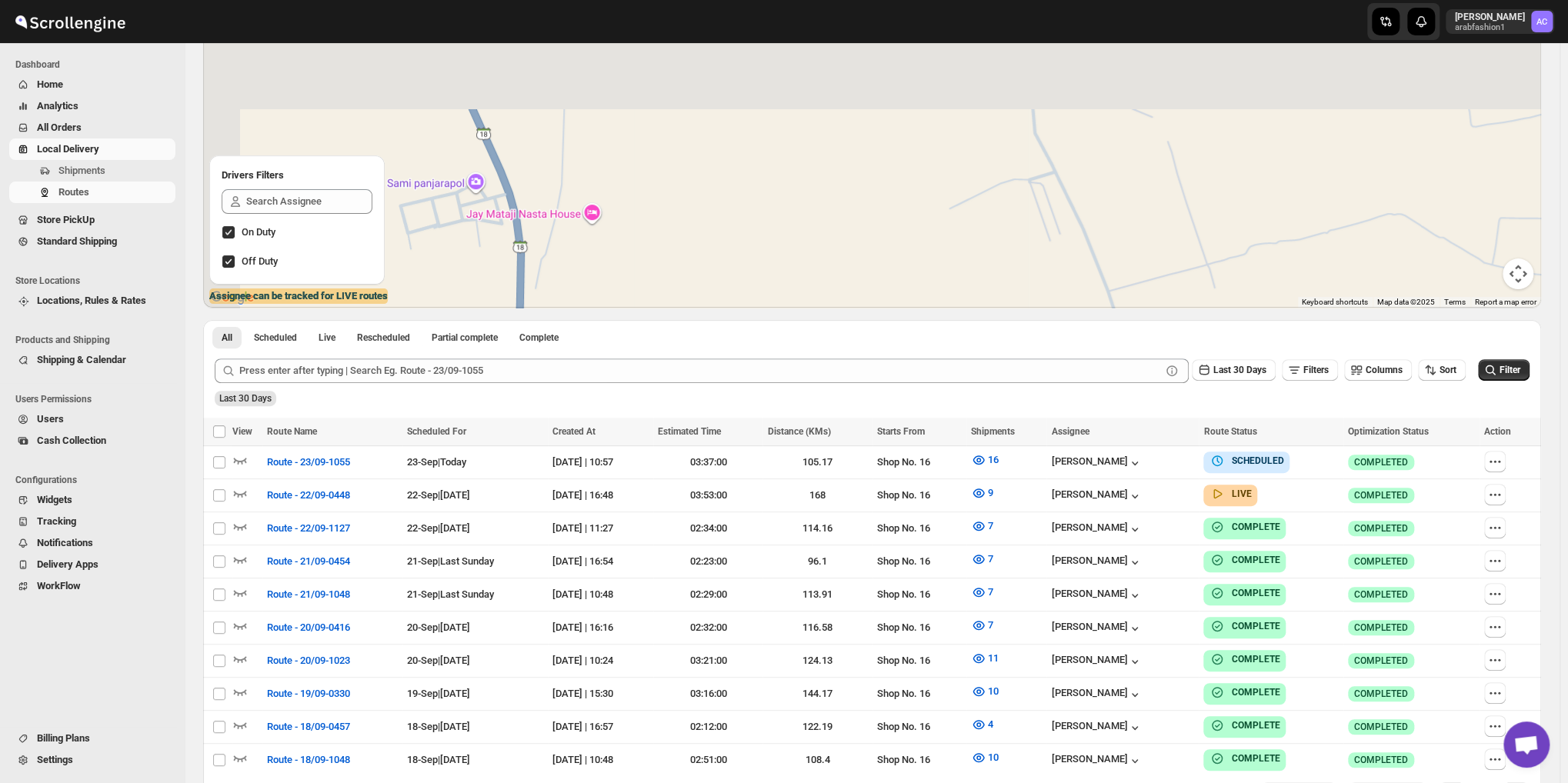
drag, startPoint x: 660, startPoint y: 114, endPoint x: 723, endPoint y: 241, distance: 141.8
click at [744, 274] on div at bounding box center [871, 151] width 1338 height 313
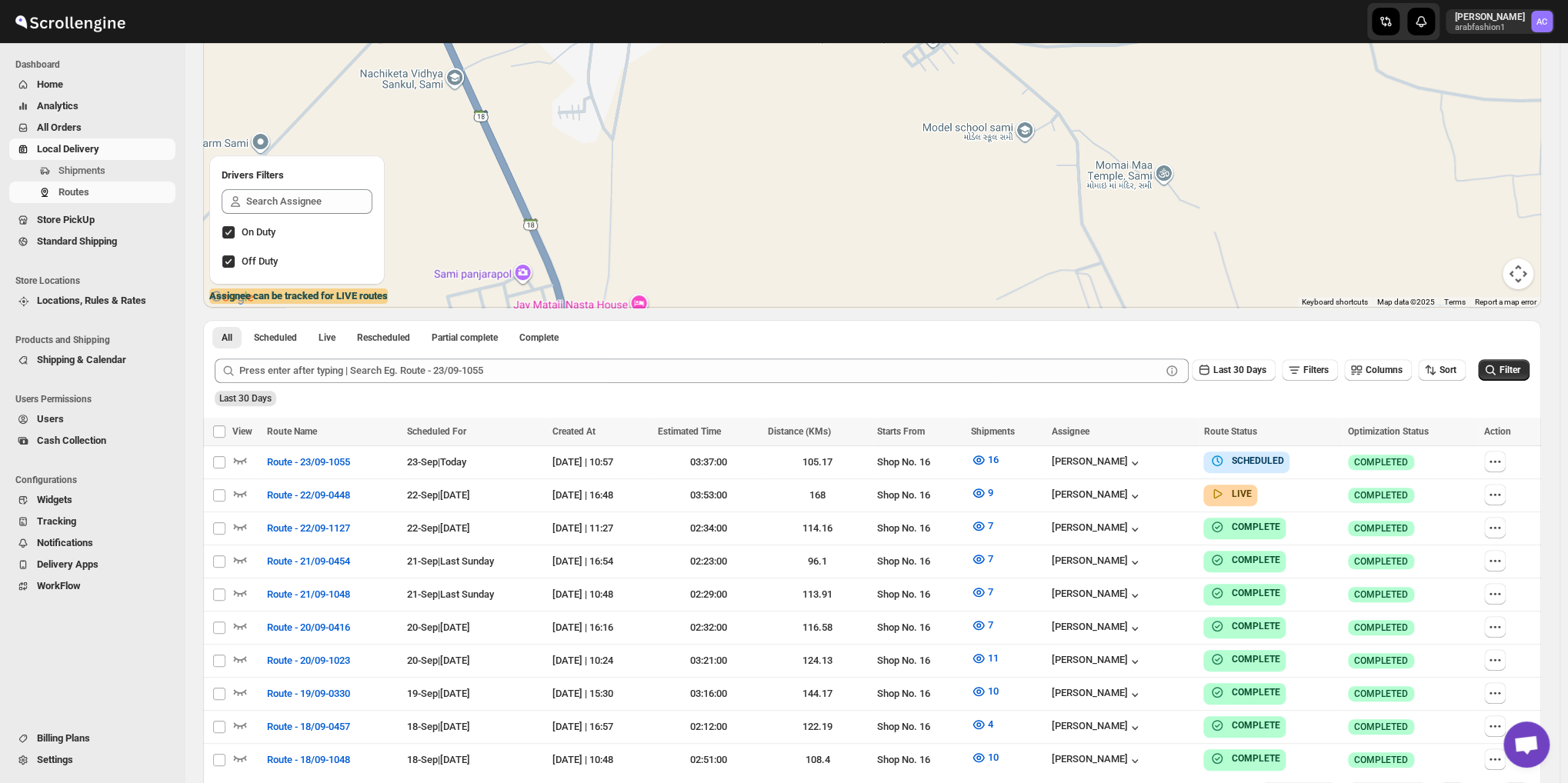
drag, startPoint x: 707, startPoint y: 207, endPoint x: 757, endPoint y: 300, distance: 105.6
click at [757, 300] on div at bounding box center [871, 151] width 1338 height 313
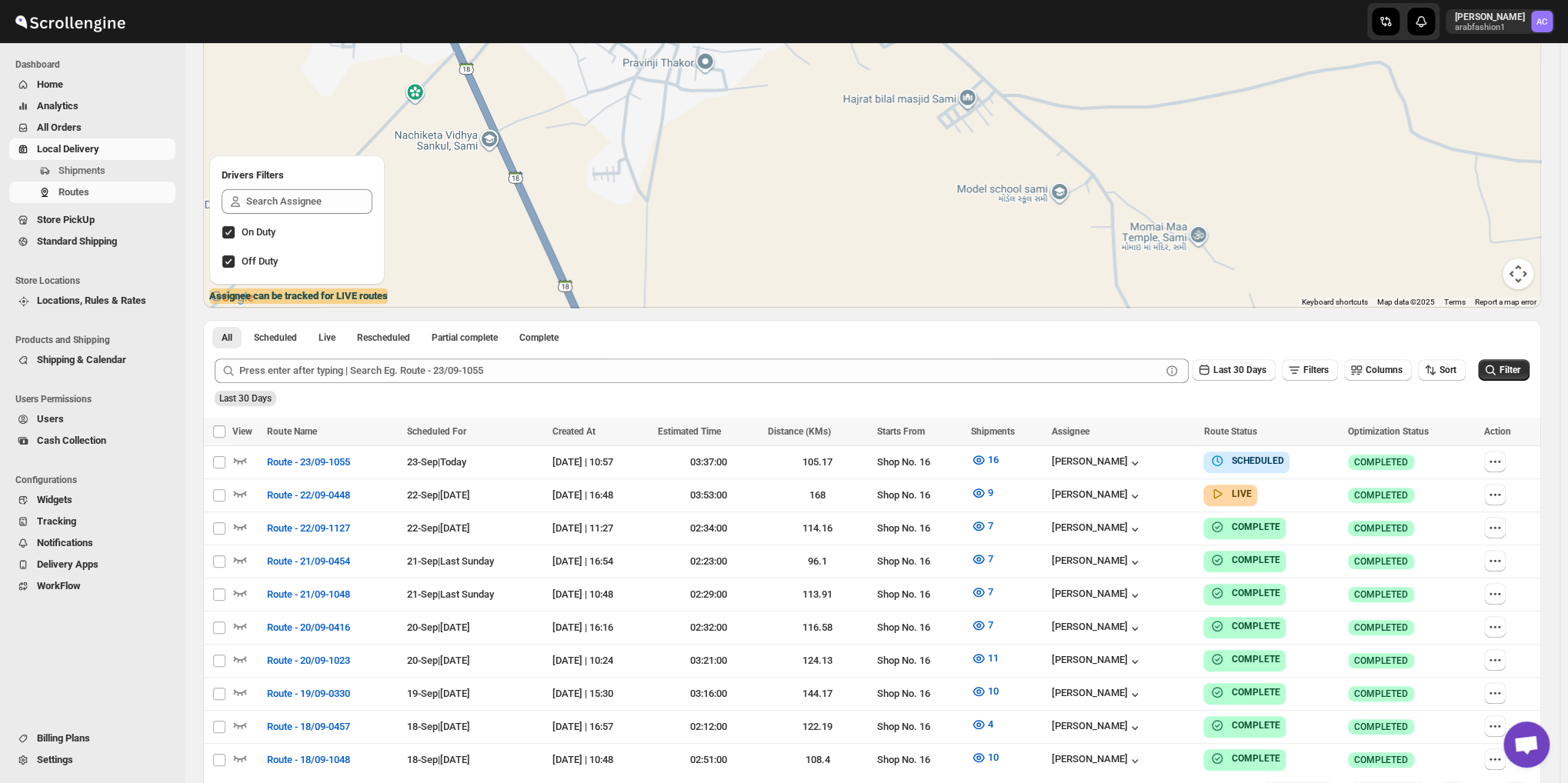
drag, startPoint x: 729, startPoint y: 210, endPoint x: 759, endPoint y: 265, distance: 62.6
click at [759, 265] on div at bounding box center [871, 151] width 1338 height 313
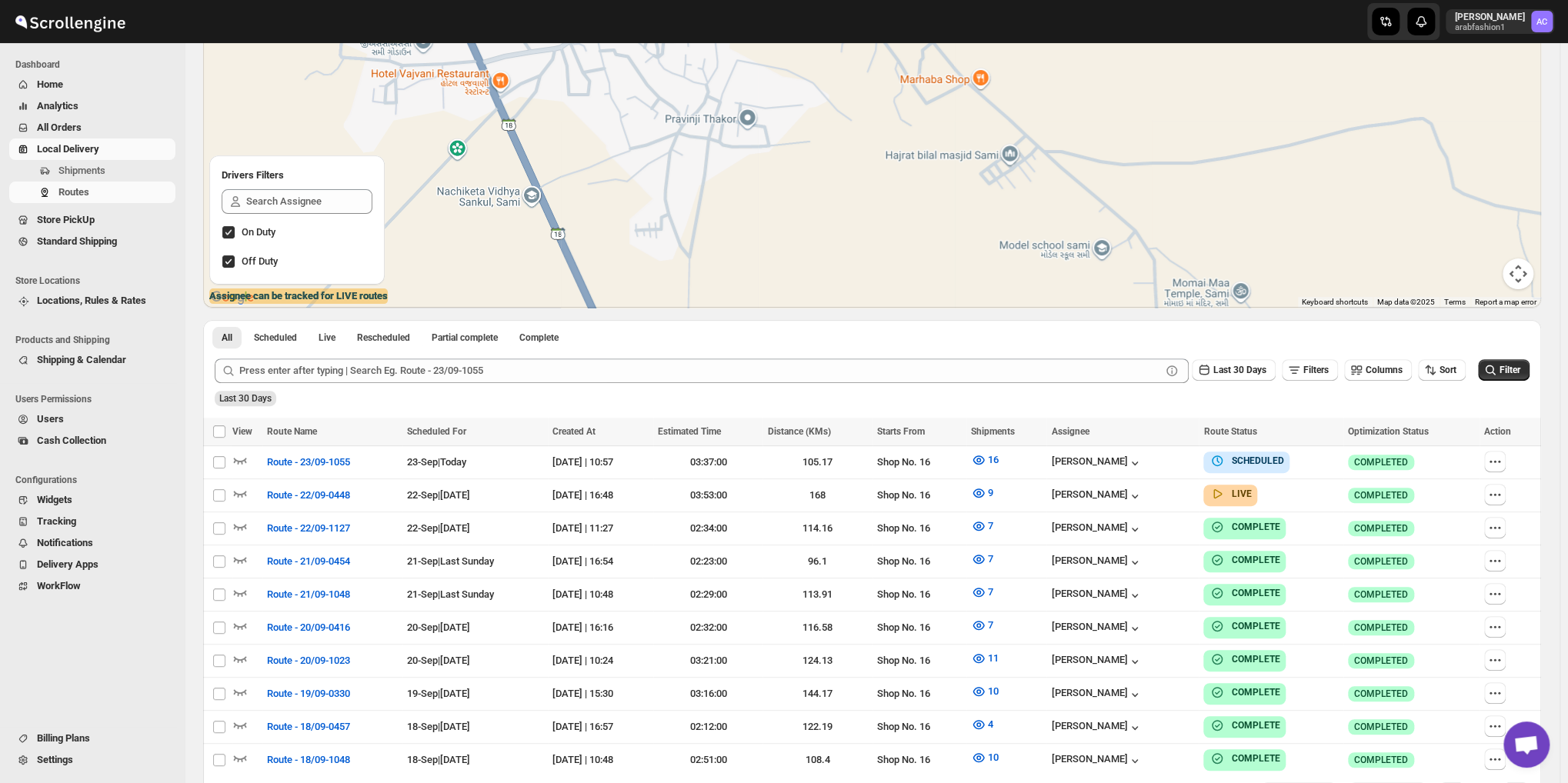
drag, startPoint x: 782, startPoint y: 290, endPoint x: 807, endPoint y: 321, distance: 39.8
click at [807, 321] on div "LIST VIEW WEEK VIEW CALENDER VIEW ← Move left → Move right ↑ Move up ↓ Move dow…" at bounding box center [871, 389] width 1338 height 854
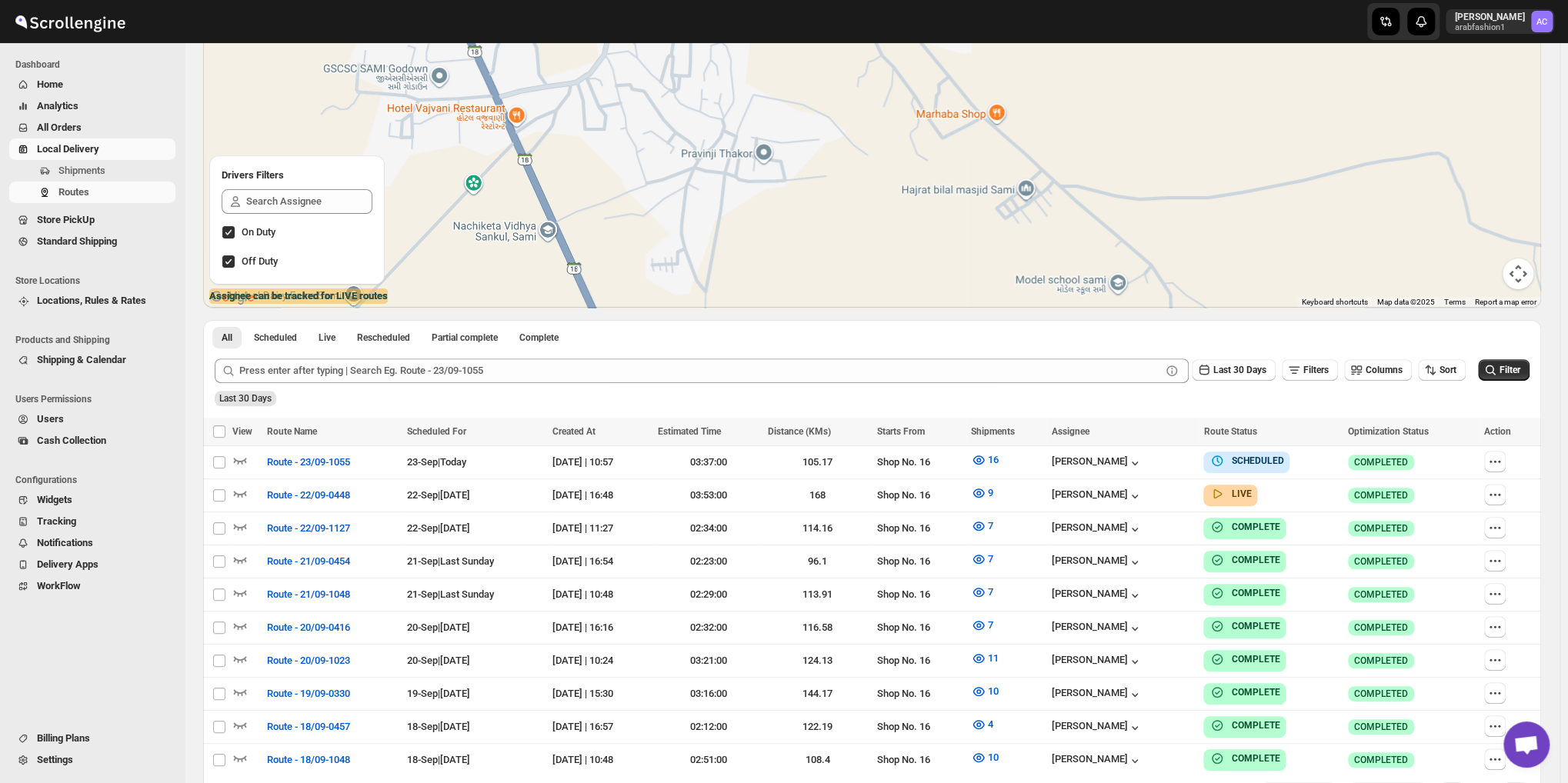
drag, startPoint x: 795, startPoint y: 234, endPoint x: 813, endPoint y: 290, distance: 58.8
click at [813, 290] on div at bounding box center [871, 151] width 1338 height 313
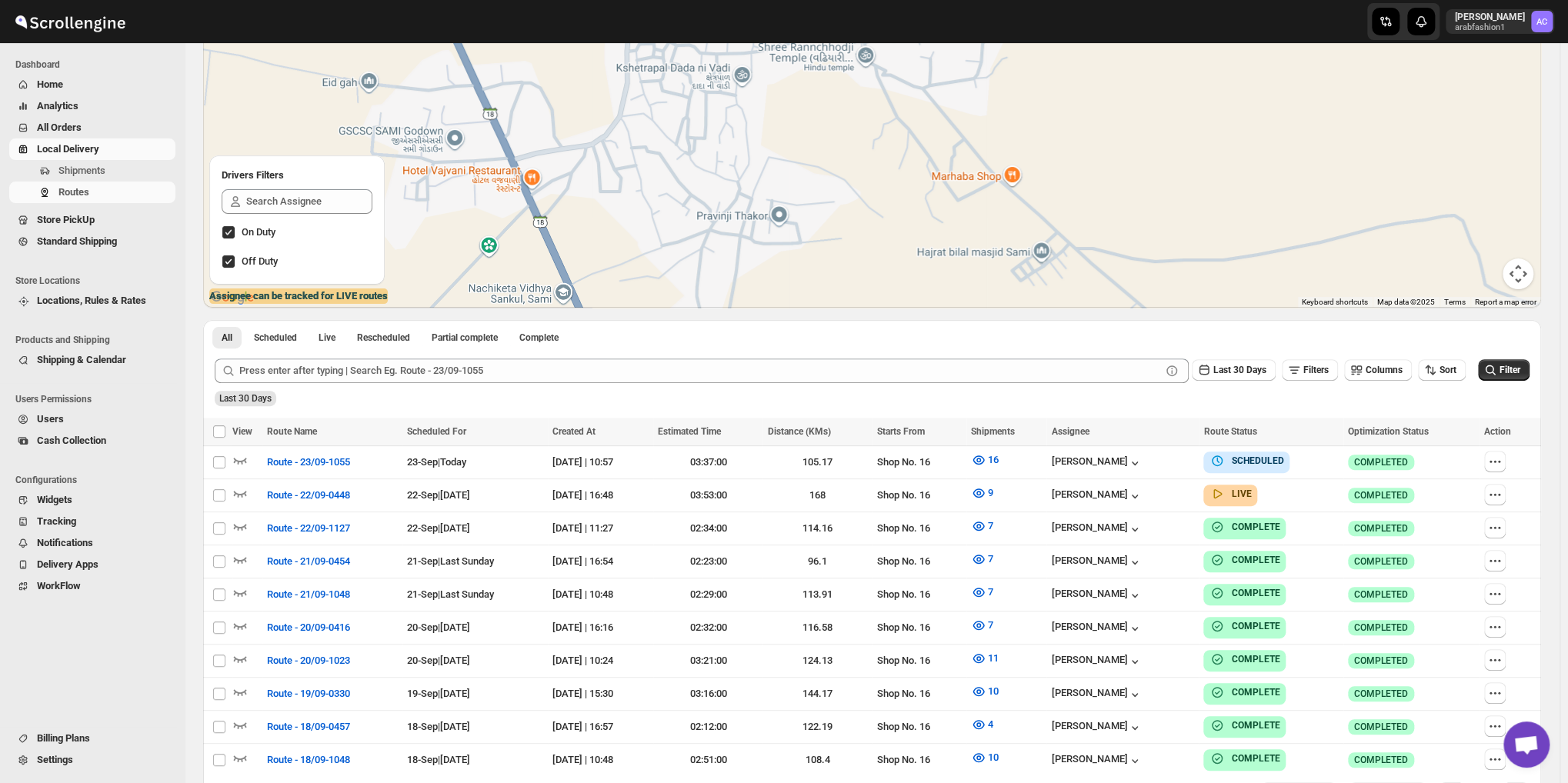
drag, startPoint x: 782, startPoint y: 215, endPoint x: 802, endPoint y: 272, distance: 60.4
click at [802, 272] on div at bounding box center [871, 151] width 1338 height 313
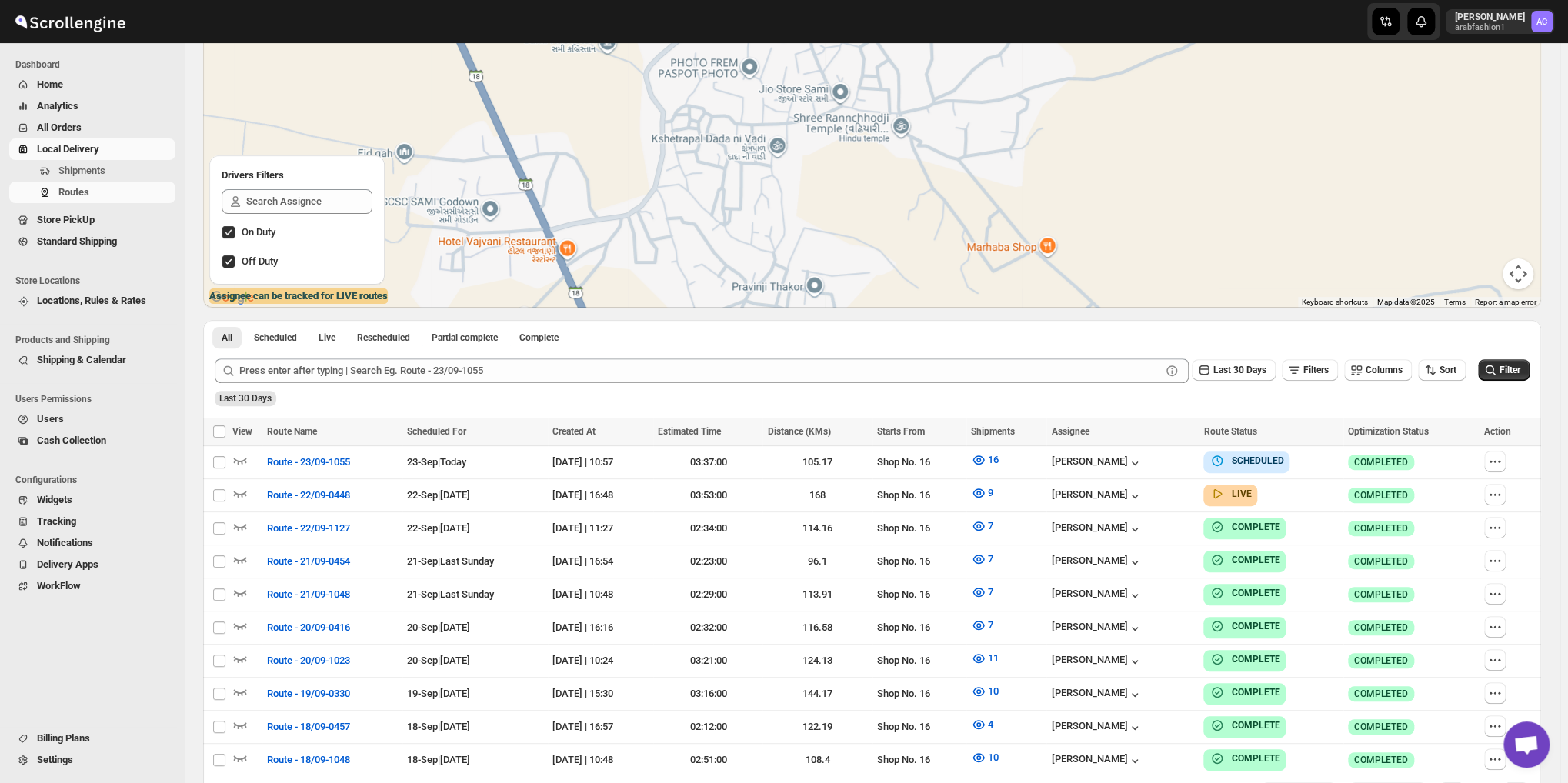
drag, startPoint x: 793, startPoint y: 222, endPoint x: 824, endPoint y: 283, distance: 68.4
click at [824, 283] on div at bounding box center [871, 151] width 1338 height 313
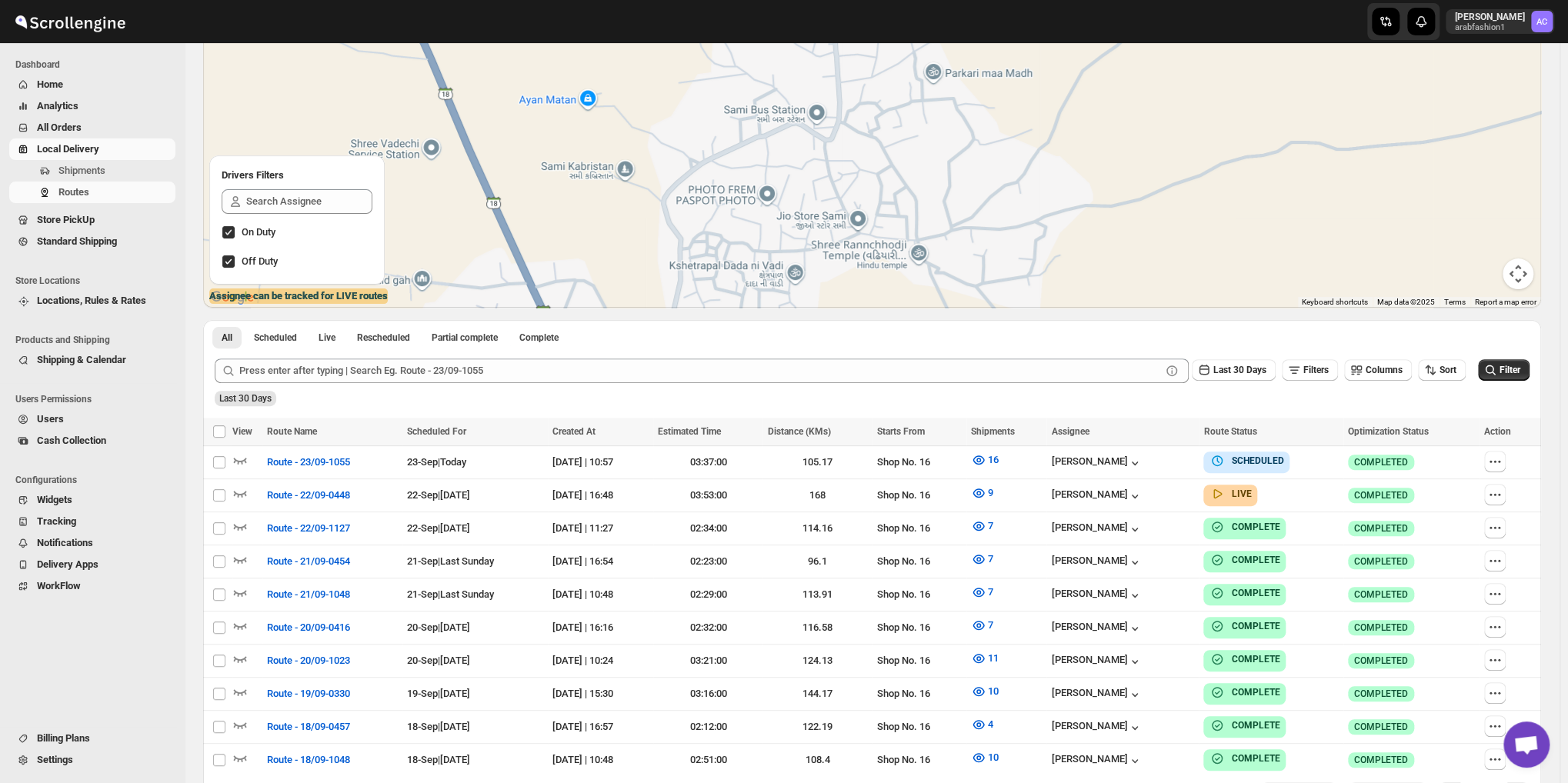
drag, startPoint x: 809, startPoint y: 211, endPoint x: 791, endPoint y: 309, distance: 99.6
click at [818, 339] on div "LIST VIEW WEEK VIEW CALENDER VIEW ← Move left → Move right ↑ Move up ↓ Move dow…" at bounding box center [871, 389] width 1338 height 854
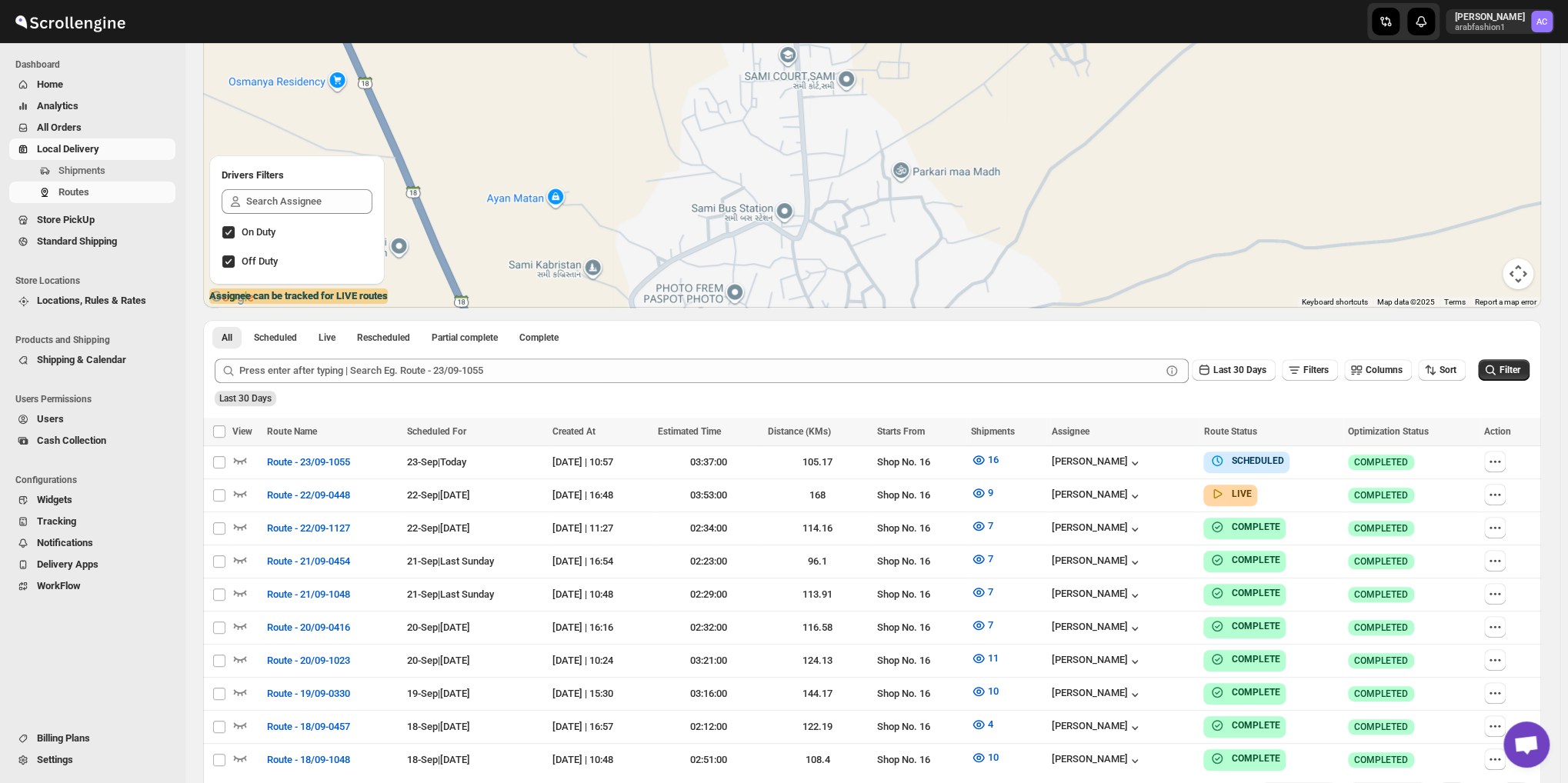
drag, startPoint x: 797, startPoint y: 224, endPoint x: 775, endPoint y: 341, distance: 119.1
click at [775, 341] on div "LIST VIEW WEEK VIEW CALENDER VIEW ← Move left → Move right ↑ Move up ↓ Move dow…" at bounding box center [871, 389] width 1338 height 854
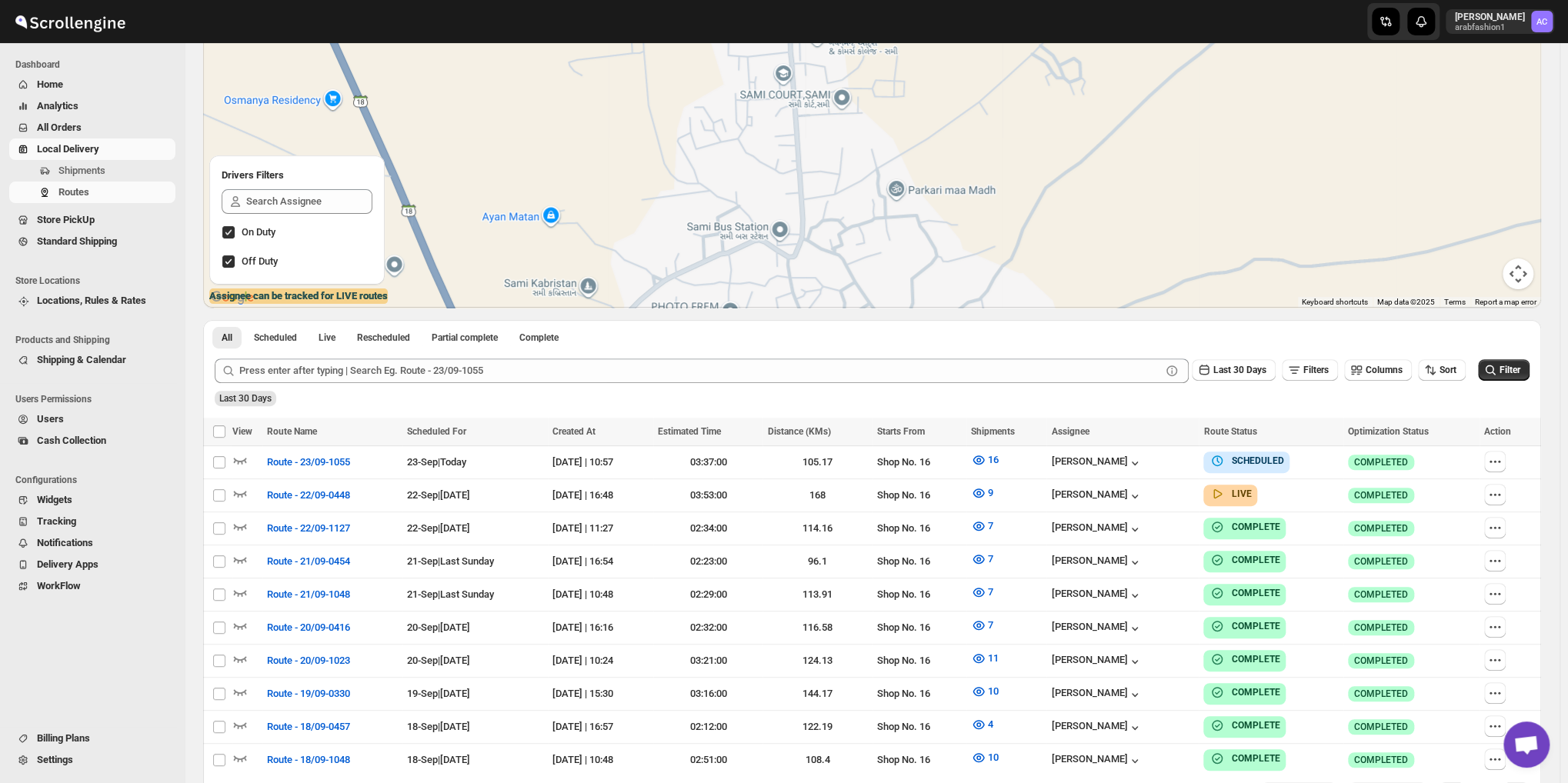
click at [1161, 174] on div at bounding box center [871, 151] width 1338 height 313
